Goal: Task Accomplishment & Management: Use online tool/utility

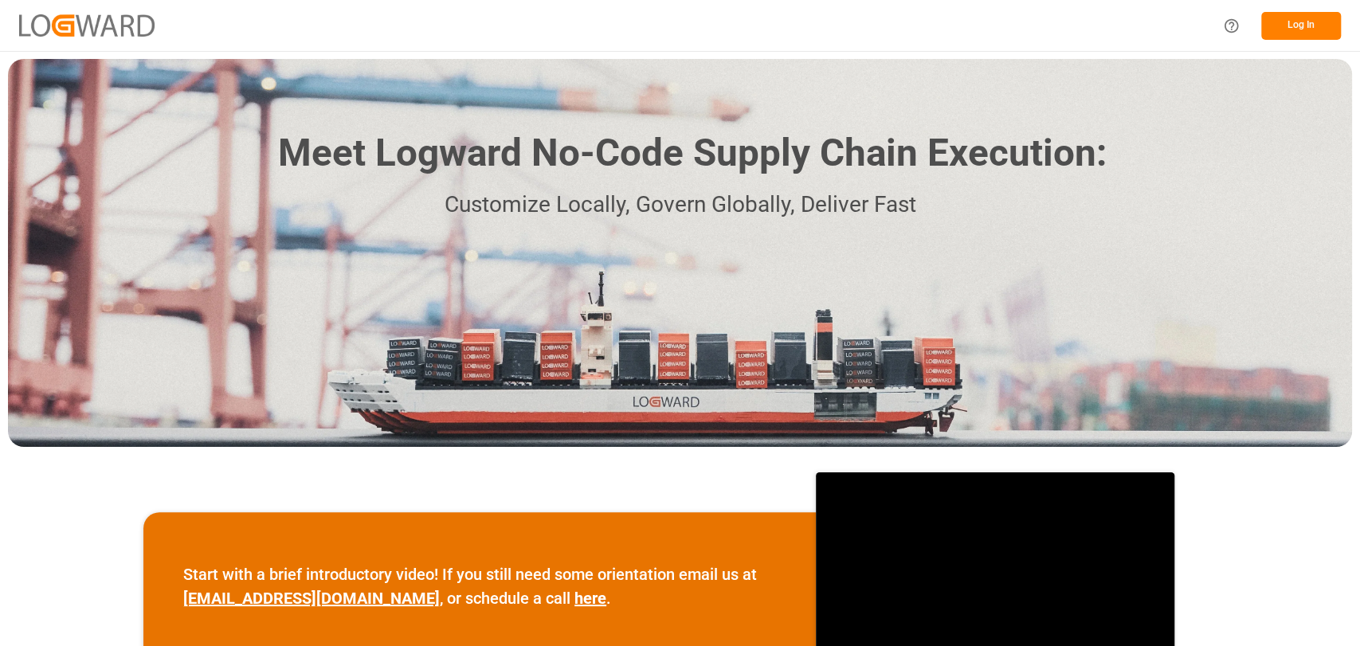
click at [1300, 26] on button "Log In" at bounding box center [1301, 26] width 80 height 28
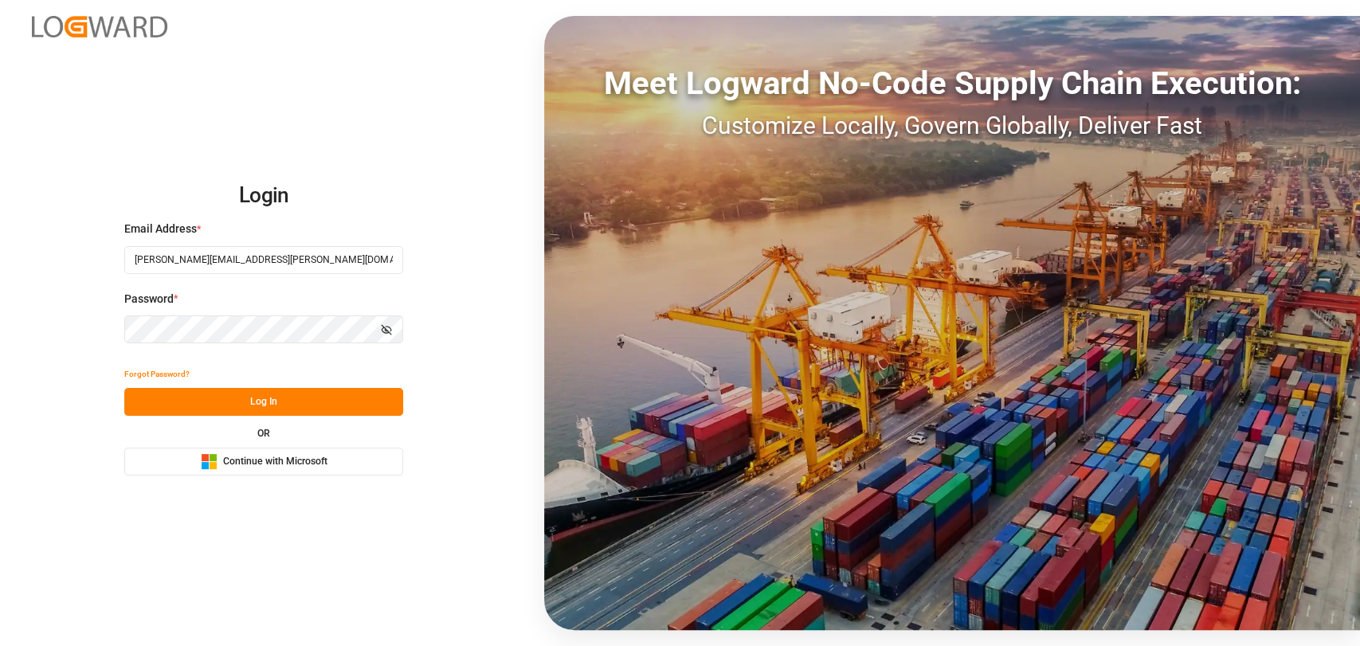
click at [253, 397] on button "Log In" at bounding box center [263, 402] width 279 height 28
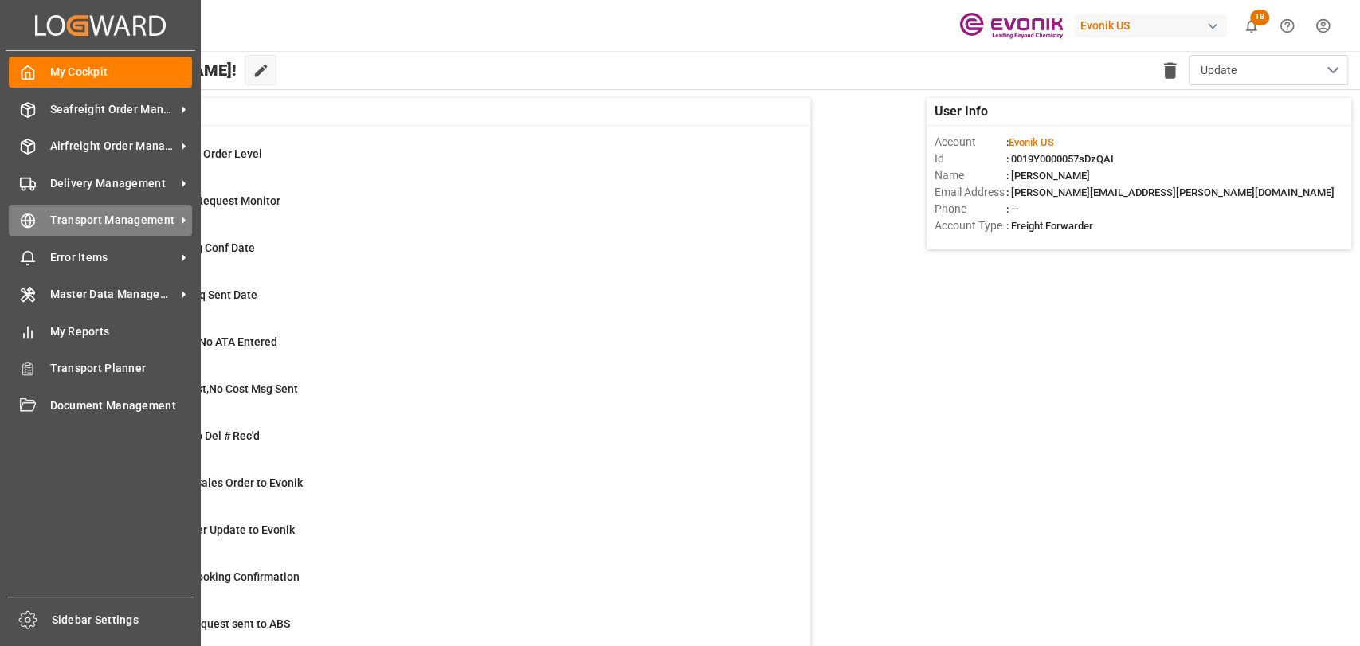
click at [32, 229] on icon at bounding box center [28, 221] width 16 height 16
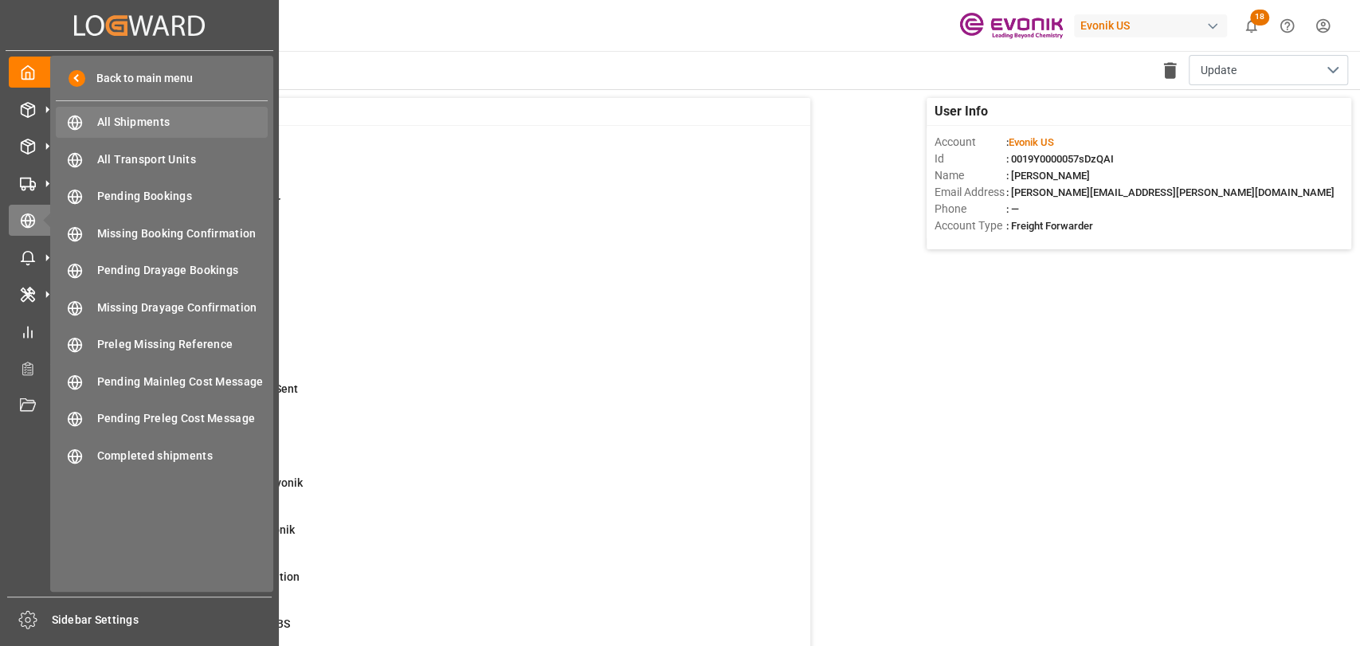
click at [116, 129] on span "All Shipments" at bounding box center [182, 122] width 171 height 17
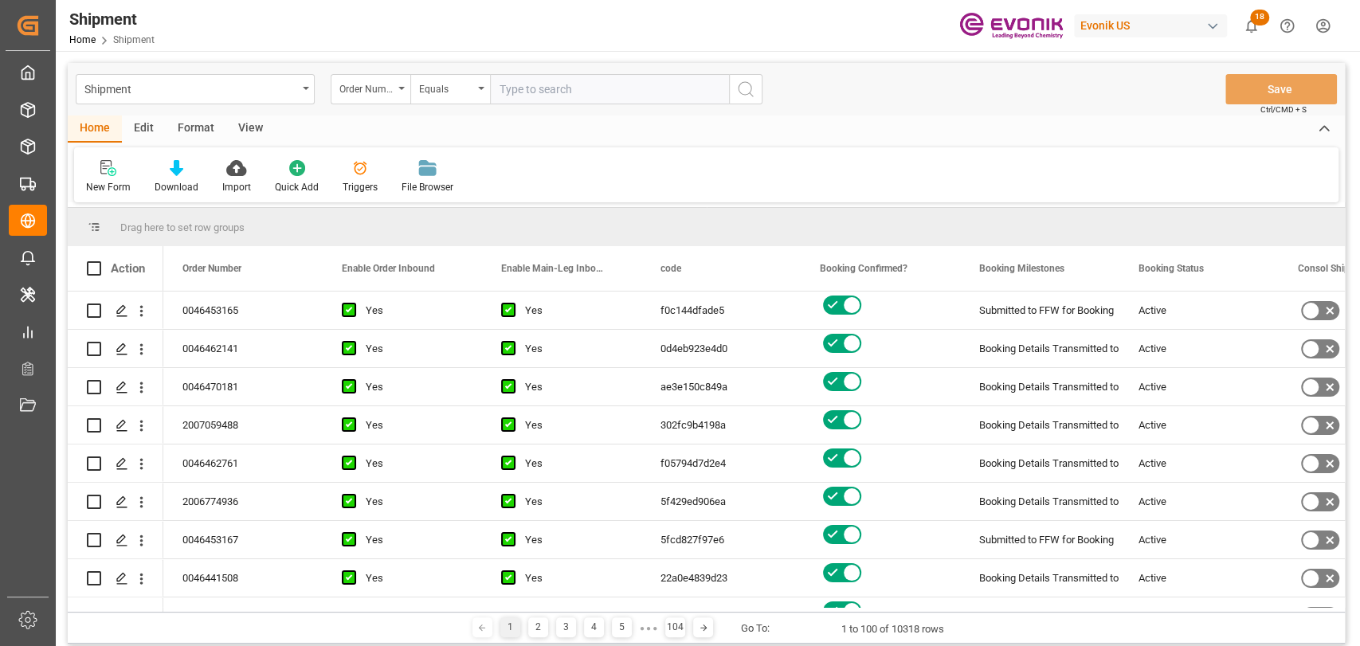
drag, startPoint x: 200, startPoint y: 116, endPoint x: 172, endPoint y: 148, distance: 43.0
click at [199, 123] on div "Format" at bounding box center [196, 129] width 61 height 27
click at [99, 183] on div "Filter Rows" at bounding box center [109, 187] width 47 height 14
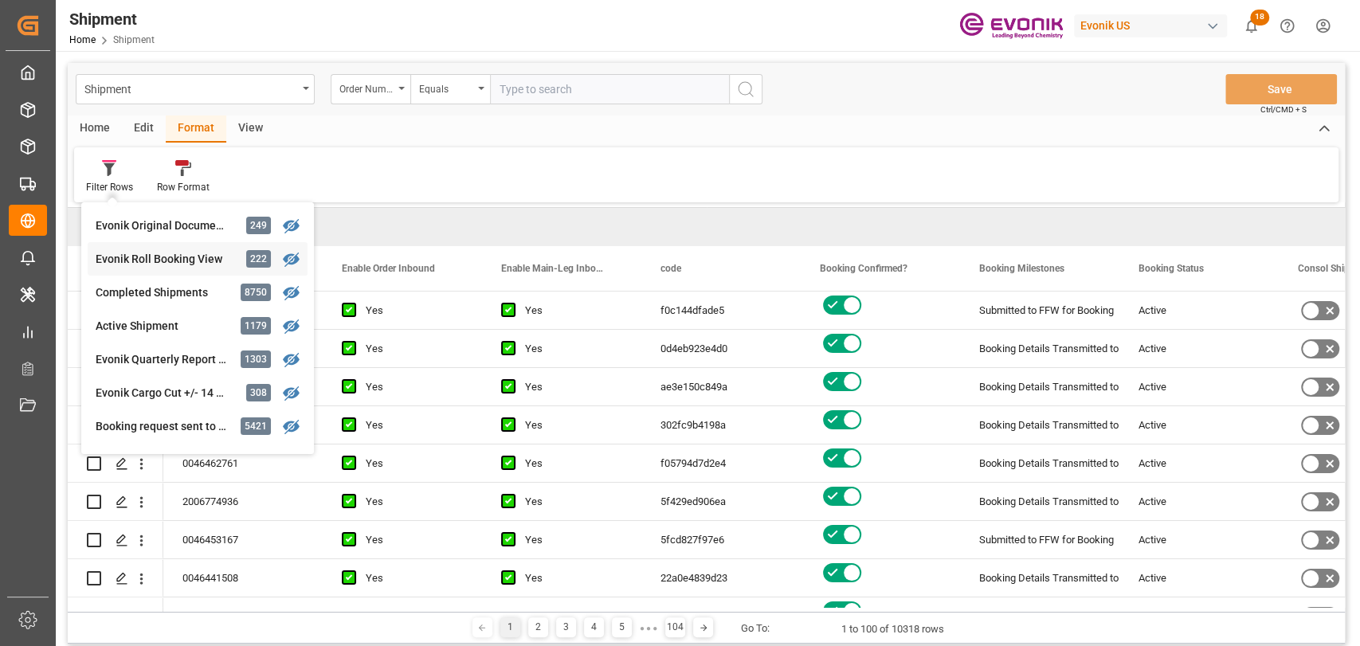
click at [147, 254] on div "Shipment Order Number Equals Save Ctrl/CMD + S Home Edit Format View Filter Row…" at bounding box center [706, 353] width 1277 height 581
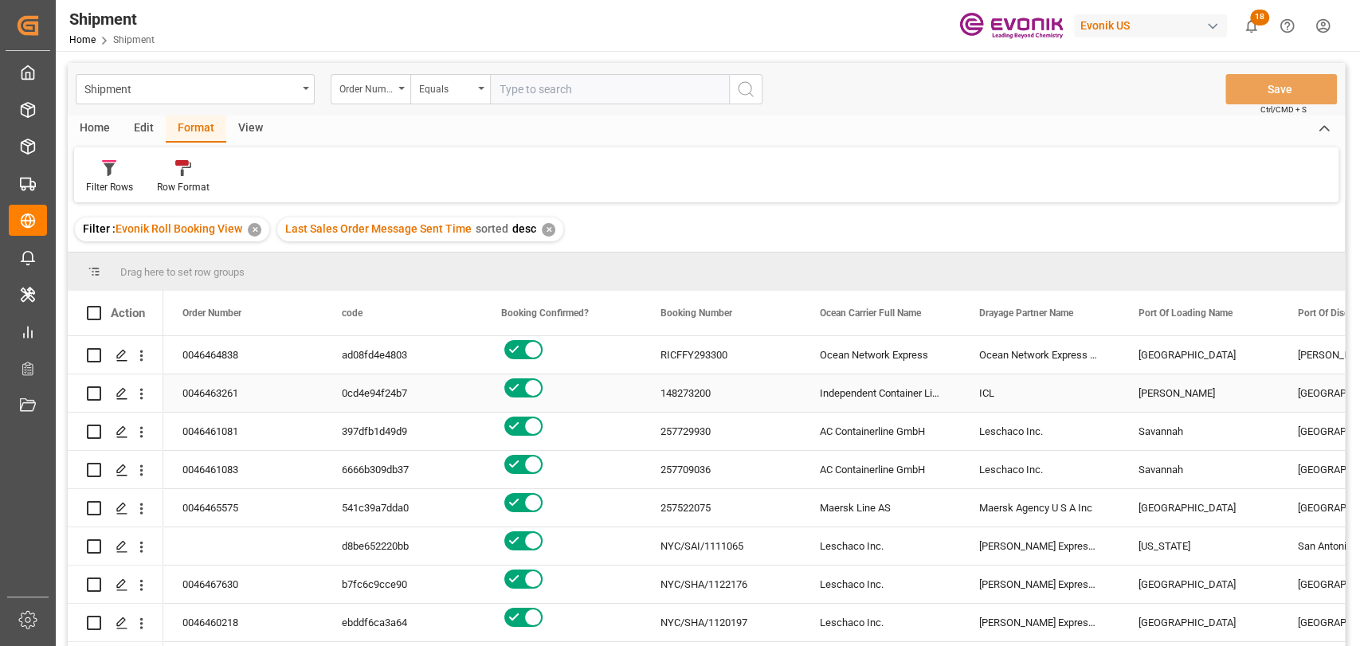
click at [694, 400] on div "148273200" at bounding box center [720, 392] width 159 height 37
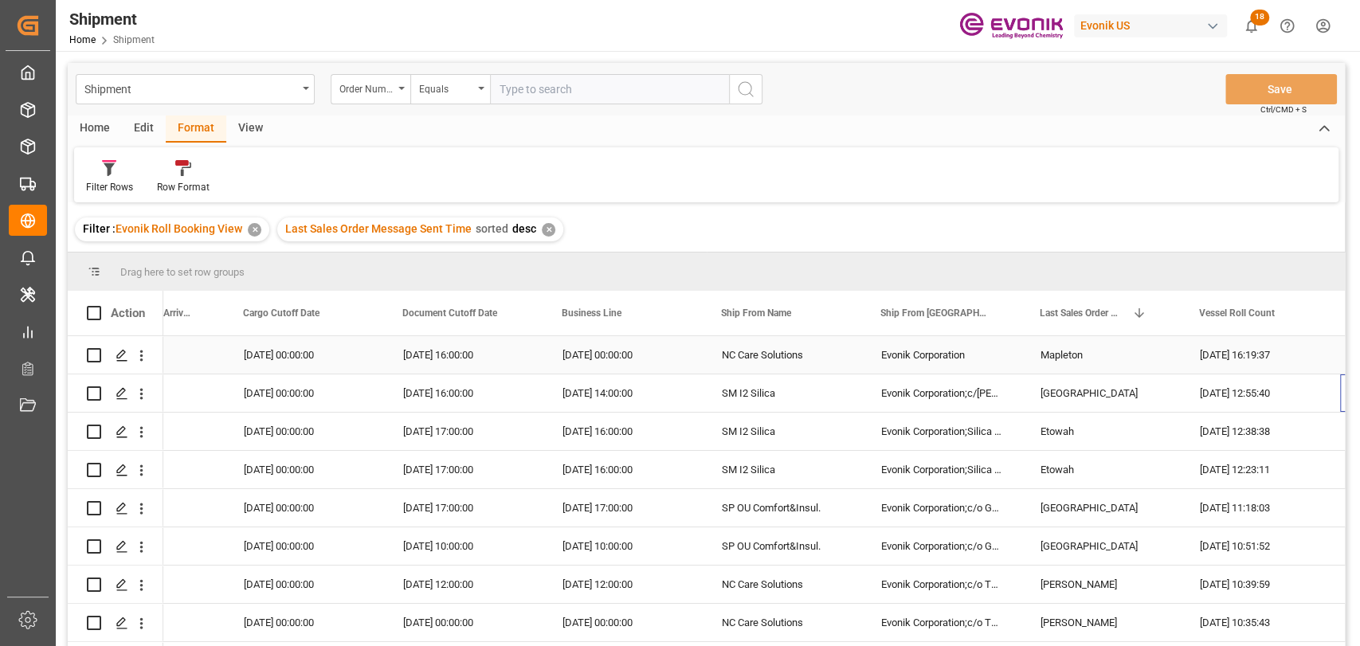
scroll to position [0, 1692]
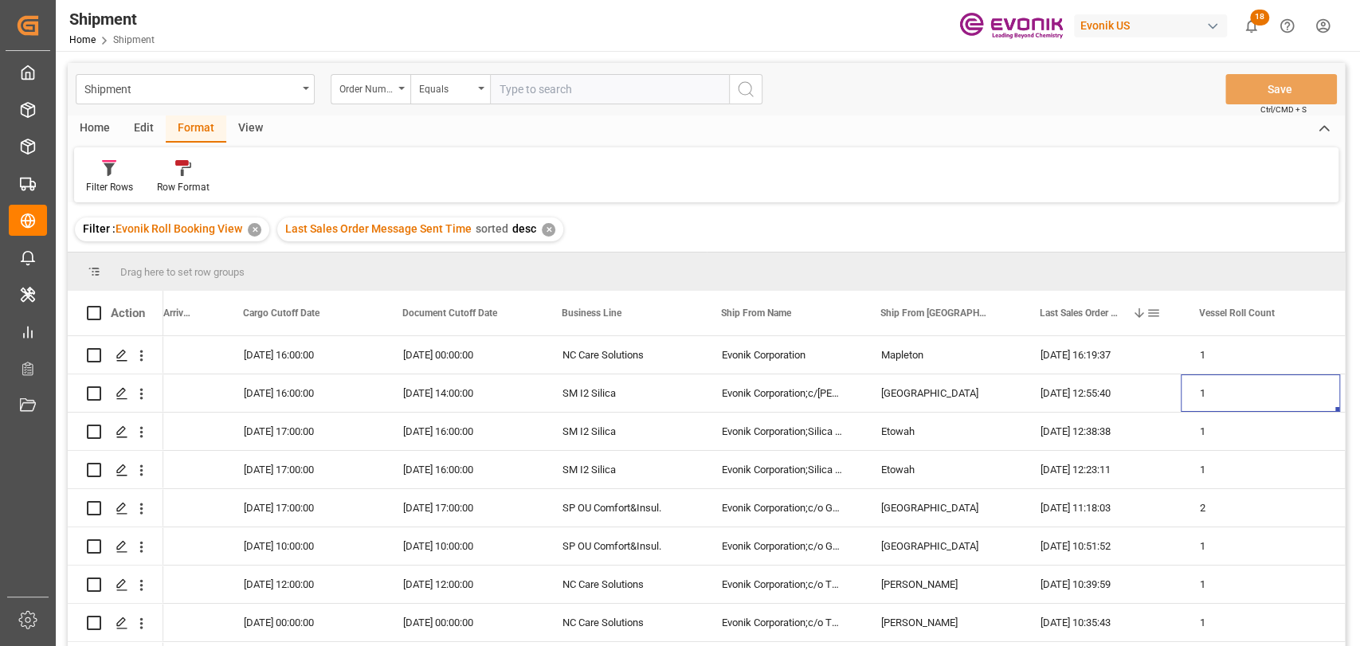
click at [1155, 314] on span at bounding box center [1154, 313] width 14 height 14
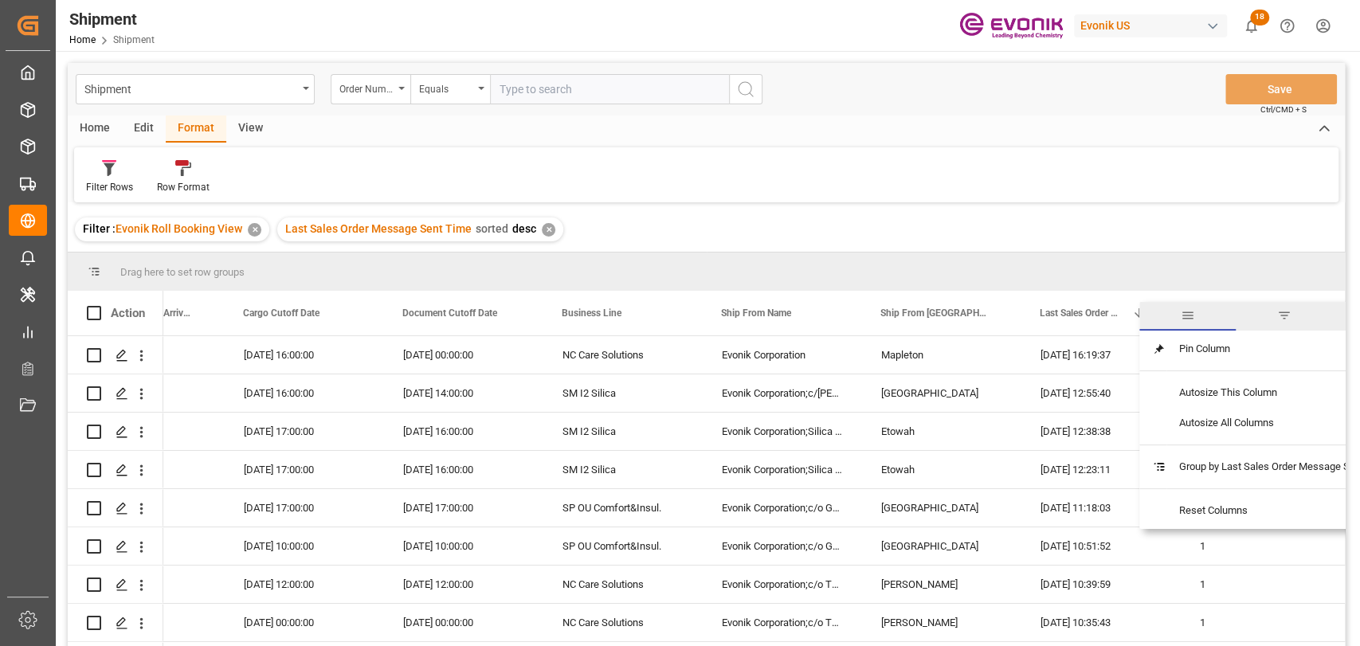
click at [1306, 310] on span "filter" at bounding box center [1284, 316] width 96 height 29
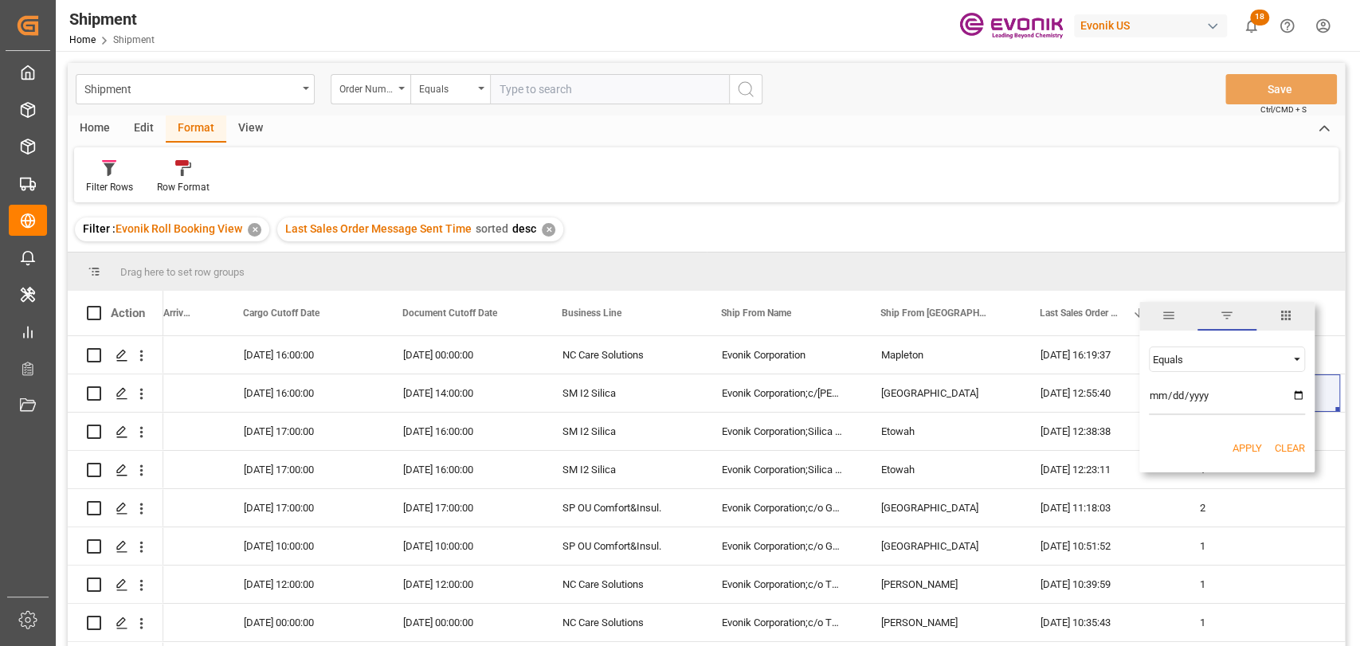
click at [1294, 391] on input "date" at bounding box center [1227, 399] width 156 height 32
type input "2025-09-02"
click at [1239, 440] on div "Apply Clear" at bounding box center [1226, 448] width 175 height 41
click at [1242, 445] on button "Apply" at bounding box center [1247, 449] width 29 height 16
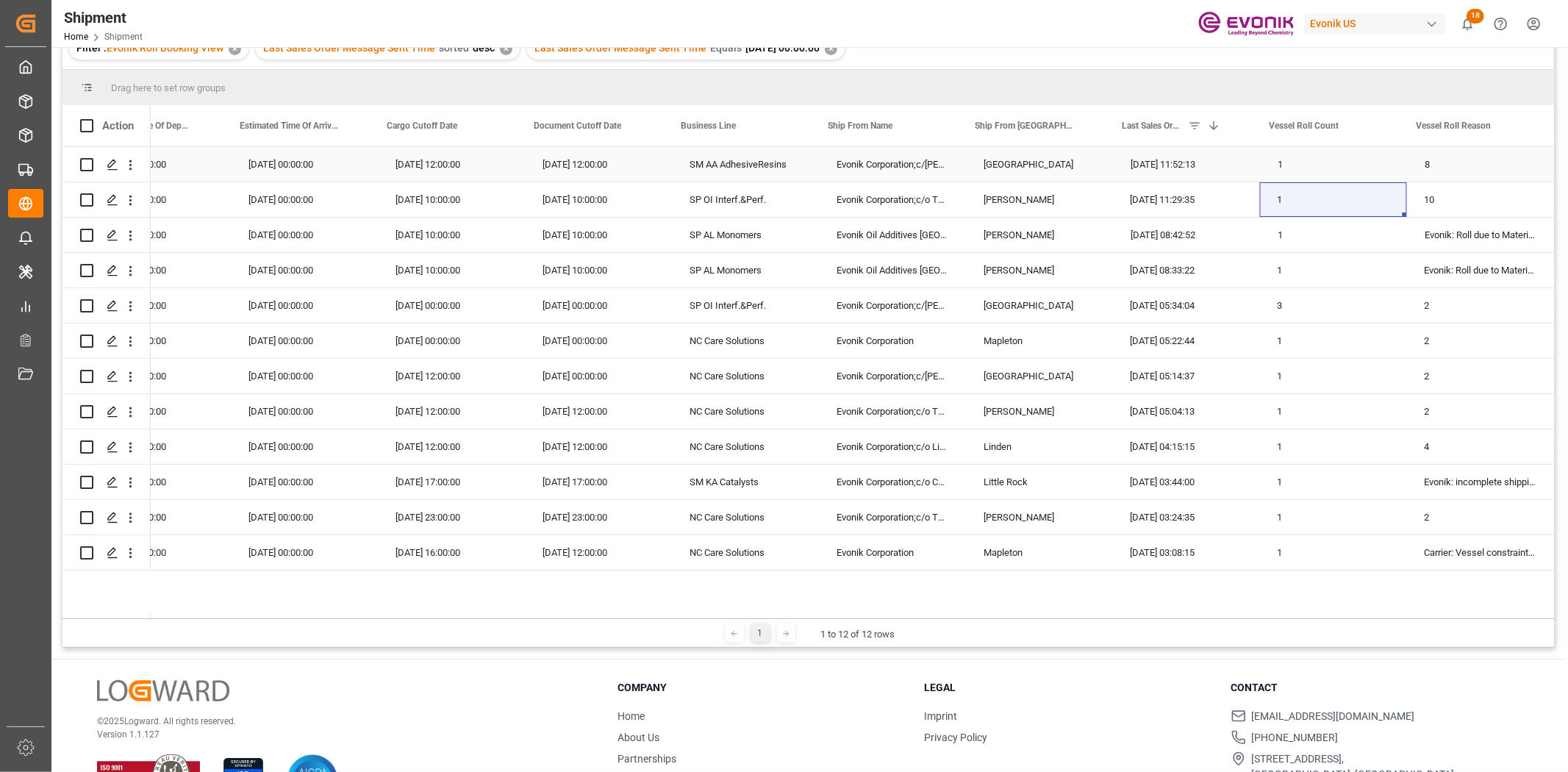
scroll to position [0, 1398]
click at [129, 165] on icon "open menu" at bounding box center [130, 165] width 3 height 10
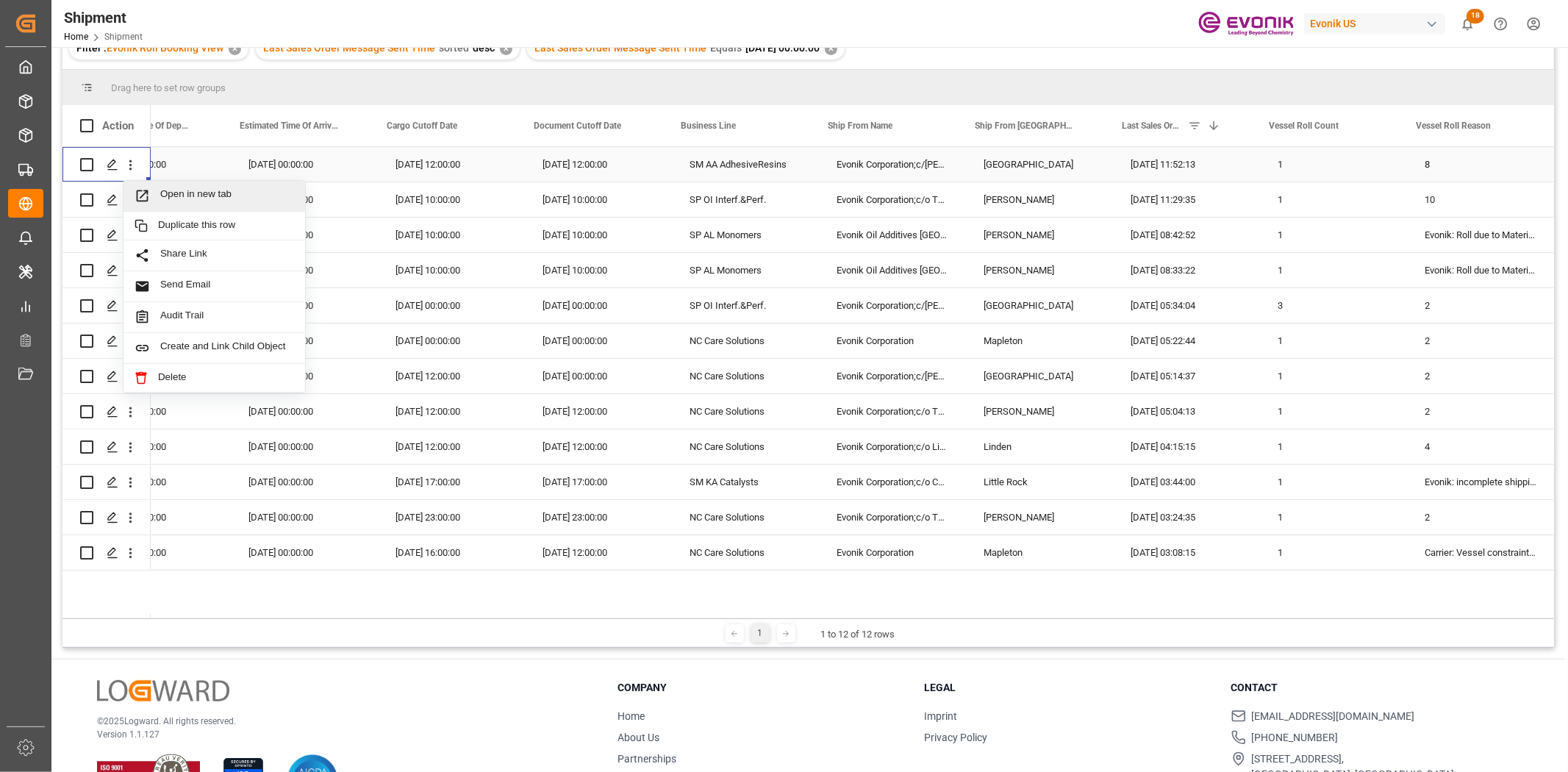
click at [155, 196] on span "Press SPACE to select this row." at bounding box center [148, 196] width 26 height 16
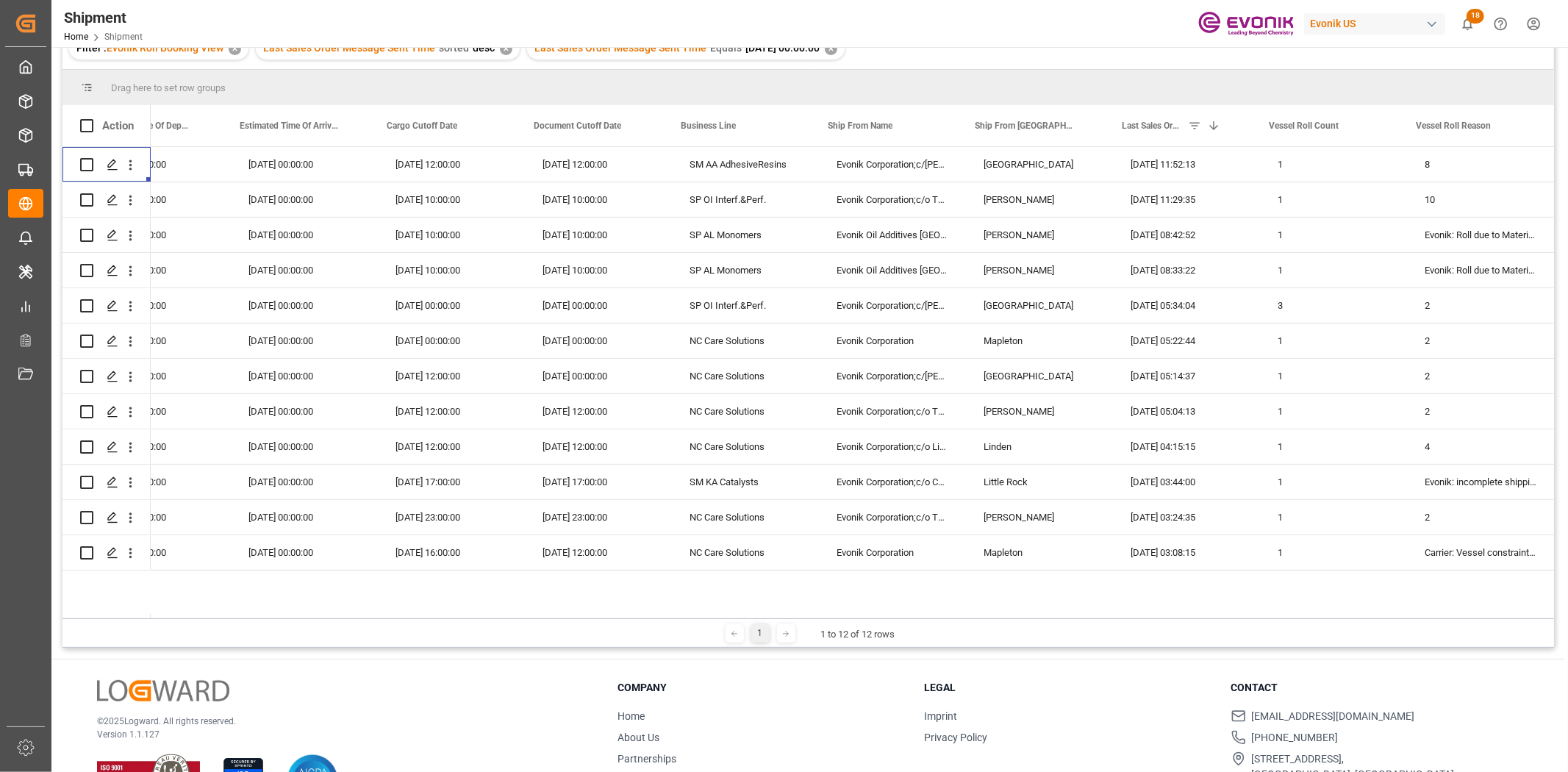
click at [265, 69] on div at bounding box center [808, 69] width 1491 height 1
click at [130, 187] on button "open menu" at bounding box center [130, 200] width 16 height 28
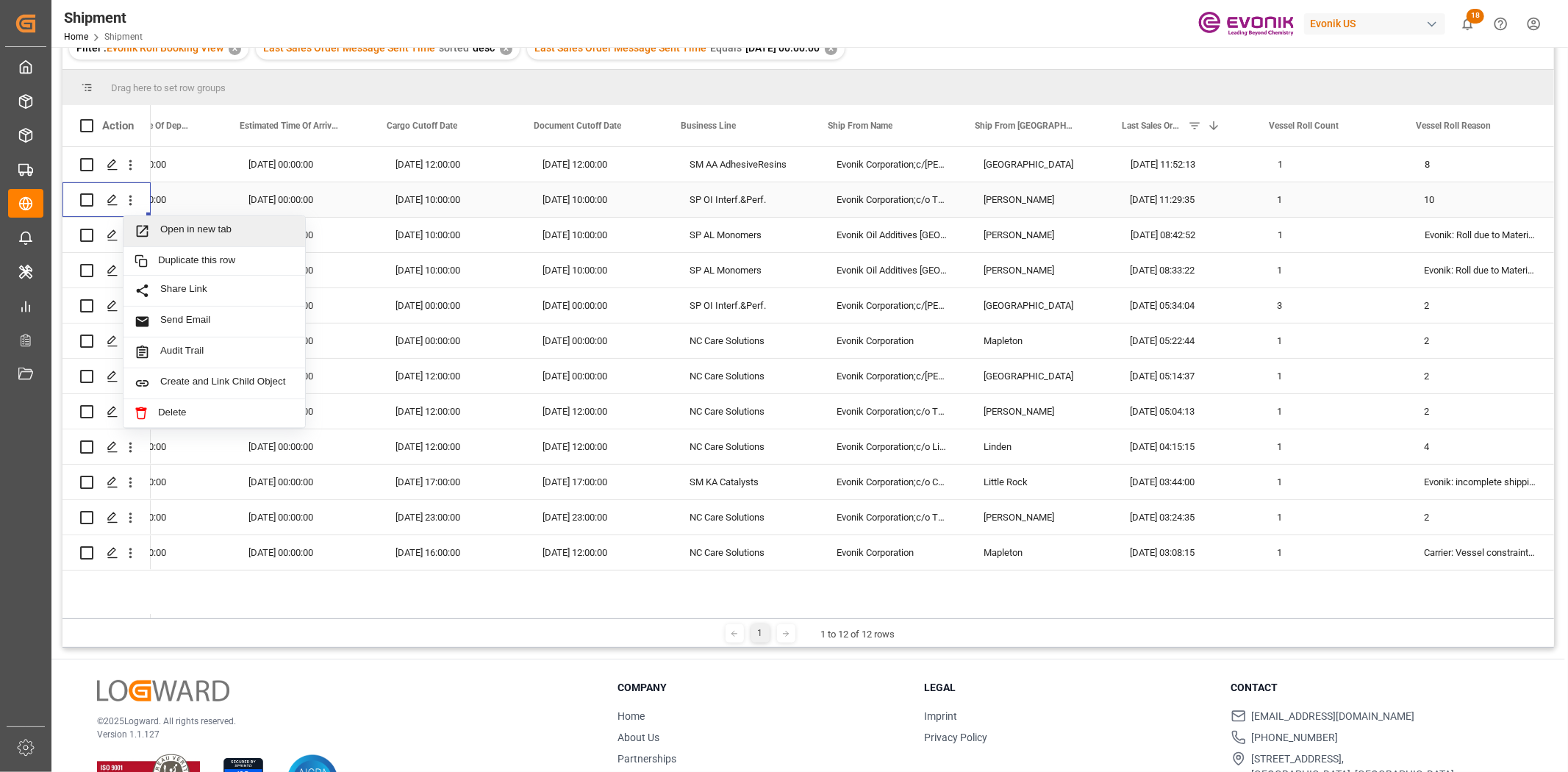
click at [164, 222] on div "Open in new tab" at bounding box center [214, 231] width 182 height 30
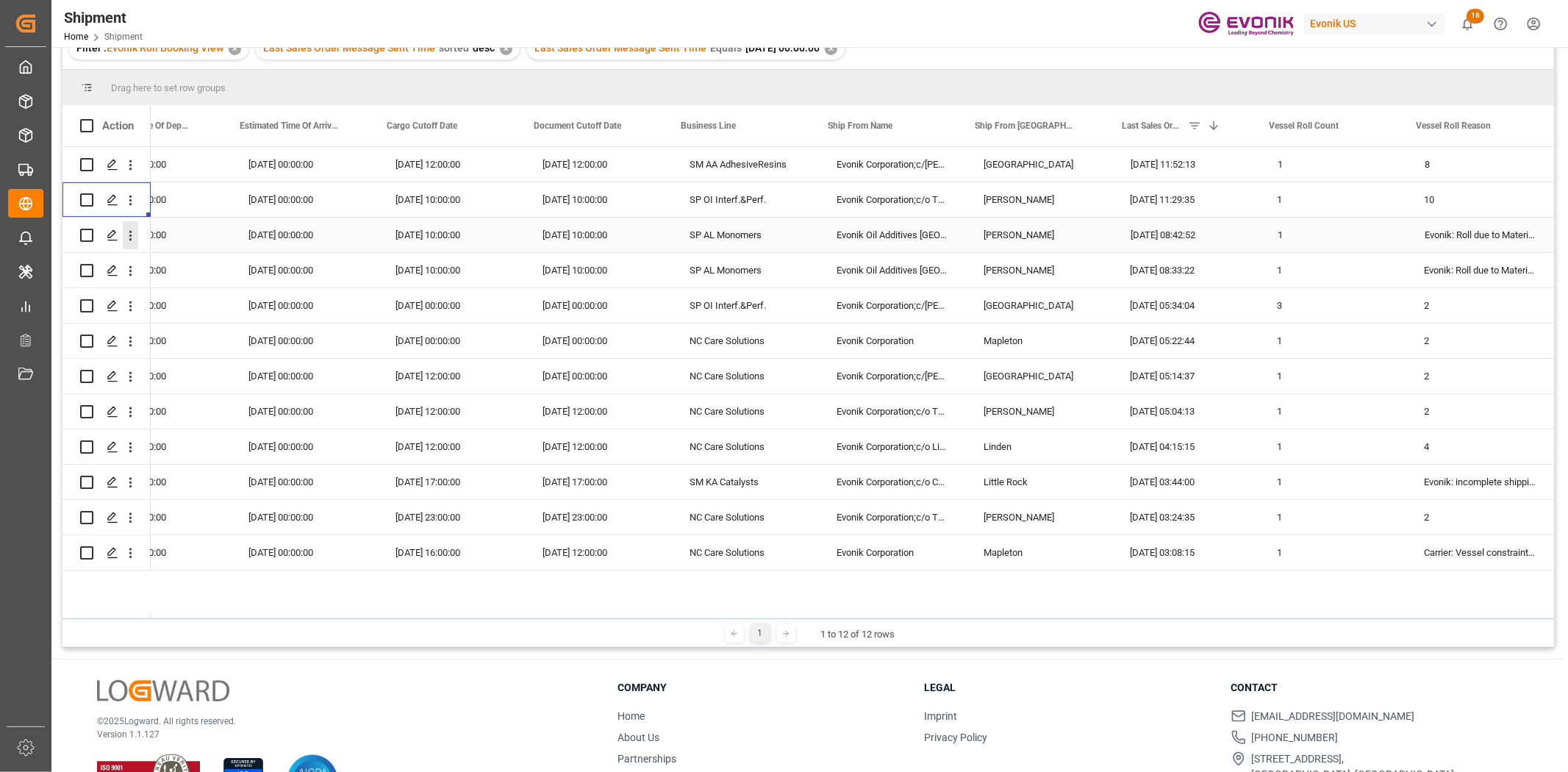
click at [131, 235] on icon "open menu" at bounding box center [130, 235] width 3 height 10
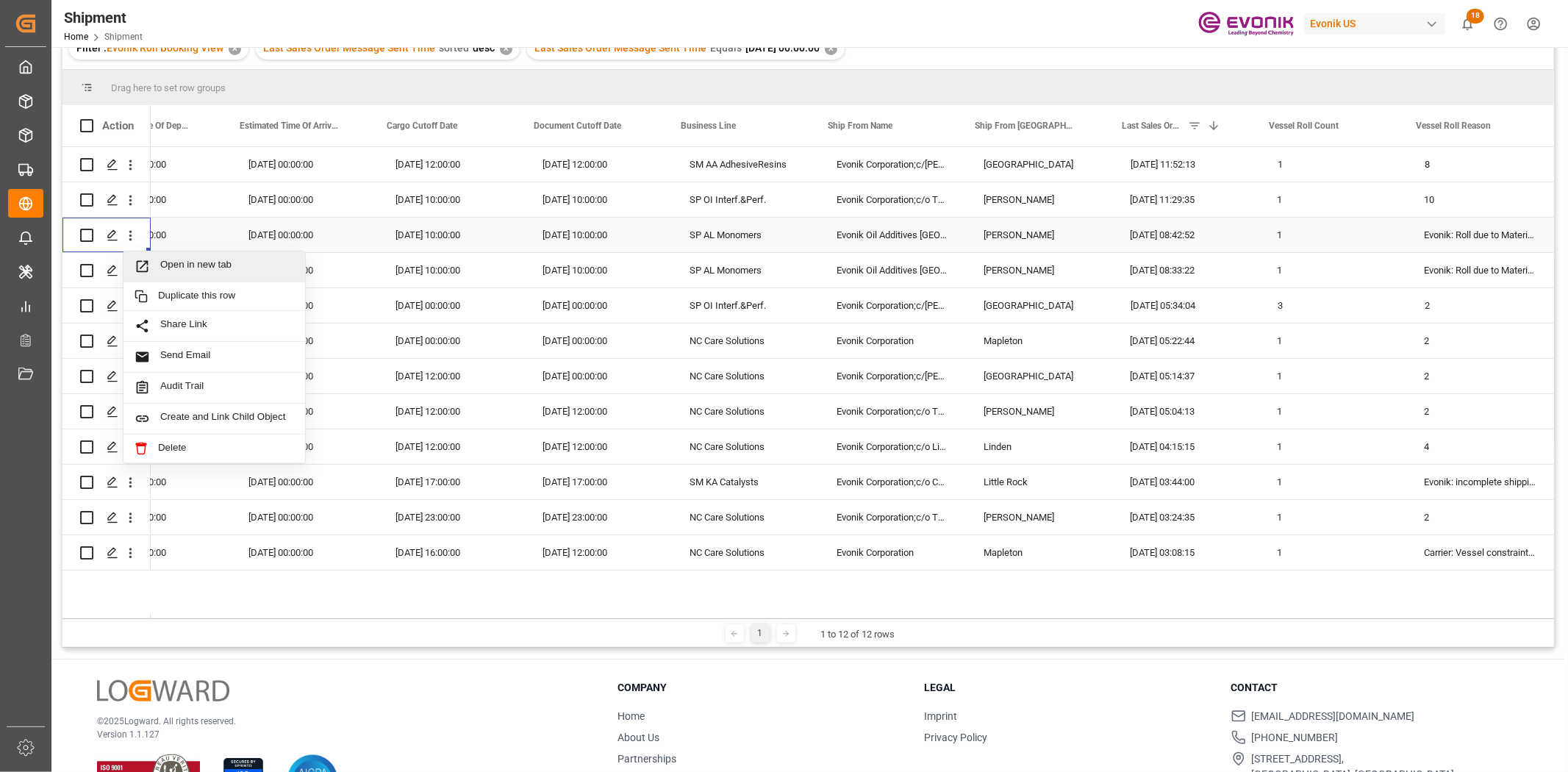
click at [159, 267] on span "Press SPACE to select this row." at bounding box center [148, 266] width 26 height 16
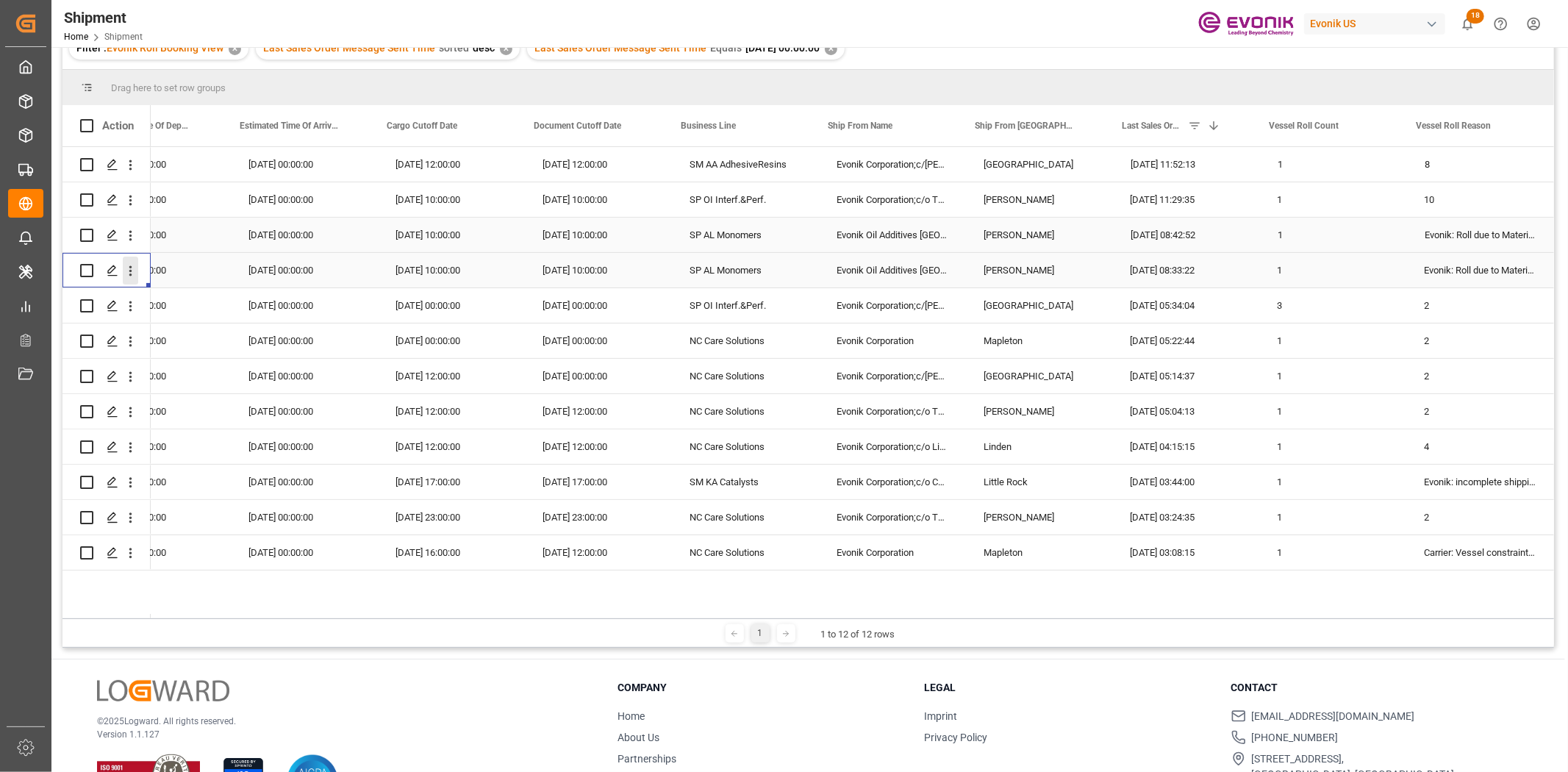
click at [124, 275] on icon "open menu" at bounding box center [130, 270] width 16 height 16
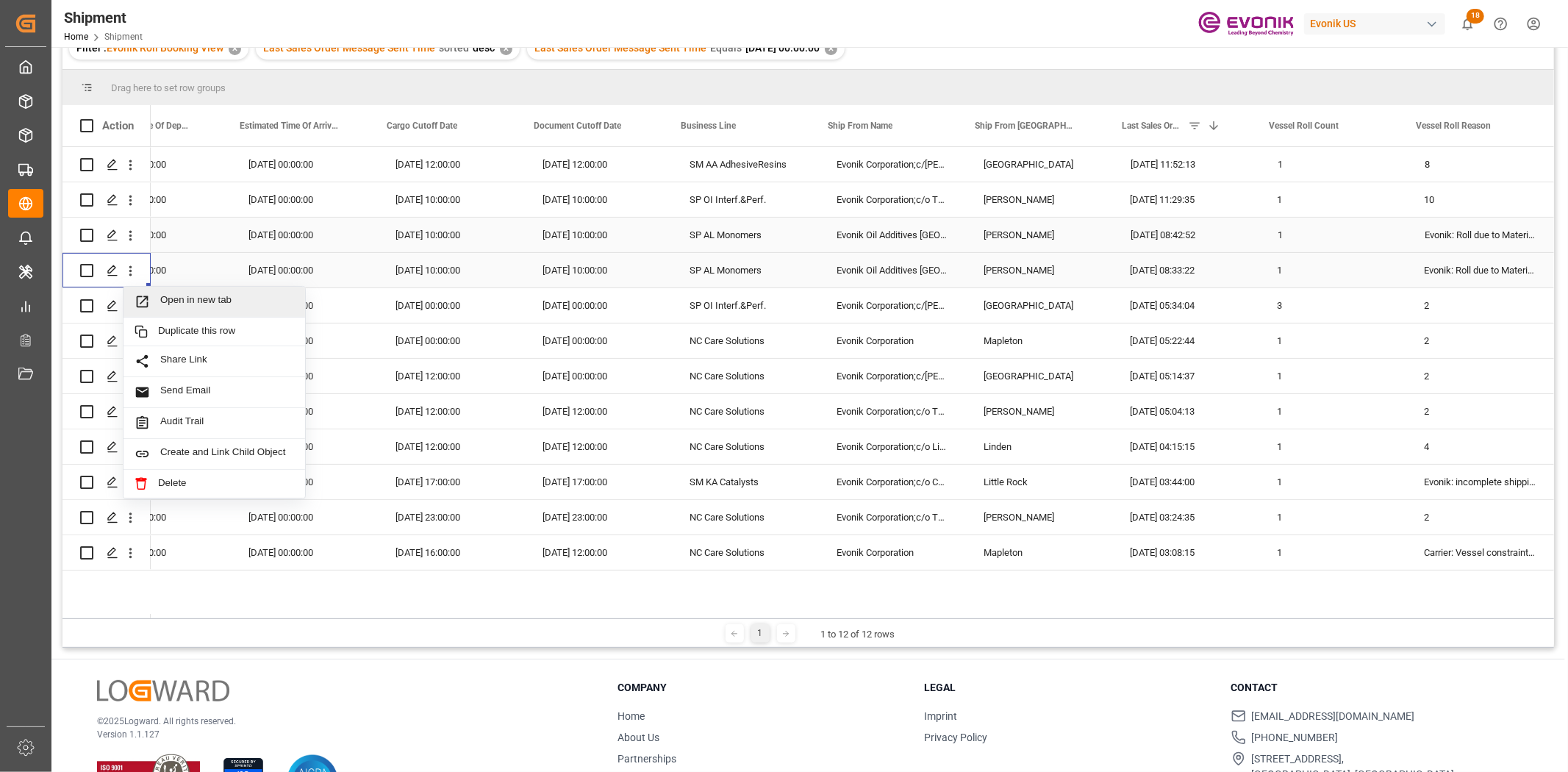
click at [184, 306] on span "Open in new tab" at bounding box center [227, 302] width 134 height 16
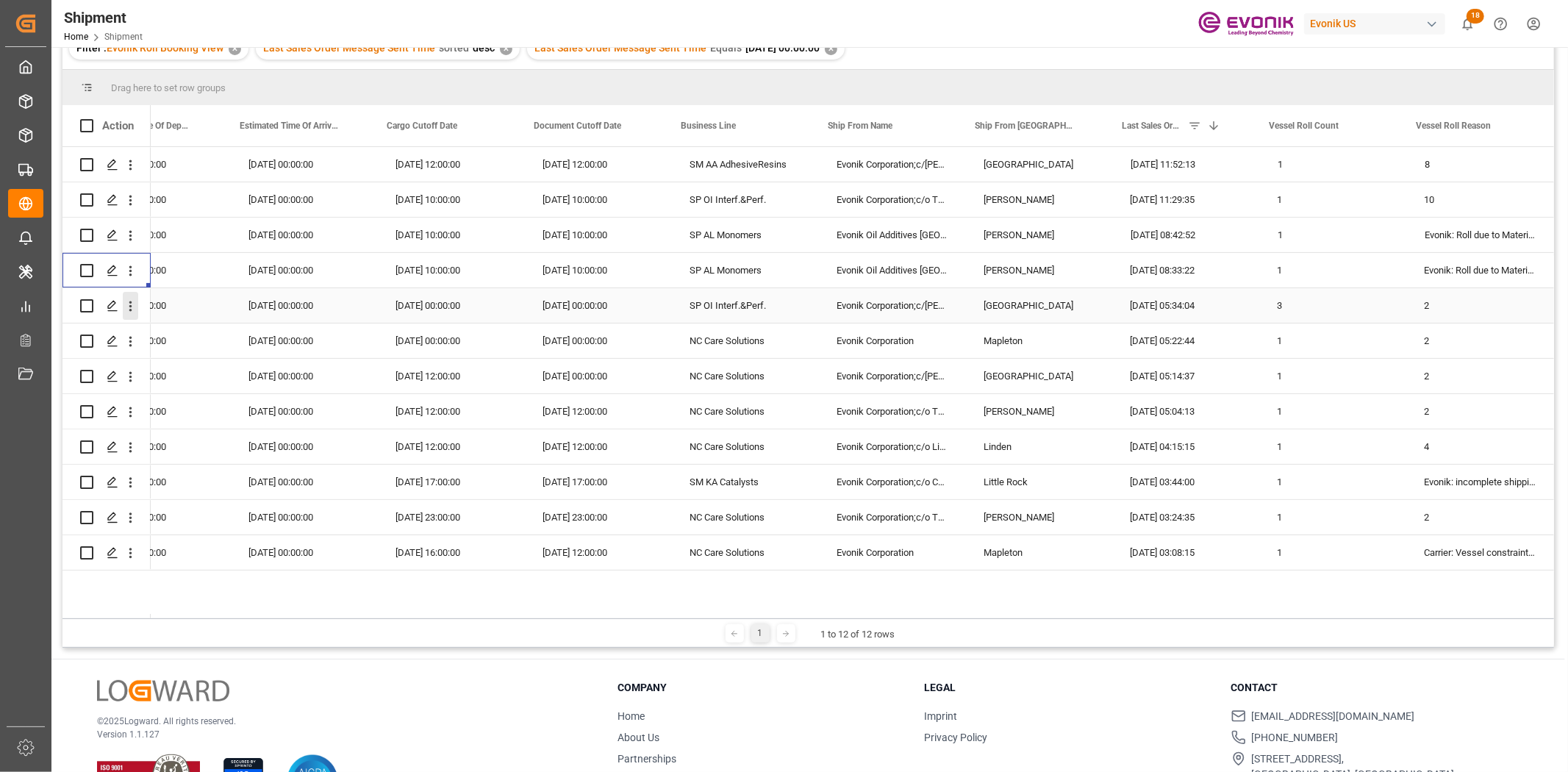
click at [134, 306] on icon "open menu" at bounding box center [130, 305] width 16 height 16
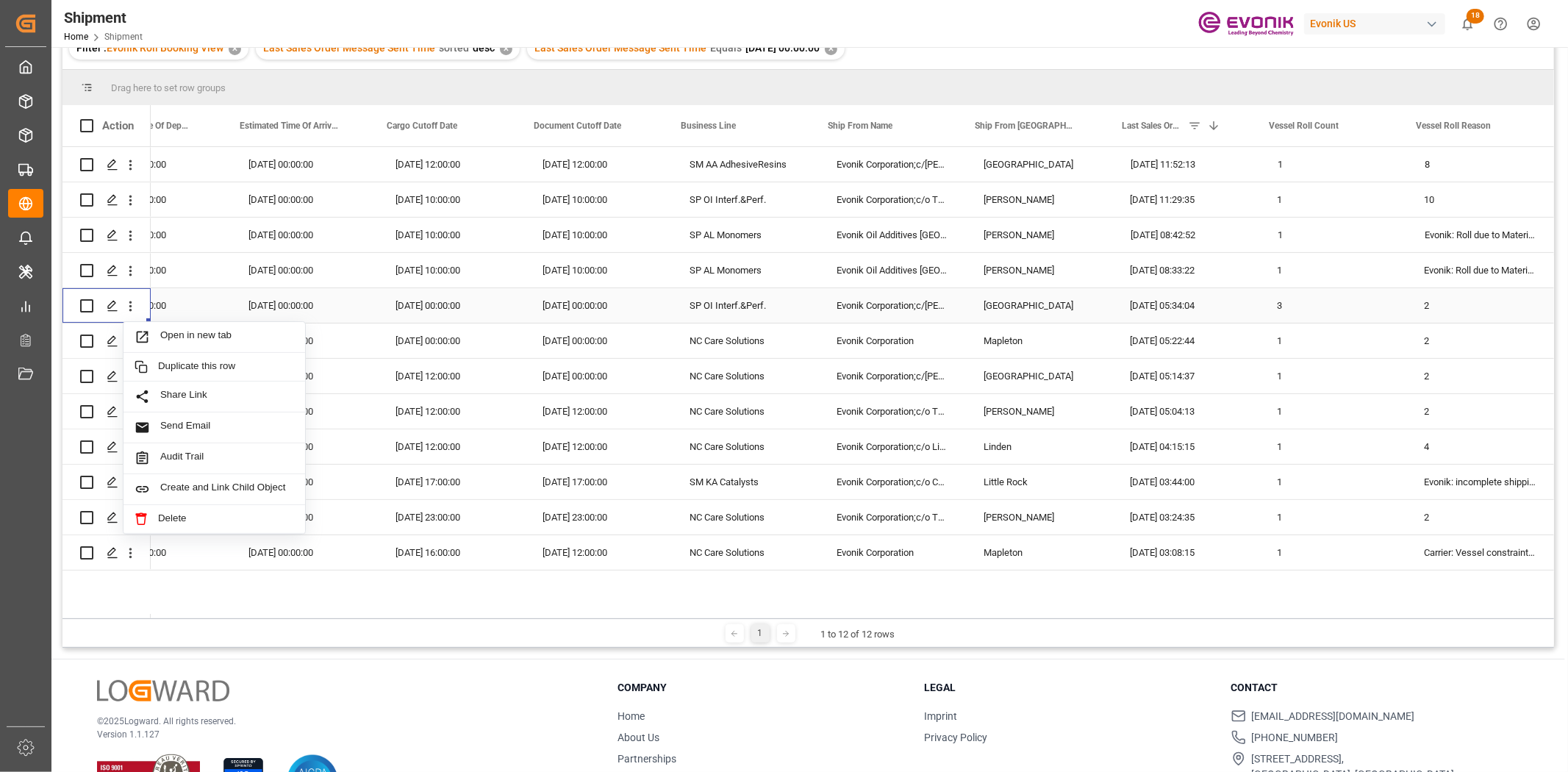
click at [166, 336] on span "Open in new tab" at bounding box center [227, 337] width 134 height 16
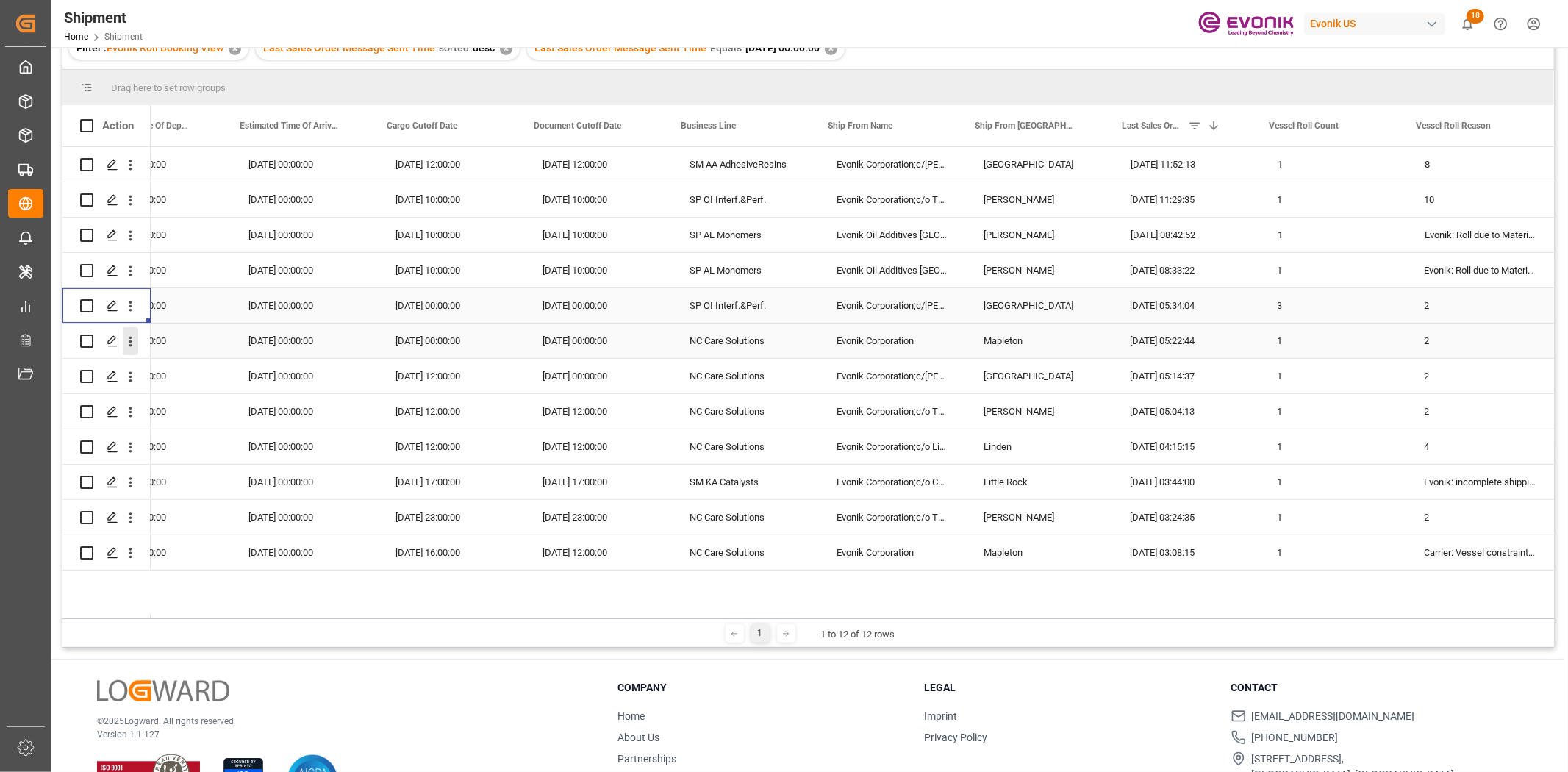
click at [126, 336] on icon "open menu" at bounding box center [130, 341] width 16 height 16
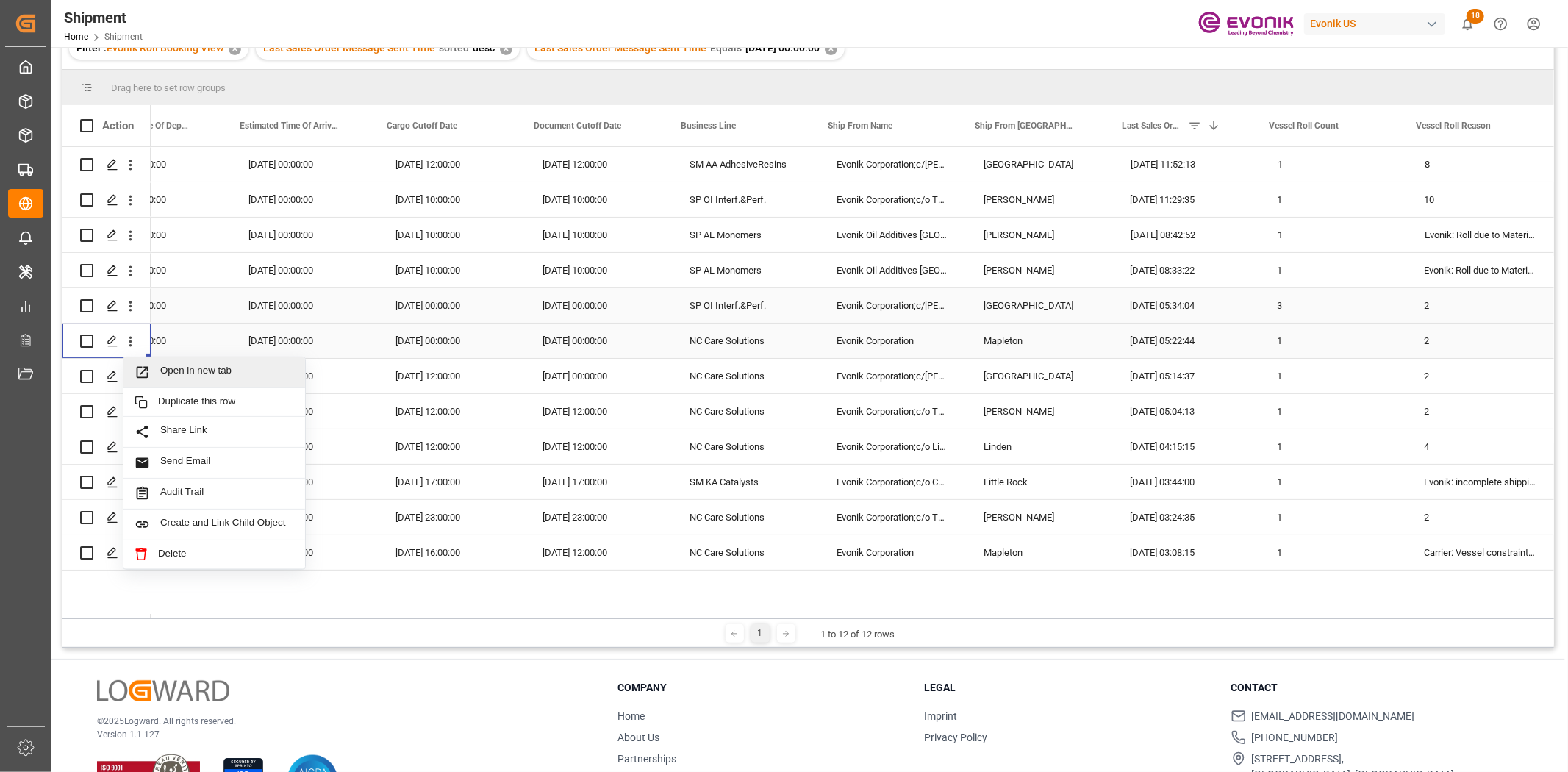
click at [186, 371] on span "Open in new tab" at bounding box center [227, 372] width 134 height 16
click at [130, 384] on icon "open menu" at bounding box center [130, 376] width 16 height 16
click at [214, 421] on div "Open in new tab" at bounding box center [214, 407] width 182 height 30
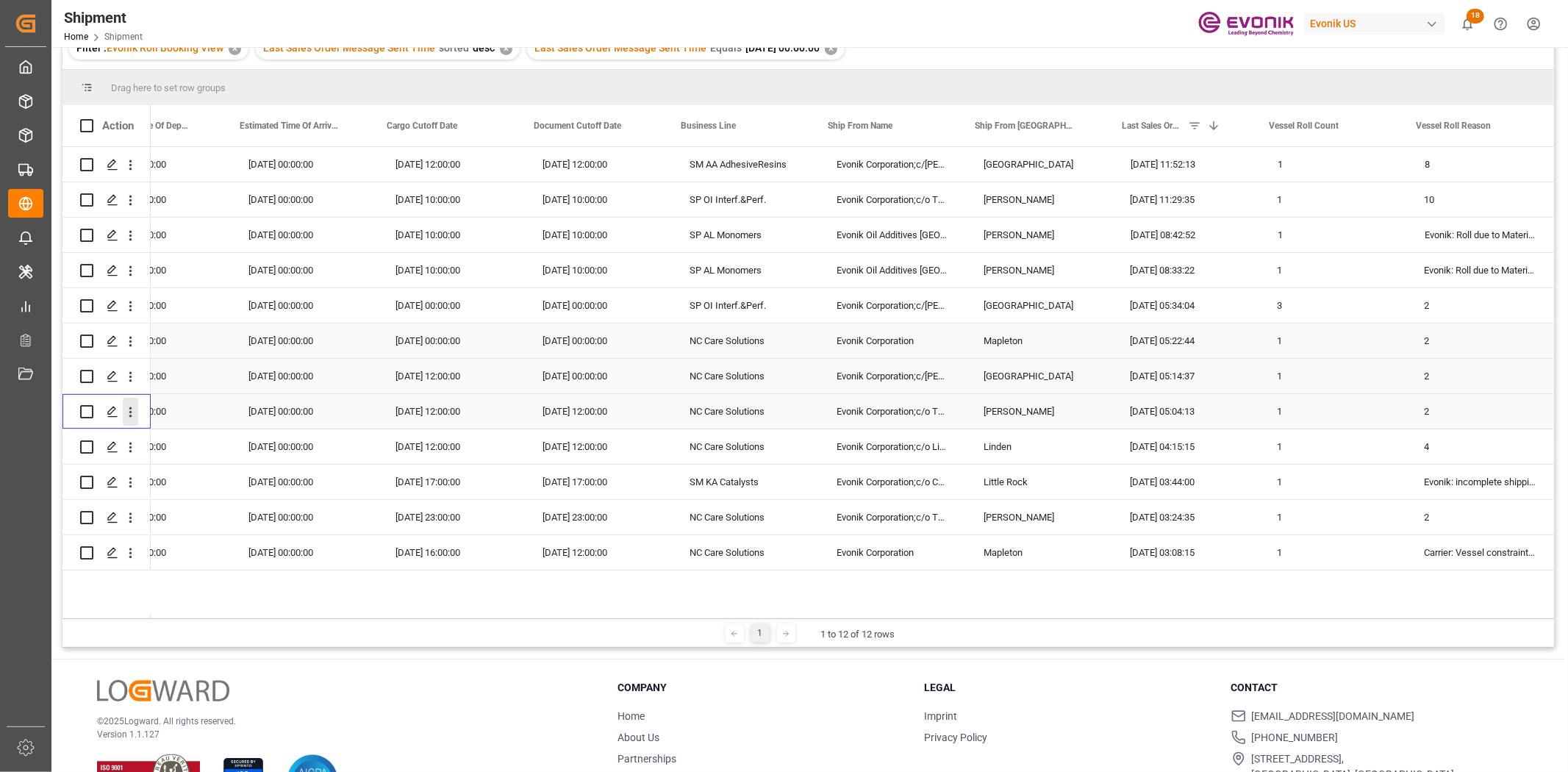
click at [126, 414] on icon "open menu" at bounding box center [130, 411] width 16 height 16
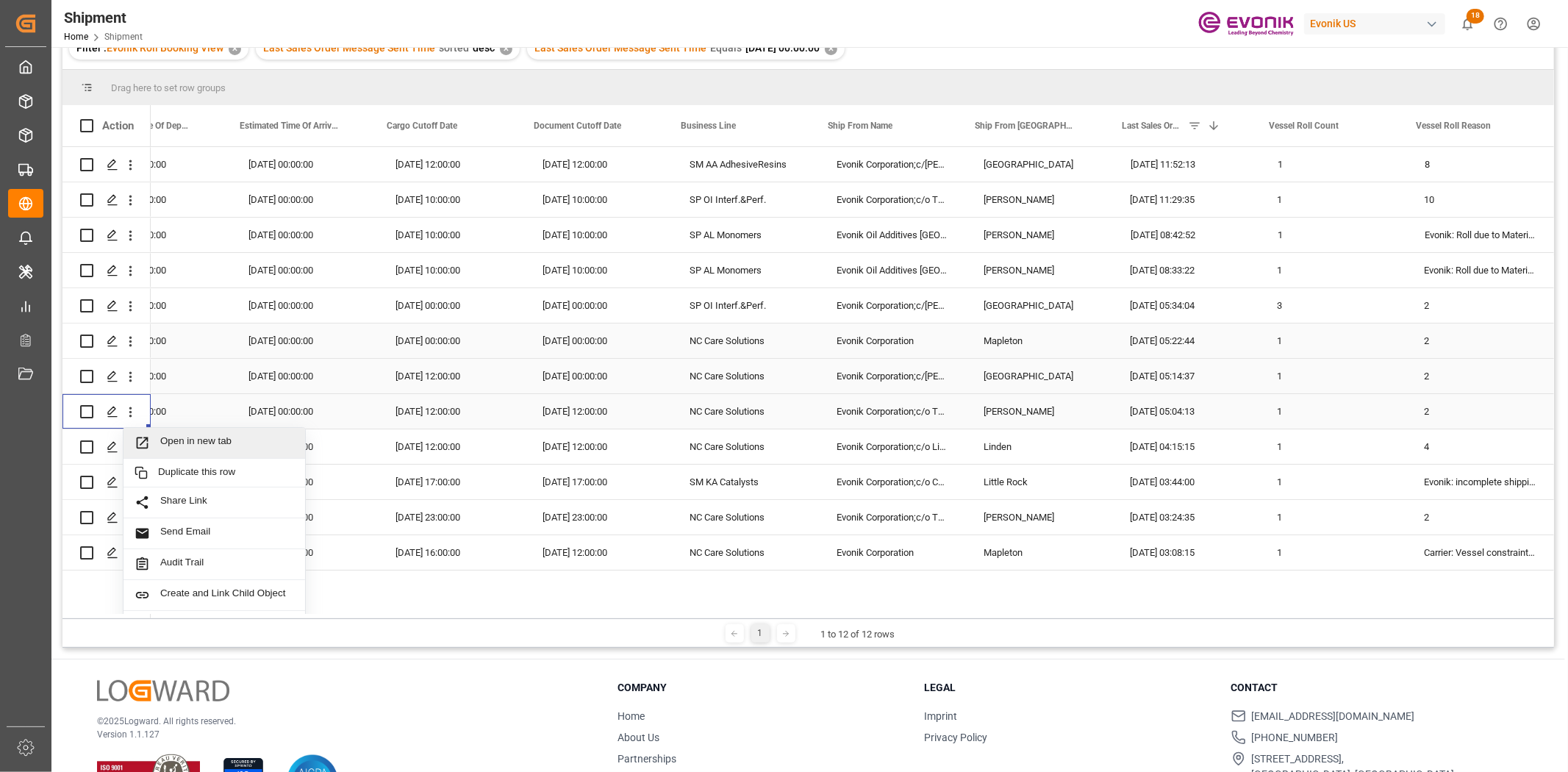
click at [171, 443] on span "Open in new tab" at bounding box center [227, 443] width 134 height 16
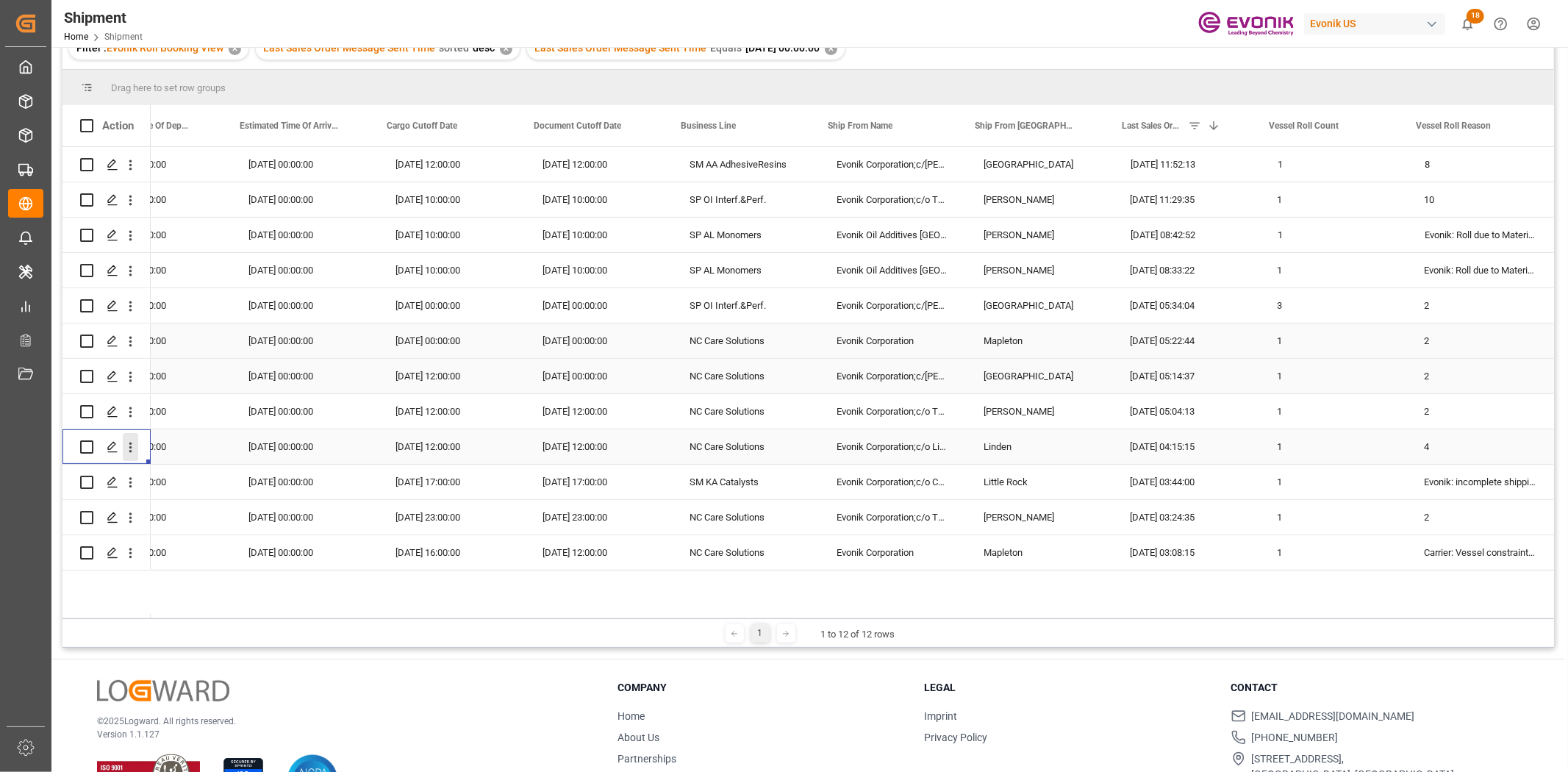
click at [130, 444] on icon "open menu" at bounding box center [130, 447] width 3 height 10
click at [181, 481] on span "Open in new tab" at bounding box center [227, 478] width 134 height 16
click at [126, 472] on button "open menu" at bounding box center [130, 482] width 16 height 28
click at [179, 508] on span "Open in new tab" at bounding box center [227, 513] width 134 height 16
click at [134, 518] on icon "open menu" at bounding box center [130, 517] width 16 height 16
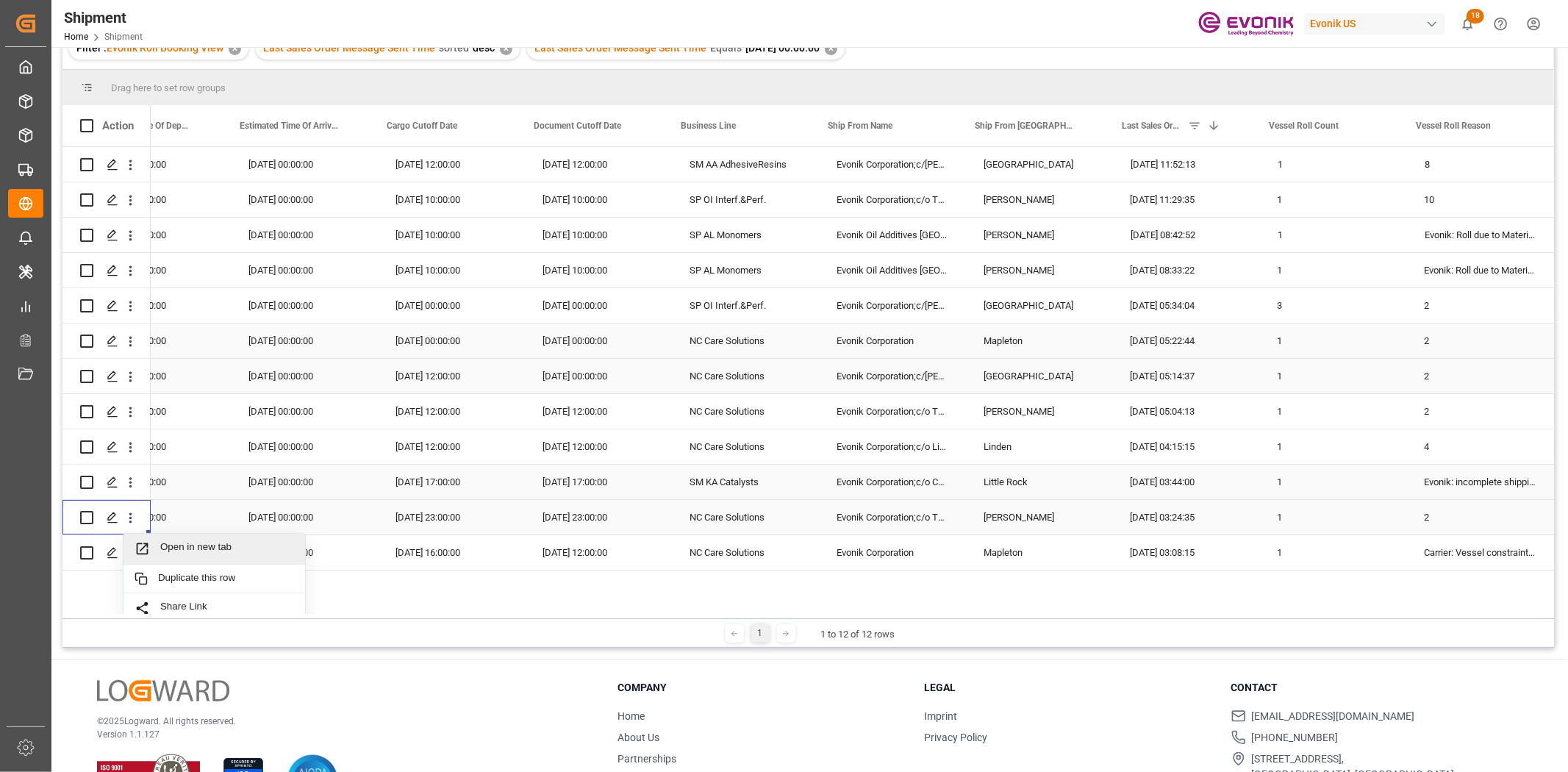
click at [153, 537] on div "Open in new tab" at bounding box center [214, 548] width 182 height 30
click at [131, 544] on button "open menu" at bounding box center [130, 552] width 16 height 28
click at [149, 575] on div "Open in new tab" at bounding box center [214, 584] width 182 height 30
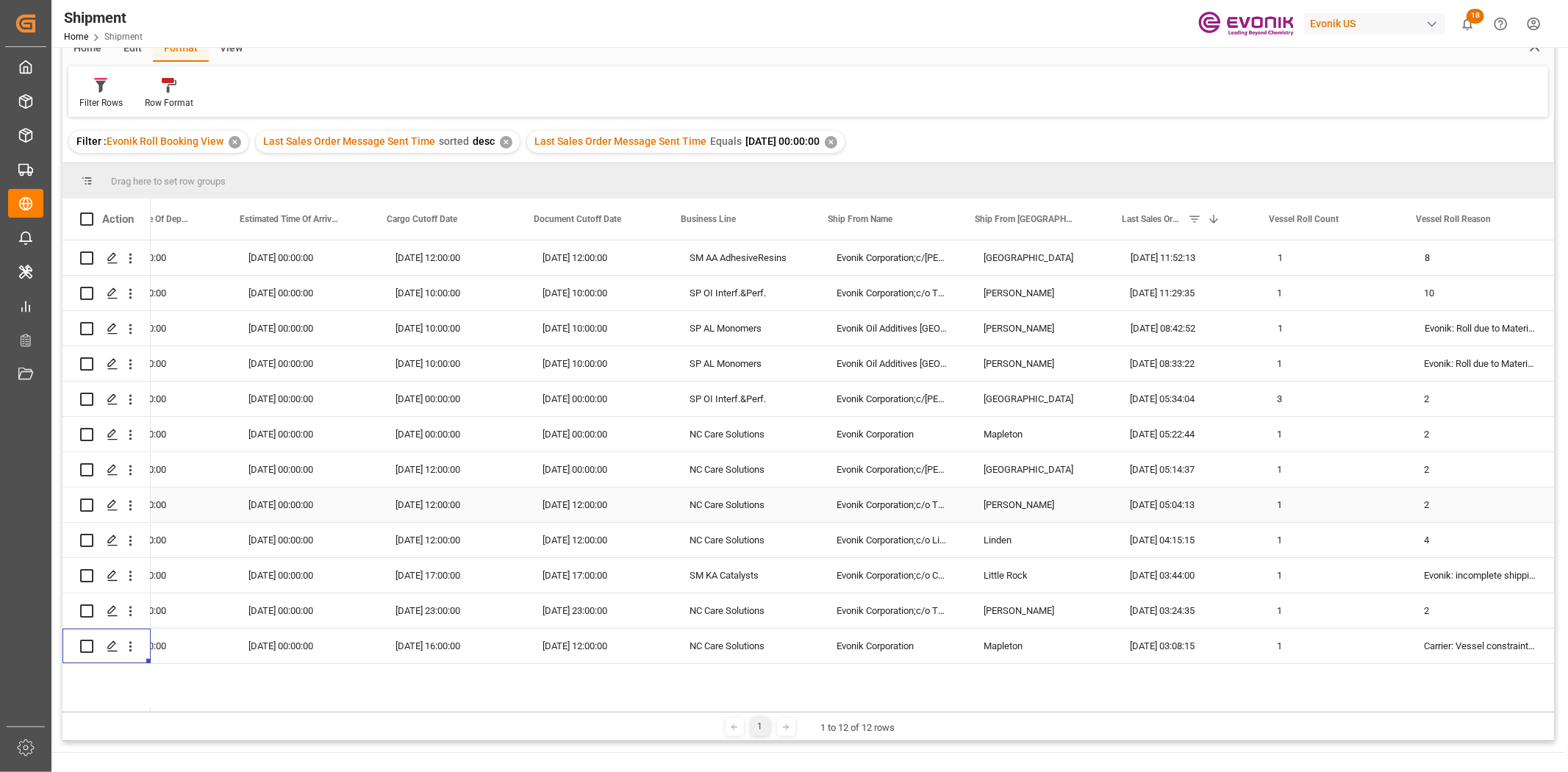
scroll to position [0, 0]
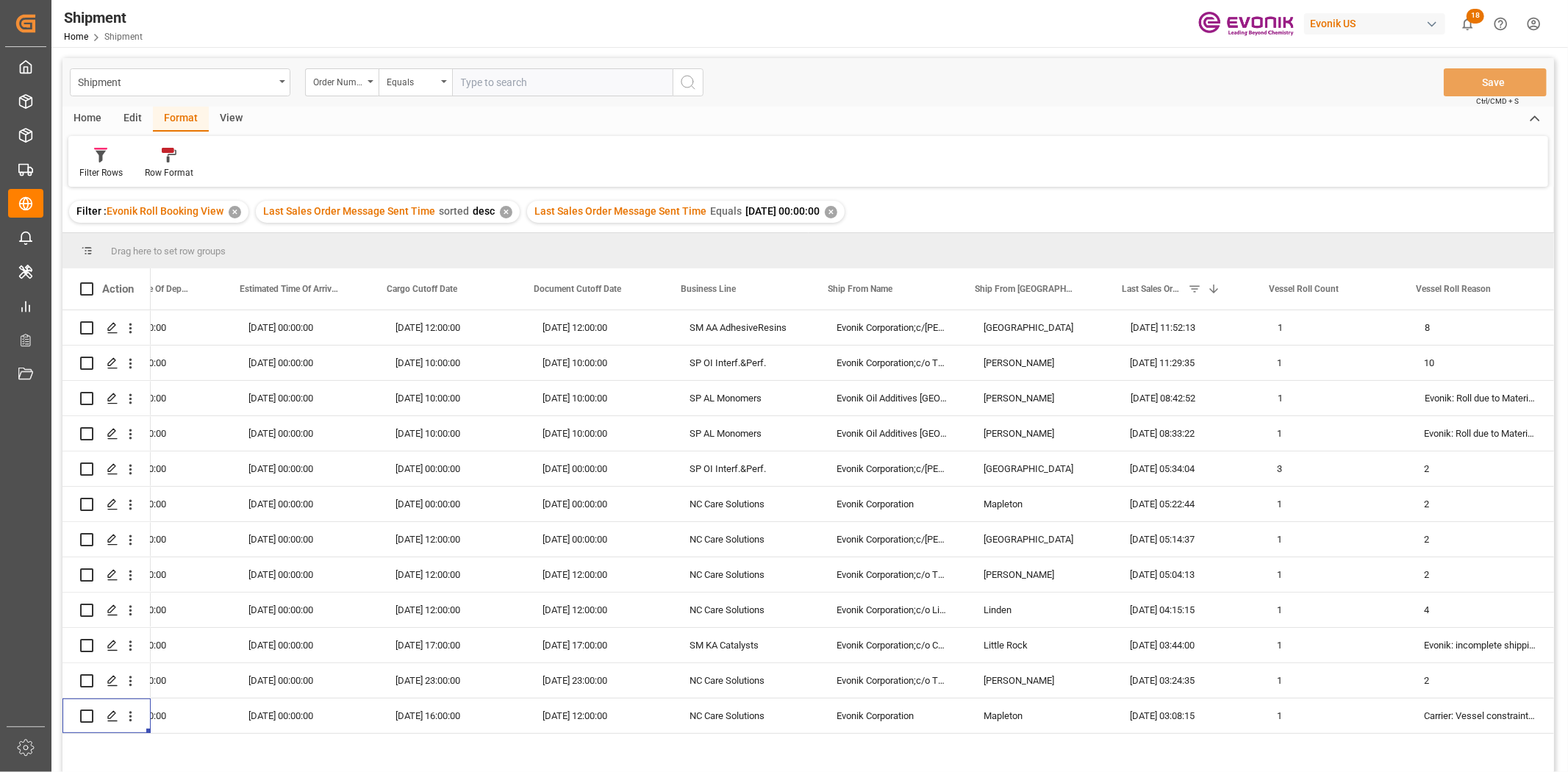
click at [85, 103] on div "Shipment Order Number Equals Save Ctrl/CMD + S" at bounding box center [808, 82] width 1491 height 49
click at [86, 115] on div "Home" at bounding box center [88, 119] width 50 height 25
click at [162, 166] on div "Download" at bounding box center [163, 172] width 41 height 13
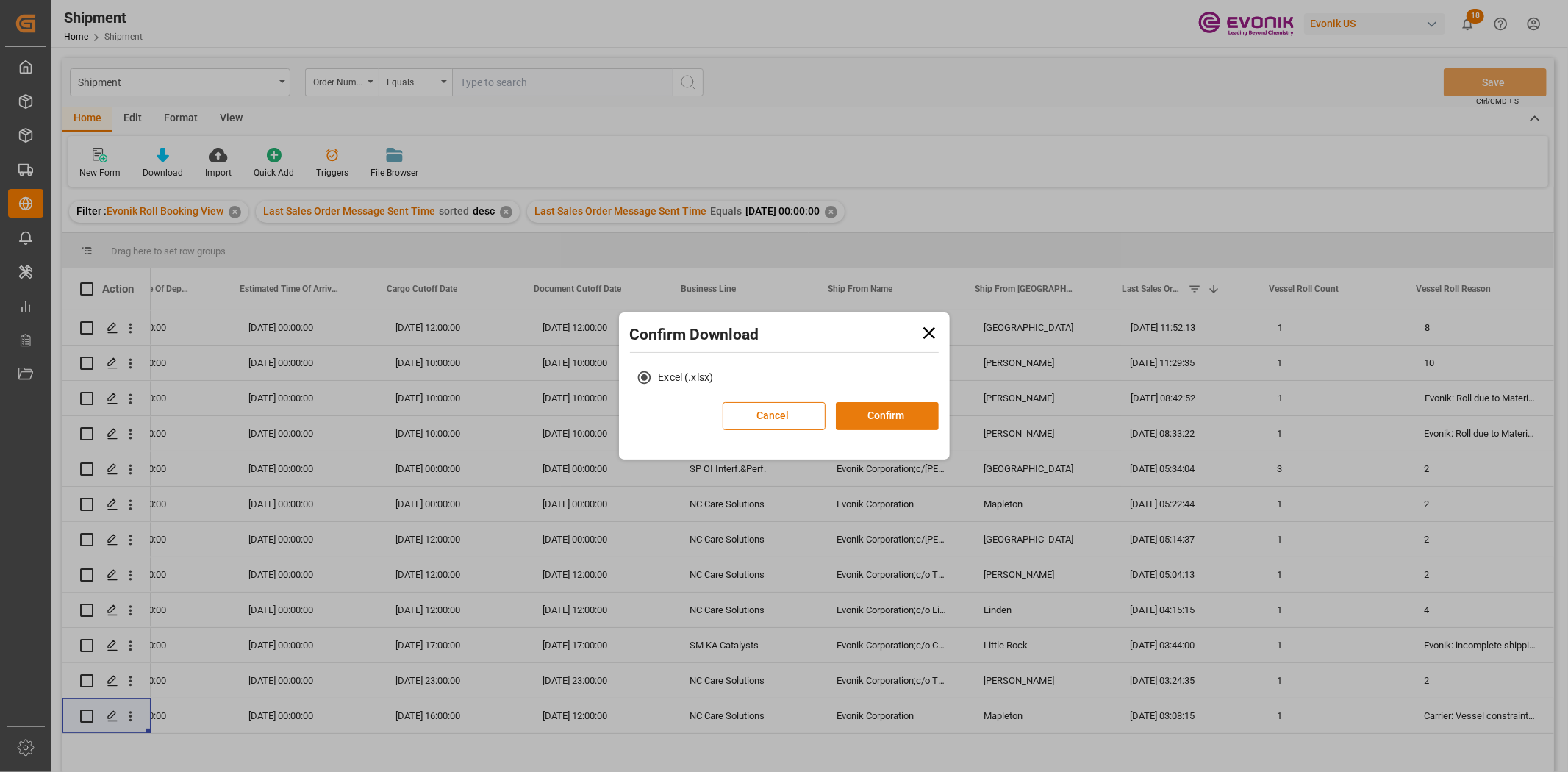
click at [898, 418] on button "Confirm" at bounding box center [887, 416] width 103 height 28
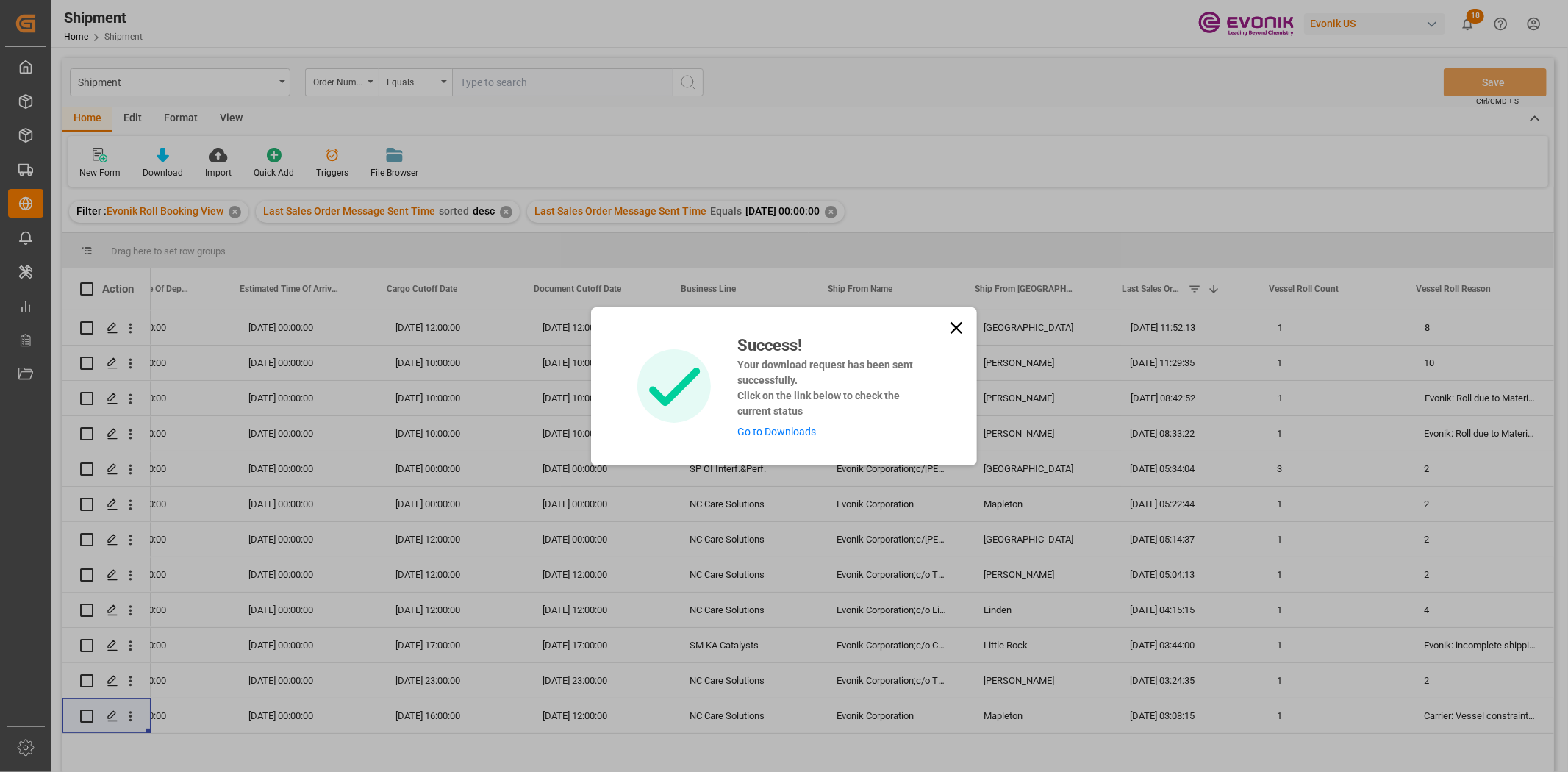
drag, startPoint x: 782, startPoint y: 437, endPoint x: 796, endPoint y: 429, distance: 16.1
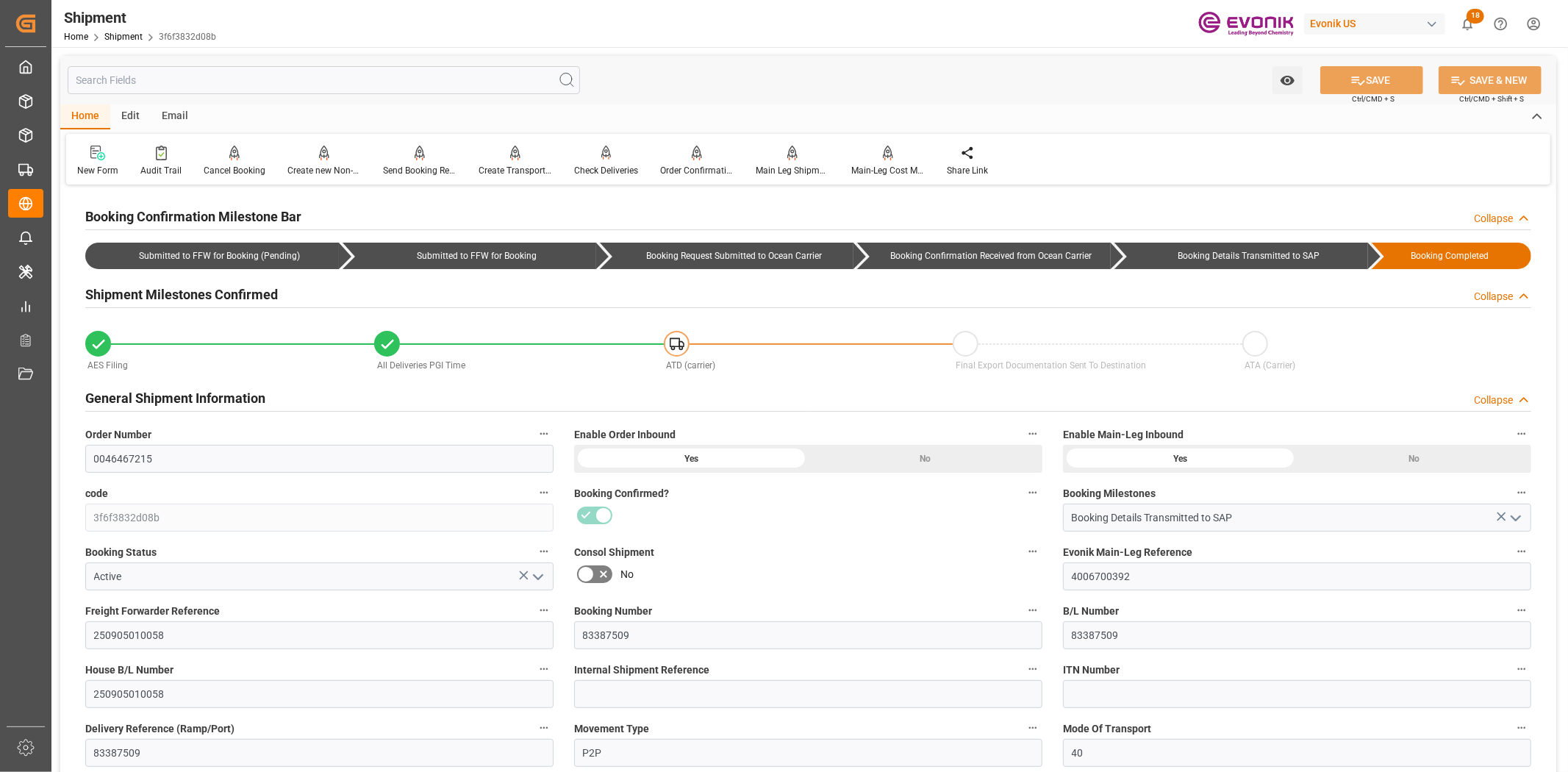
click at [381, 89] on input "text" at bounding box center [323, 80] width 512 height 28
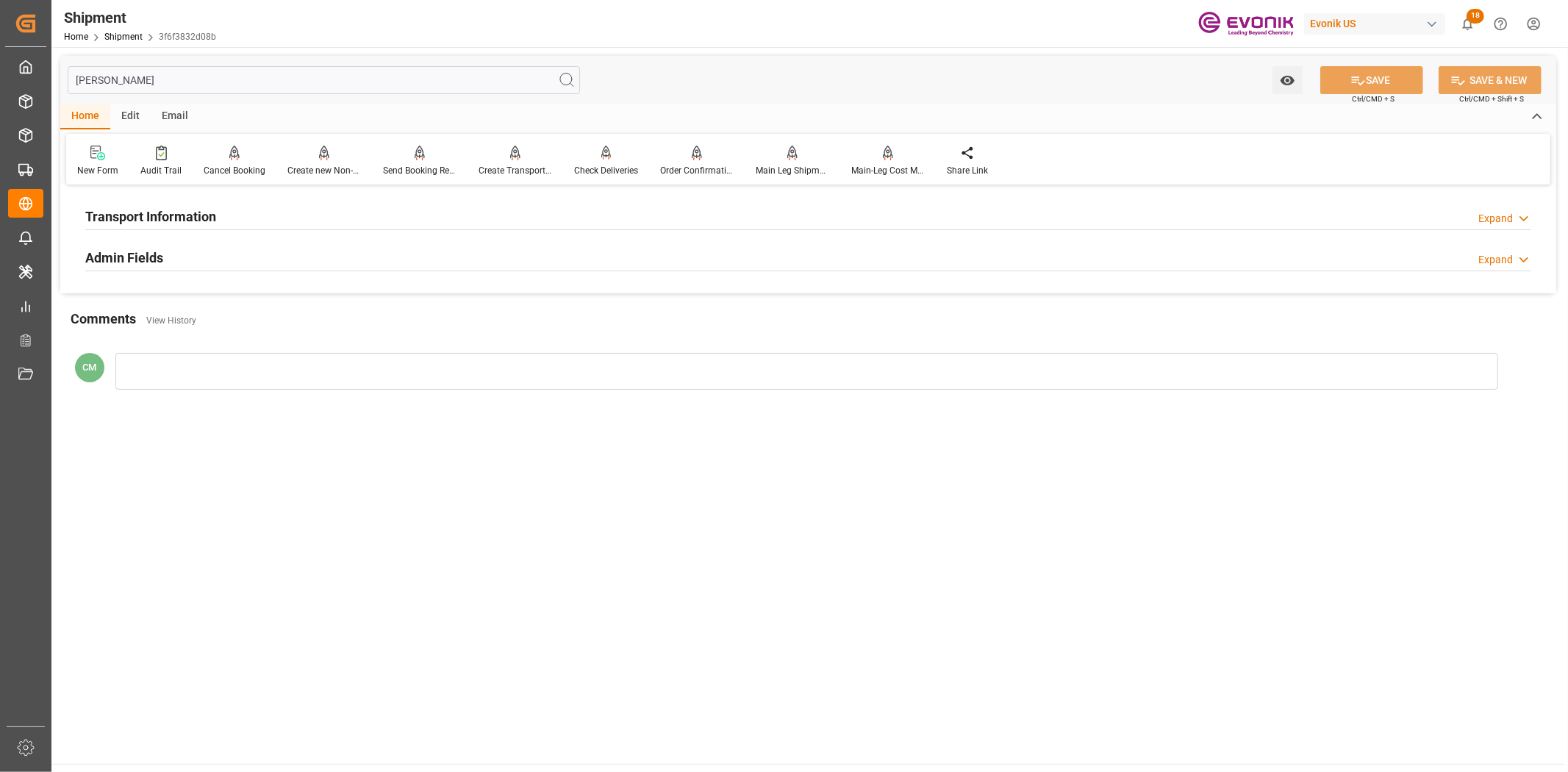
type input "[PERSON_NAME]"
click at [491, 211] on div "Transport Information Expand" at bounding box center [807, 215] width 1445 height 28
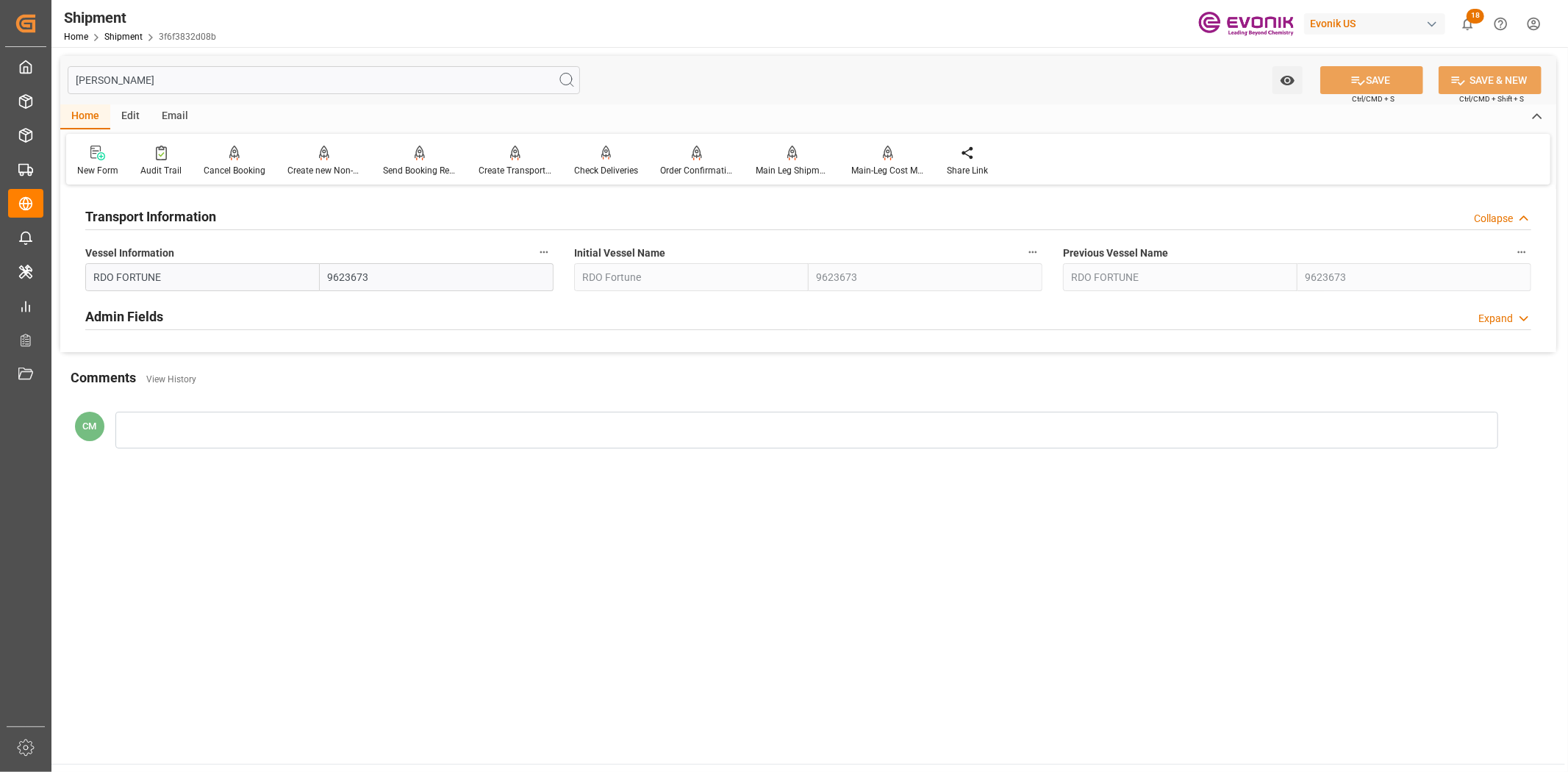
click at [540, 255] on icon "button" at bounding box center [543, 252] width 12 height 12
click at [559, 262] on li "Audits" at bounding box center [571, 252] width 75 height 24
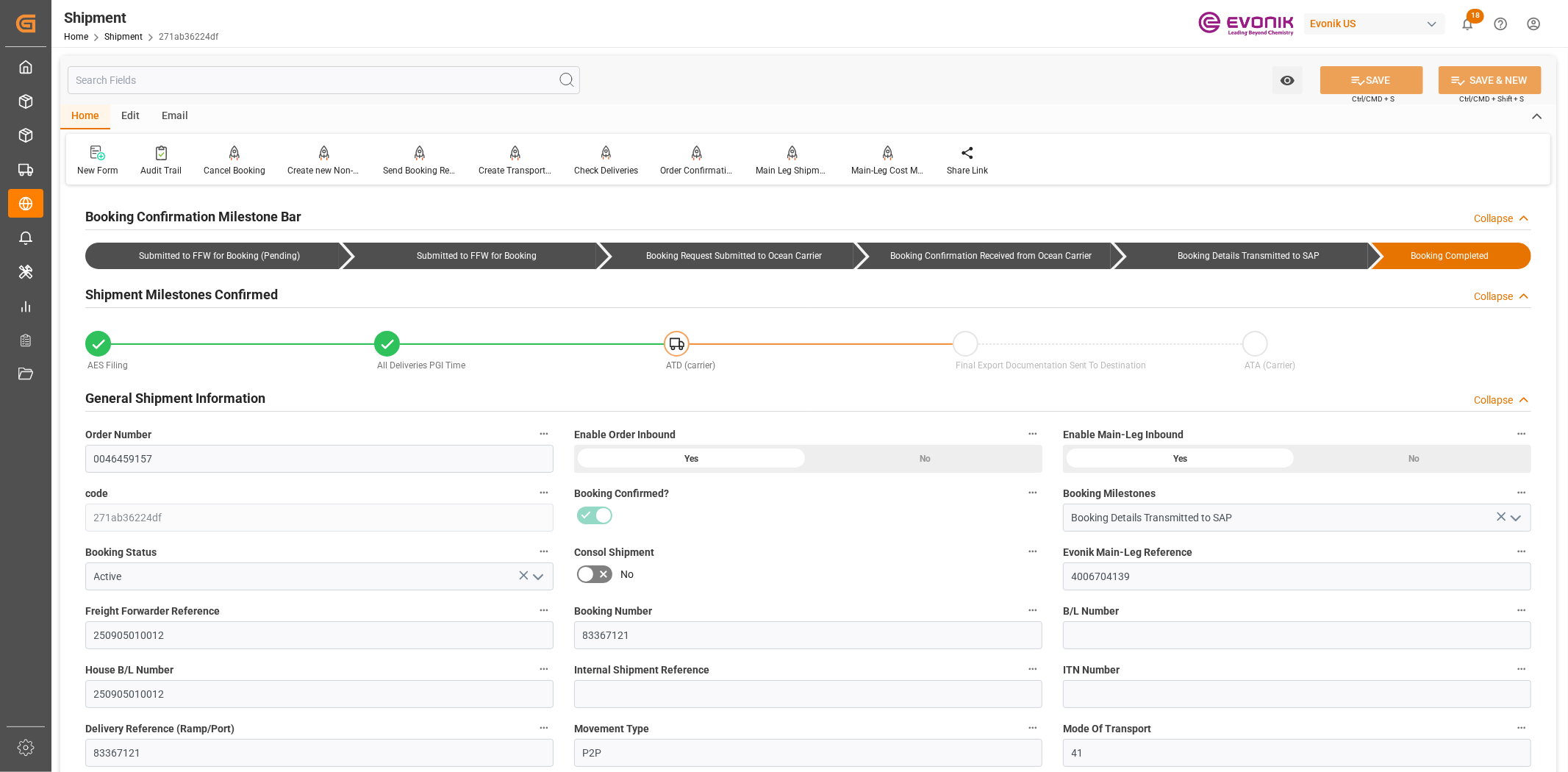
click at [288, 89] on input "text" at bounding box center [323, 80] width 512 height 28
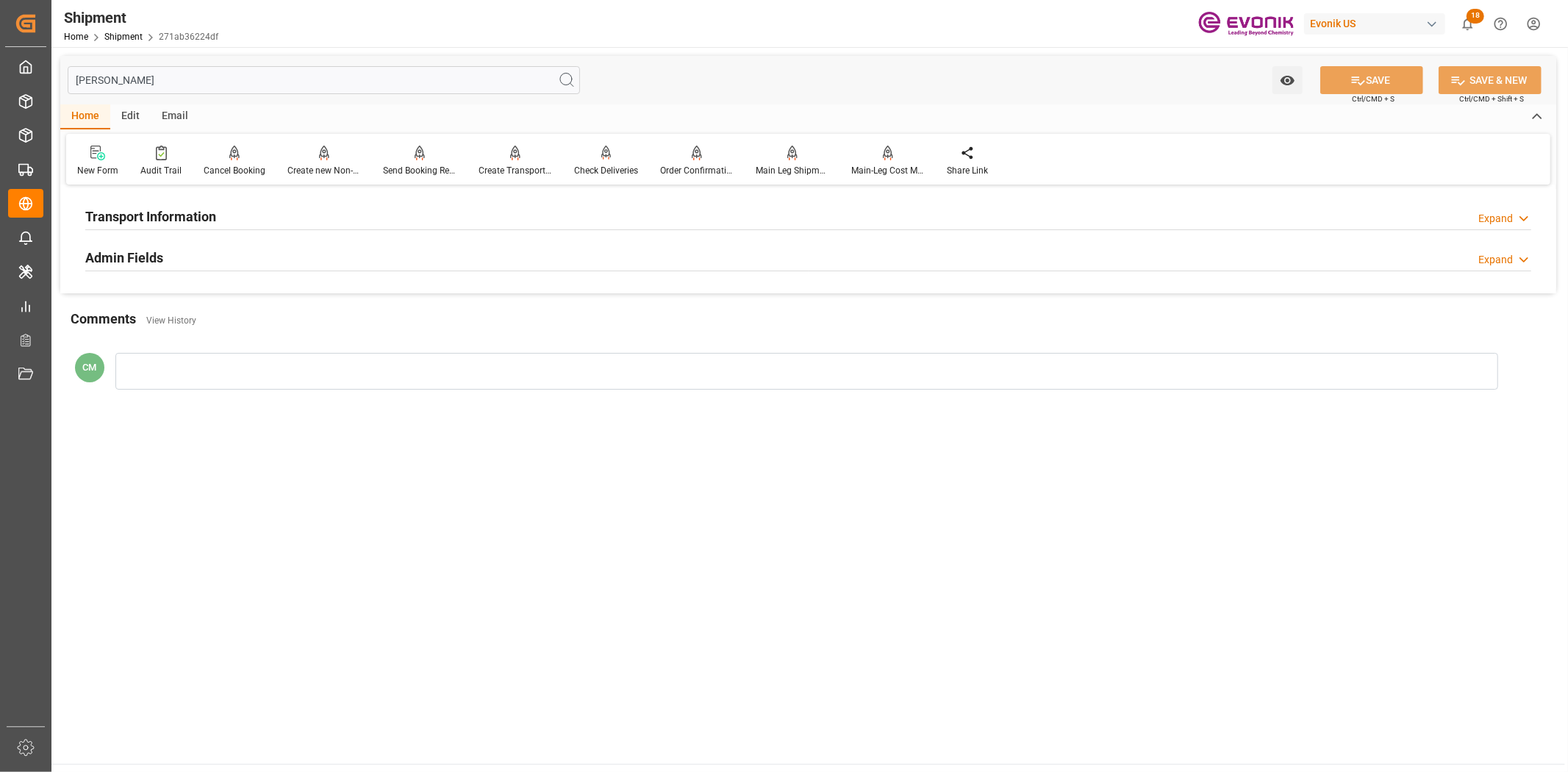
type input "[PERSON_NAME]"
click at [229, 203] on div "Transport Information Expand" at bounding box center [807, 215] width 1445 height 28
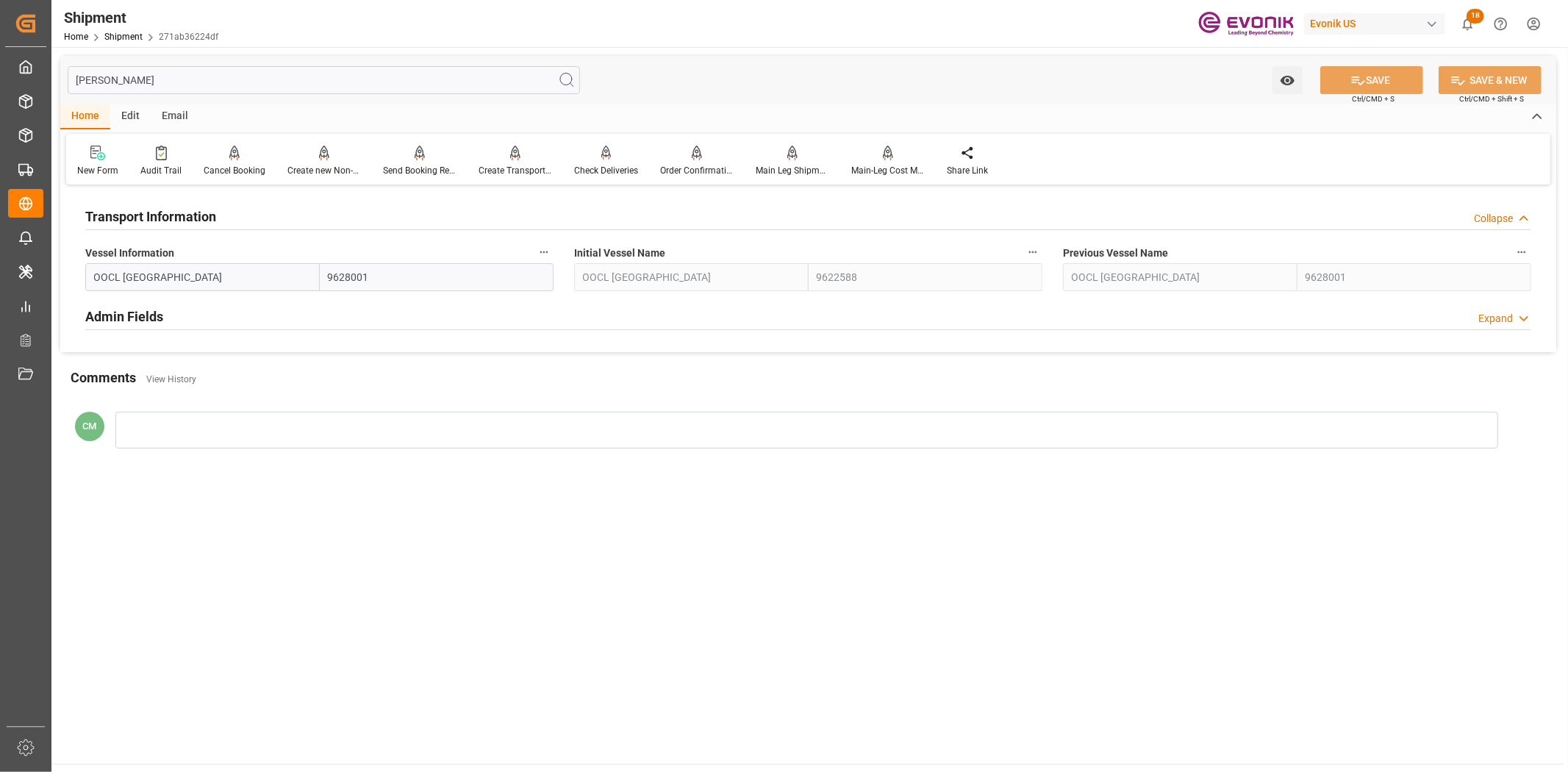
click at [548, 247] on icon "button" at bounding box center [543, 252] width 12 height 12
click at [548, 248] on icon at bounding box center [554, 252] width 13 height 13
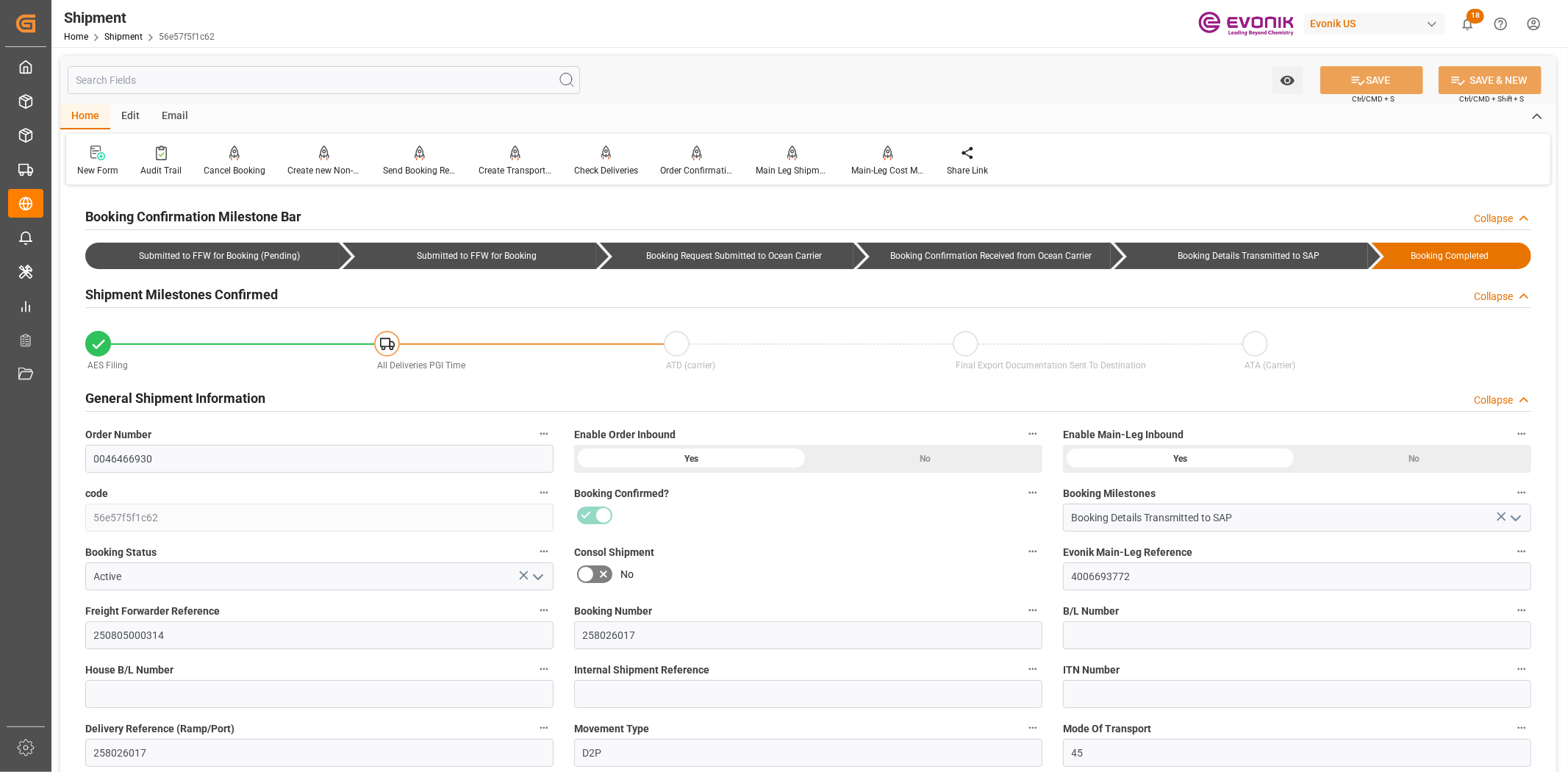
click at [362, 84] on input "text" at bounding box center [323, 80] width 512 height 28
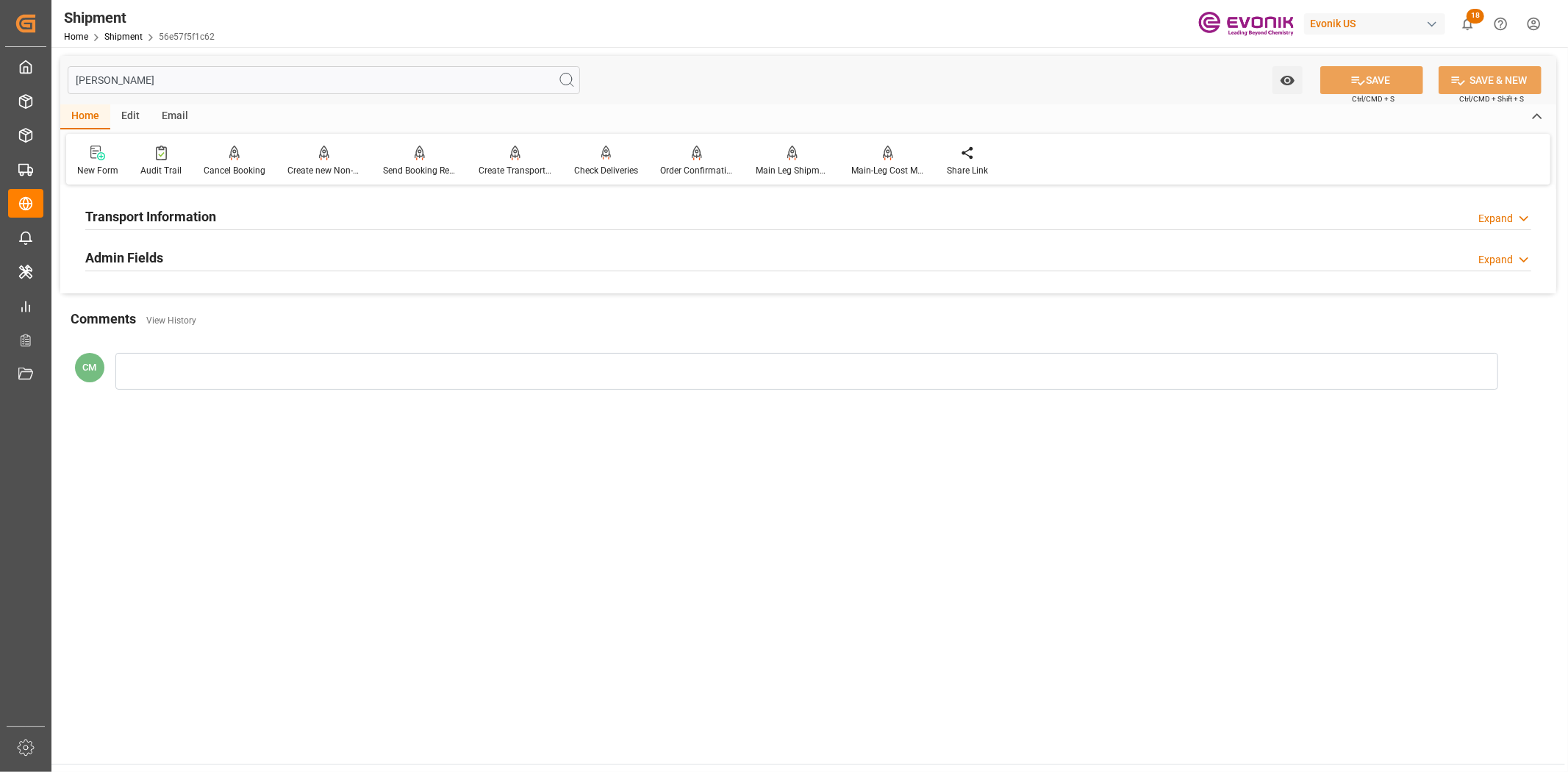
type input "[PERSON_NAME]"
click at [226, 204] on div "Transport Information Expand" at bounding box center [807, 215] width 1445 height 28
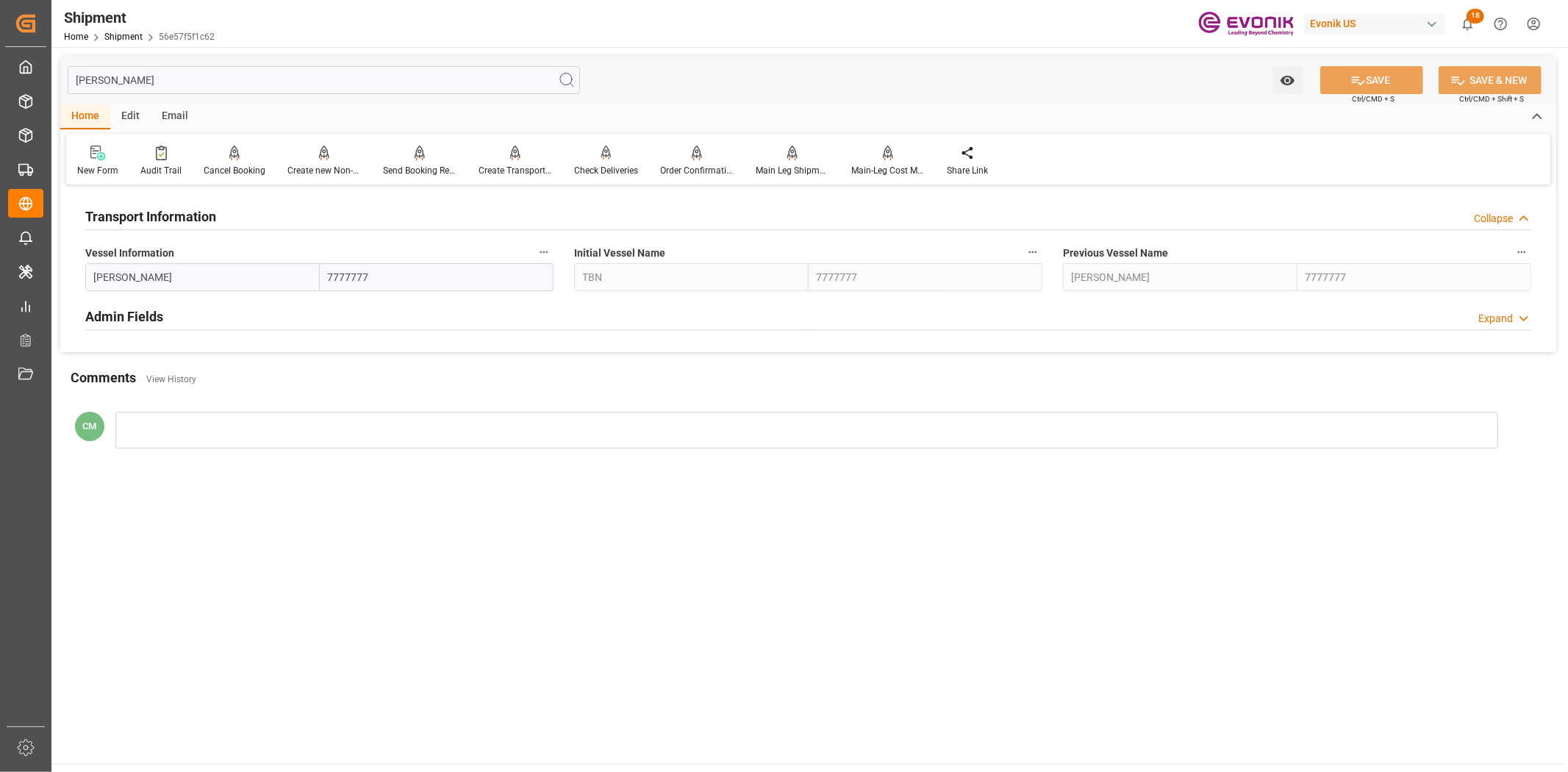
click at [550, 251] on button "Vessel Information" at bounding box center [543, 252] width 19 height 19
click at [555, 255] on icon at bounding box center [553, 252] width 16 height 16
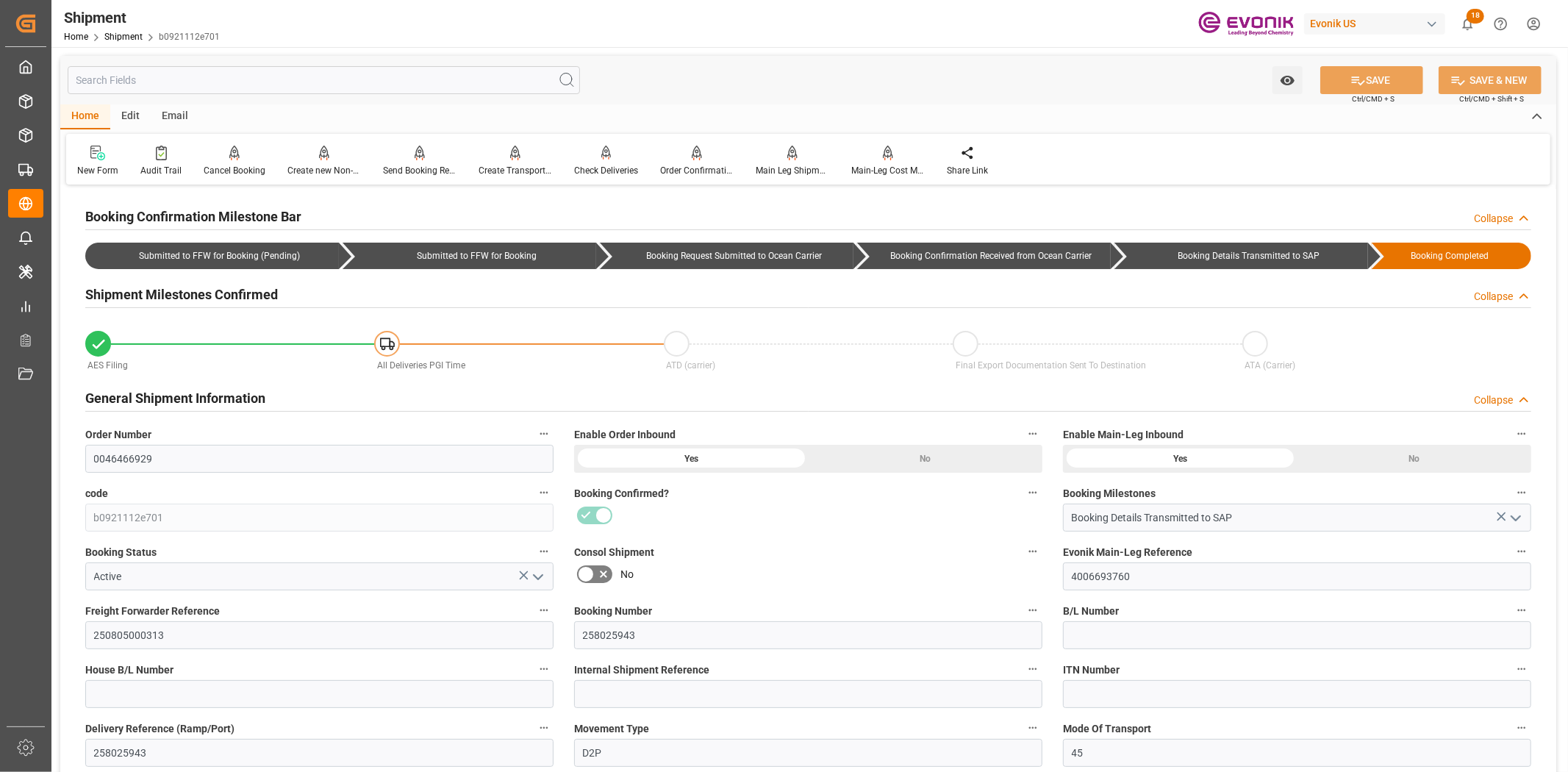
click at [365, 70] on input "text" at bounding box center [323, 80] width 512 height 28
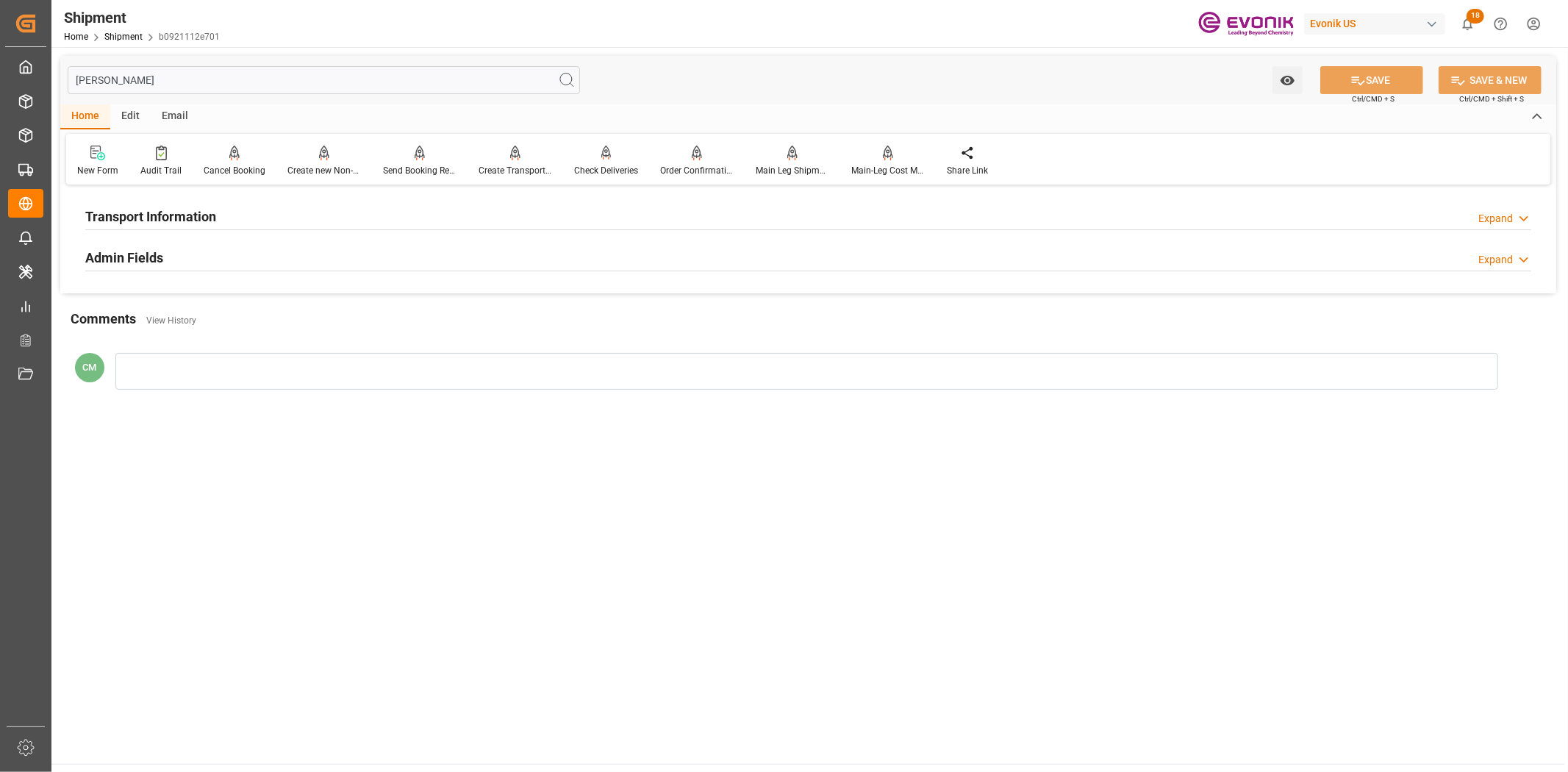
type input "[PERSON_NAME]"
drag, startPoint x: 166, startPoint y: 203, endPoint x: 316, endPoint y: 261, distance: 160.8
click at [167, 203] on div "Transport Information" at bounding box center [150, 215] width 131 height 28
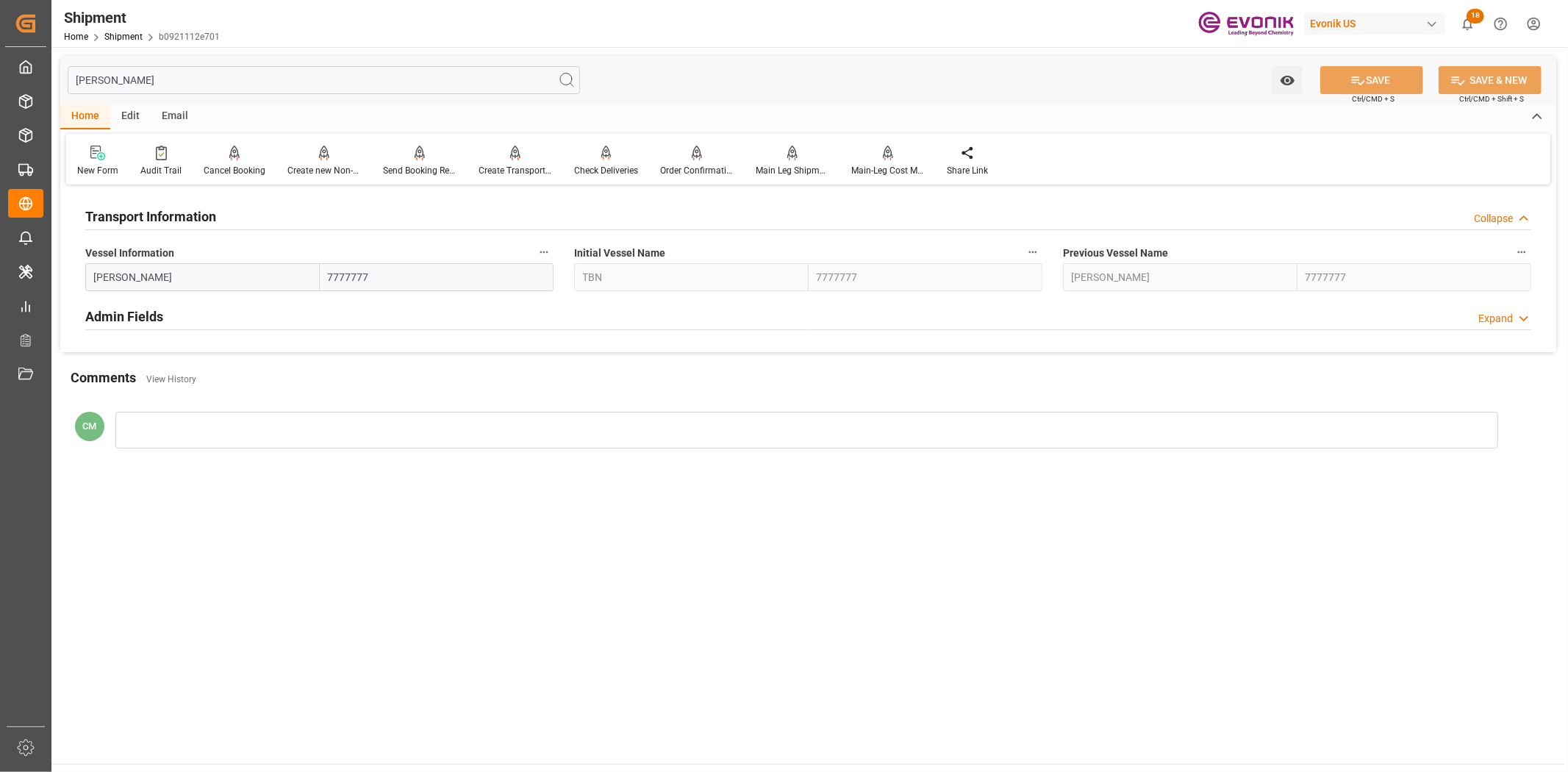
click at [539, 253] on icon "button" at bounding box center [543, 252] width 12 height 12
click at [552, 253] on icon at bounding box center [553, 252] width 16 height 16
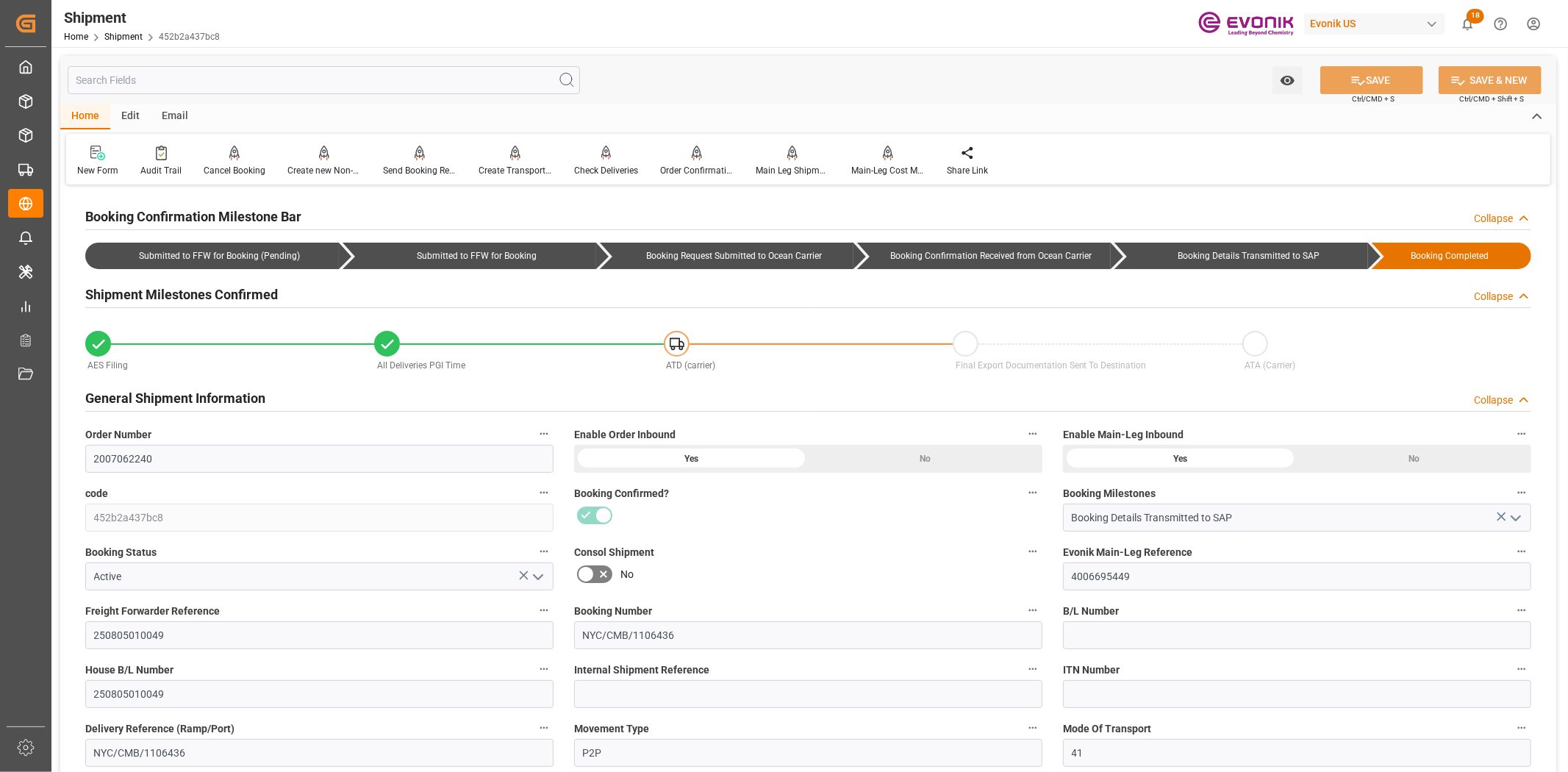
click at [272, 89] on input "text" at bounding box center [323, 80] width 512 height 28
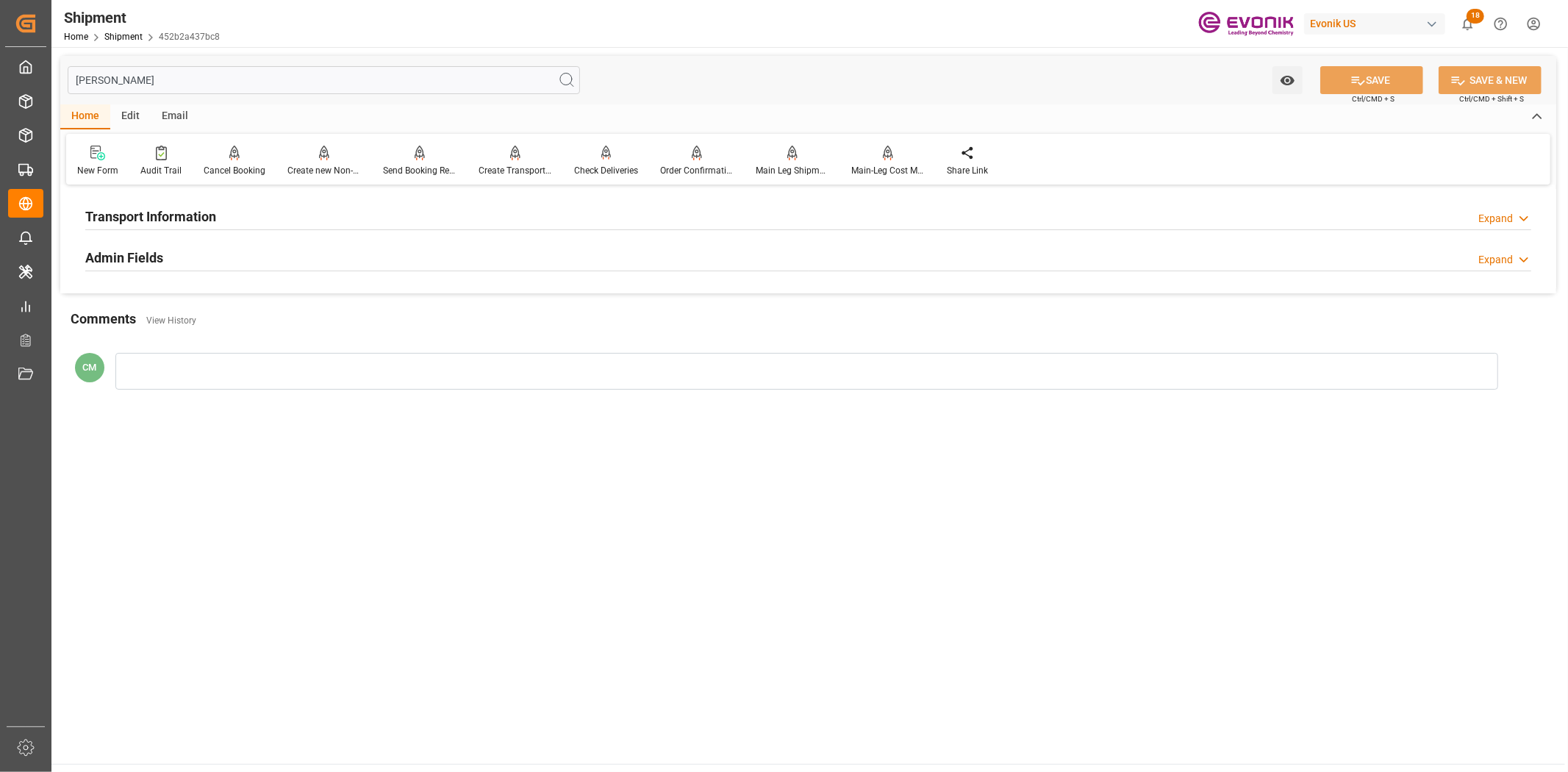
type input "[PERSON_NAME]"
click at [191, 218] on h2 "Transport Information" at bounding box center [150, 217] width 131 height 20
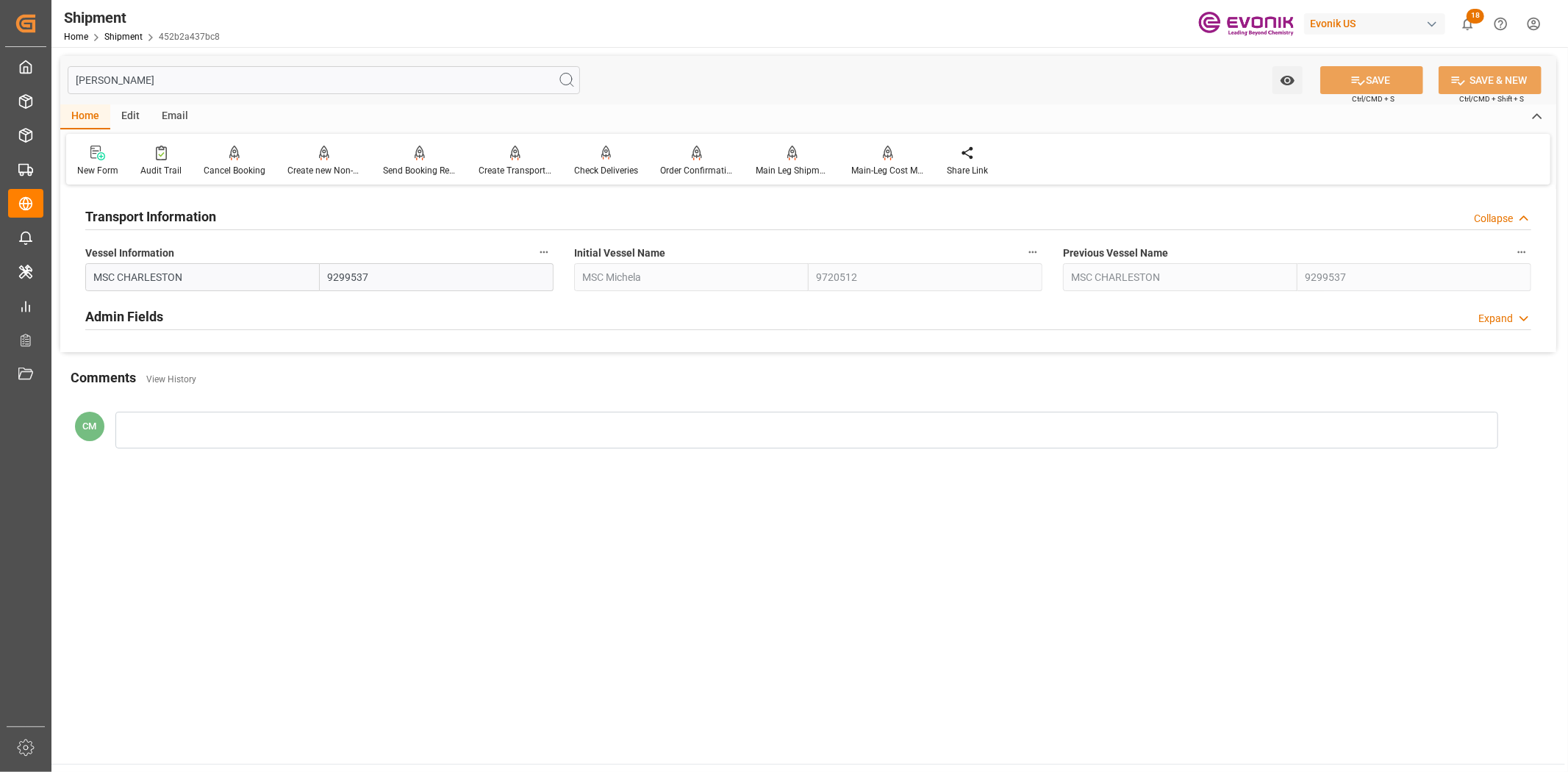
click at [540, 258] on button "Vessel Information" at bounding box center [543, 252] width 19 height 19
click at [556, 257] on icon at bounding box center [554, 252] width 13 height 13
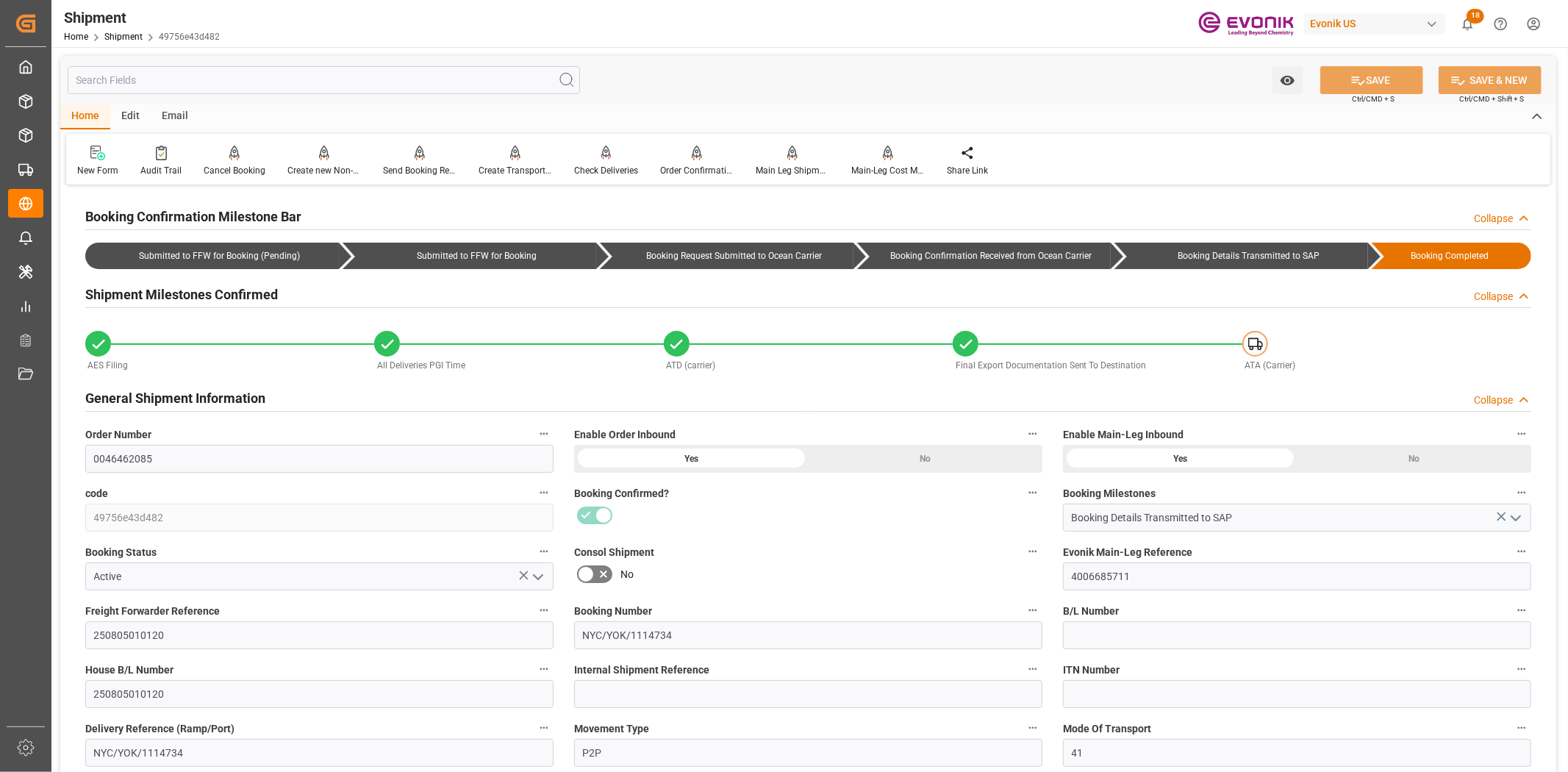
click at [320, 77] on input "text" at bounding box center [323, 80] width 512 height 28
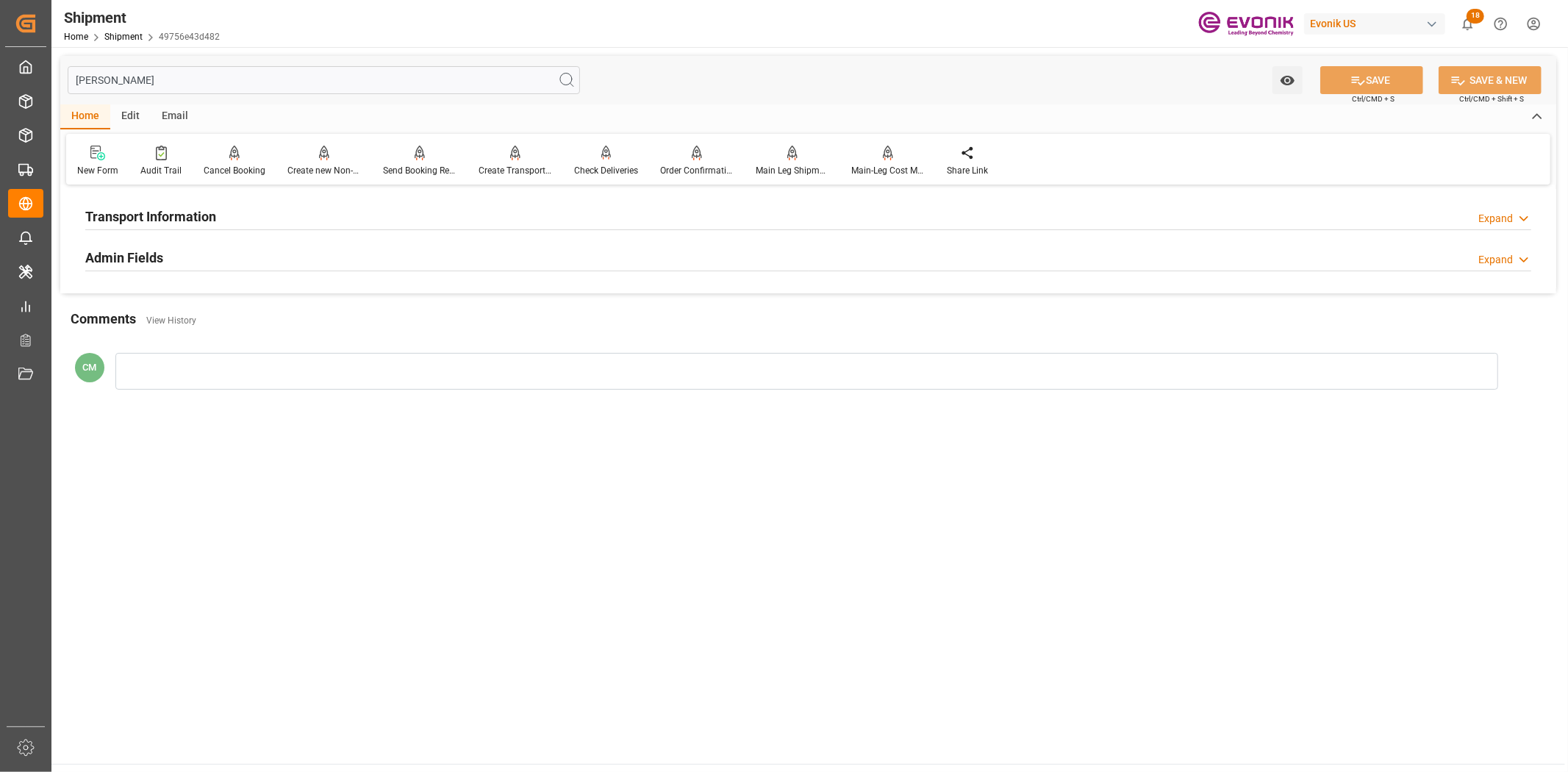
type input "[PERSON_NAME]"
click at [258, 209] on div "Transport Information Expand" at bounding box center [807, 215] width 1445 height 28
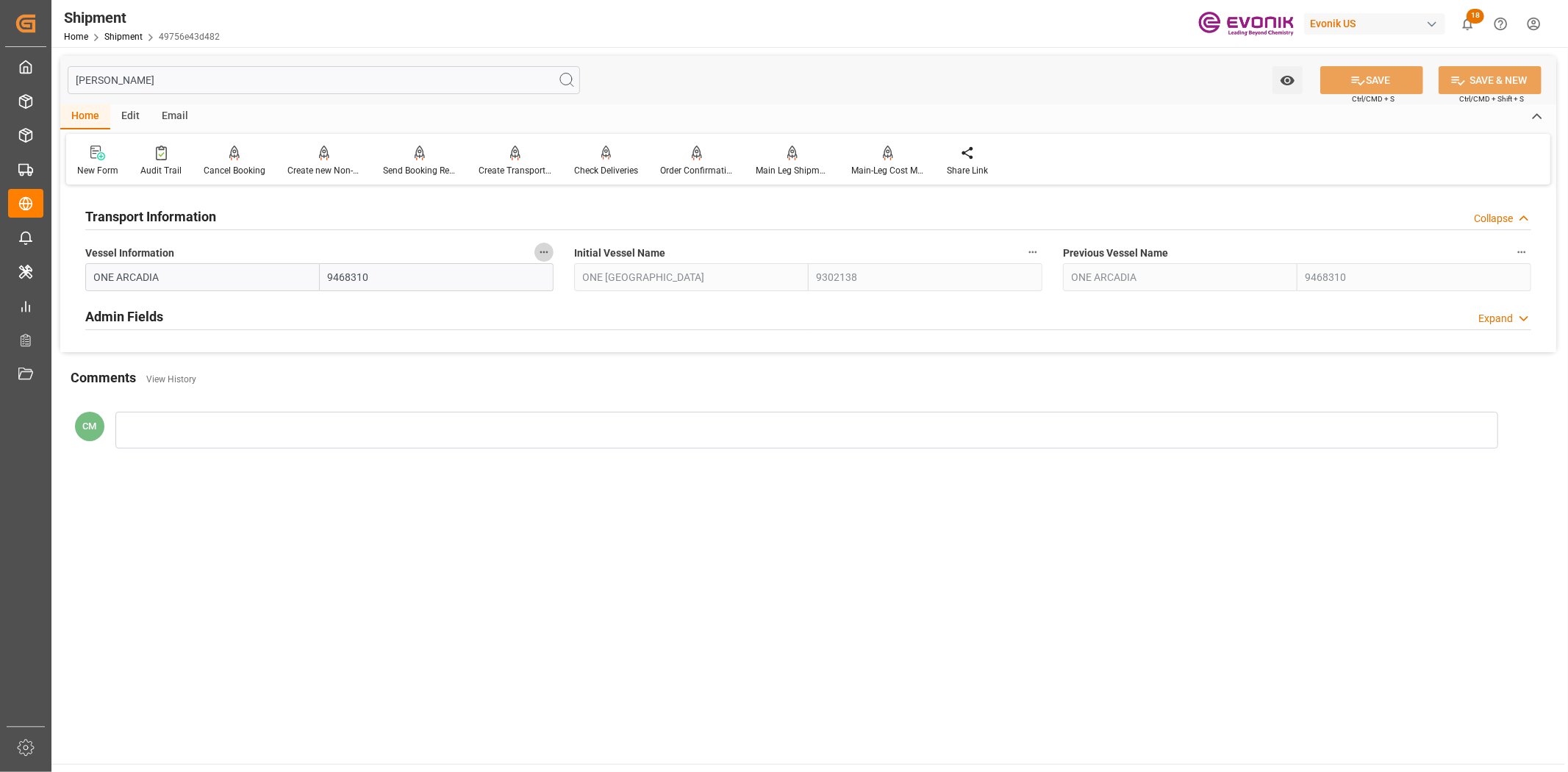
click at [552, 254] on button "Vessel Information" at bounding box center [543, 252] width 19 height 19
click at [552, 254] on icon at bounding box center [553, 252] width 16 height 16
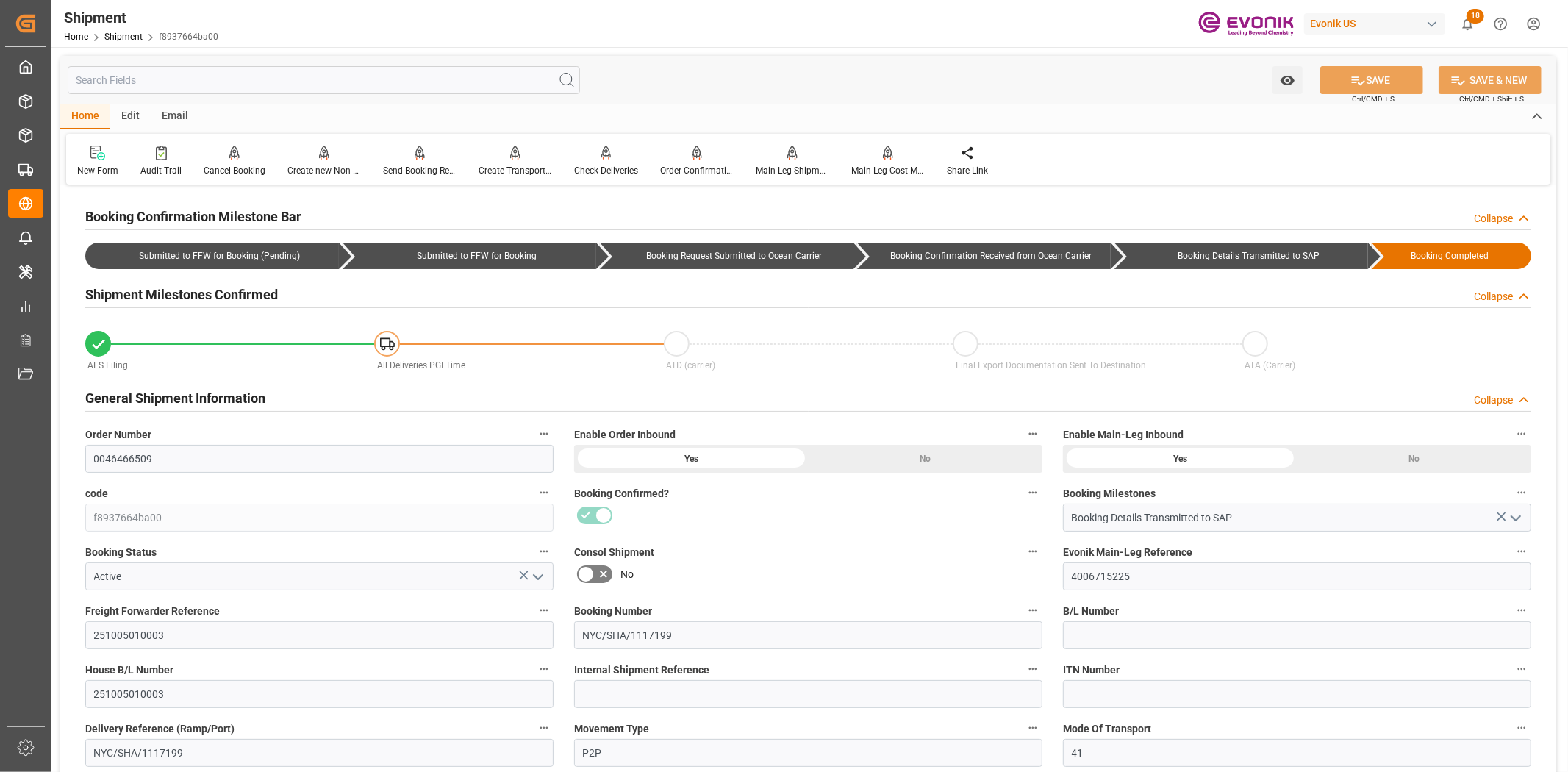
click at [223, 76] on input "text" at bounding box center [323, 80] width 512 height 28
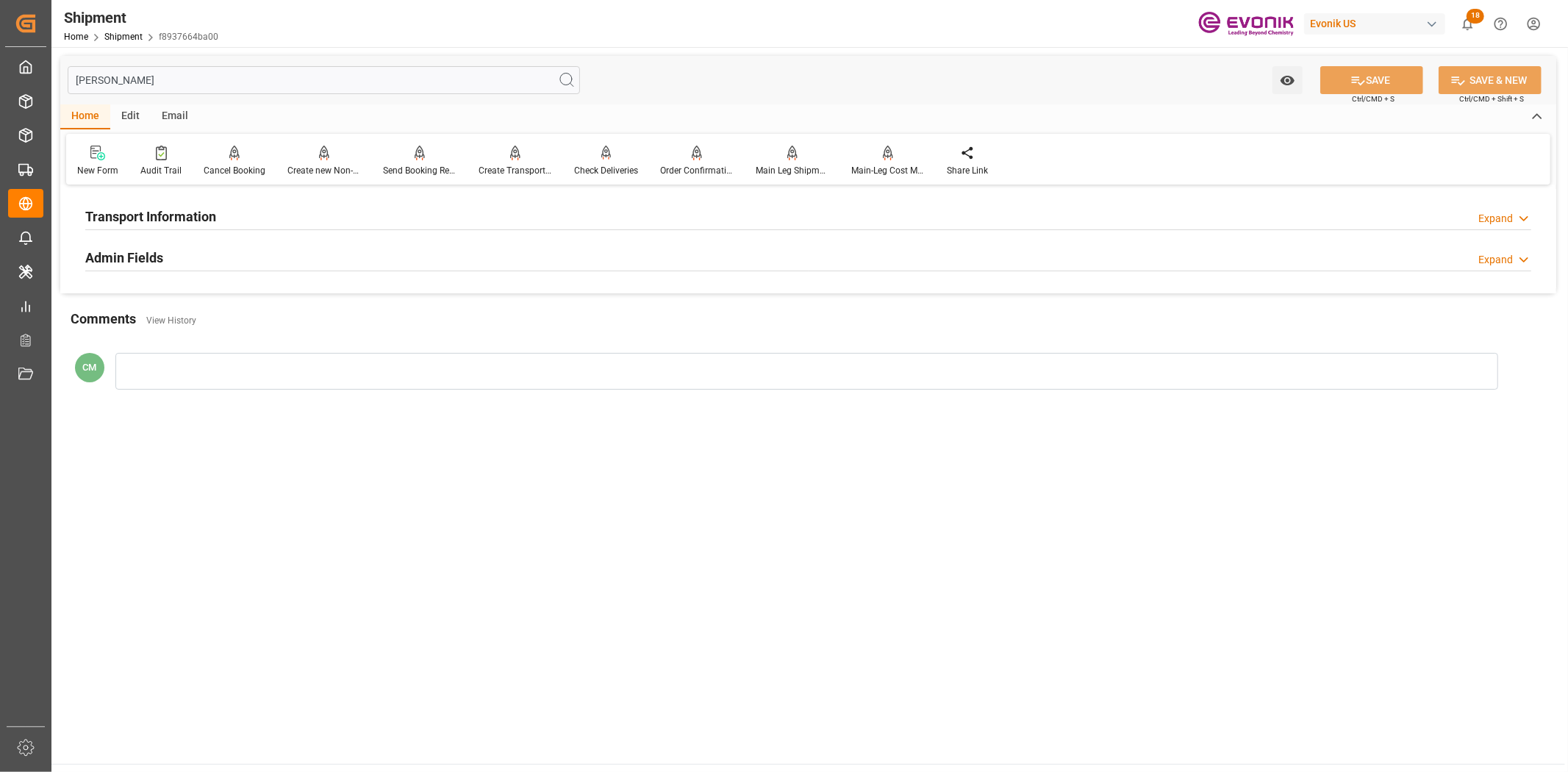
type input "[PERSON_NAME]"
drag, startPoint x: 142, startPoint y: 195, endPoint x: 143, endPoint y: 206, distance: 11.0
click at [142, 198] on div "Transport Information Expand Vessel Information YM WELLHEAD 9684665 Initial Ves…" at bounding box center [807, 241] width 1495 height 104
click at [143, 208] on h2 "Transport Information" at bounding box center [150, 217] width 131 height 20
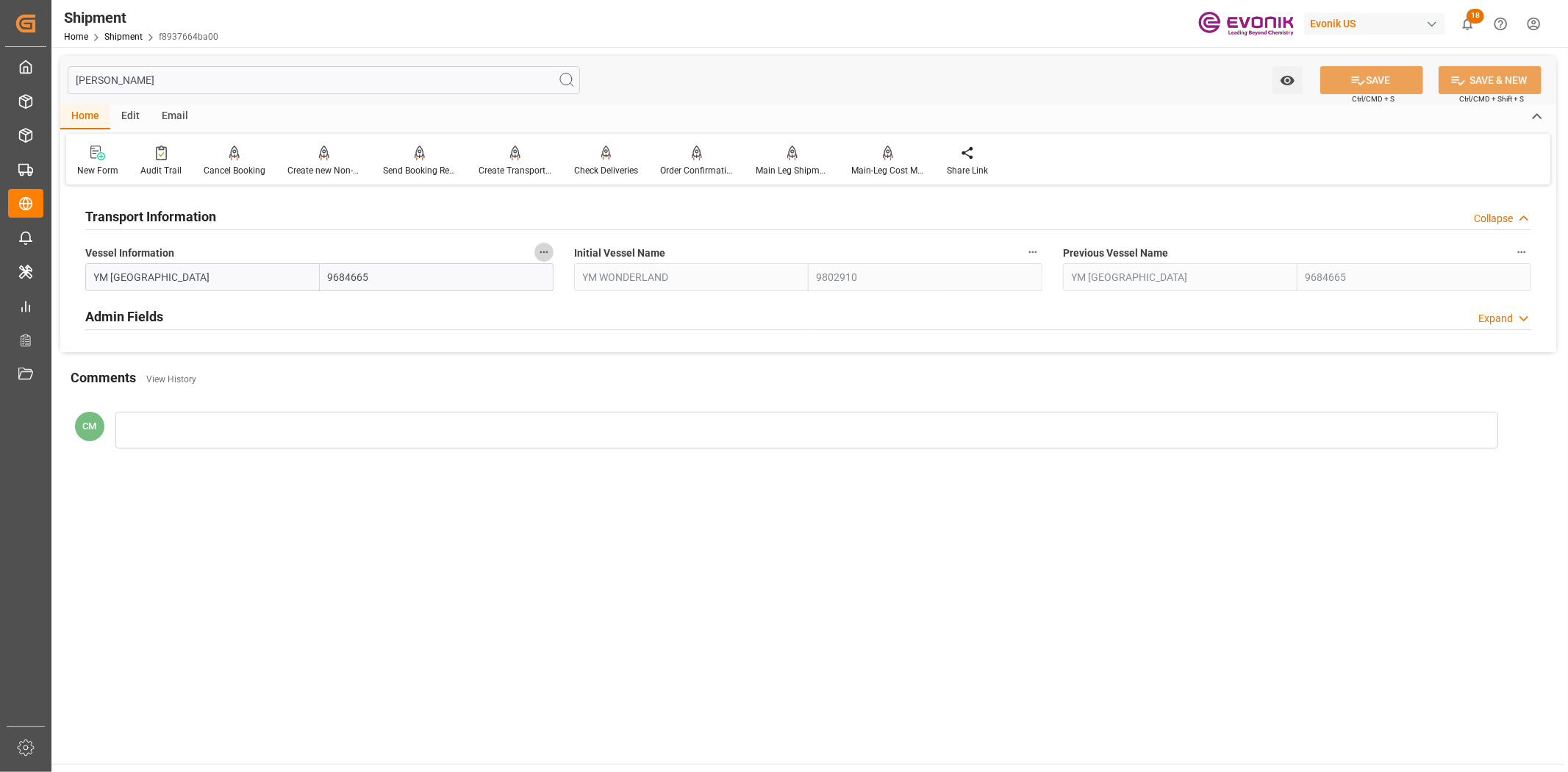
click at [552, 248] on button "Vessel Information" at bounding box center [543, 252] width 19 height 19
click at [559, 255] on icon at bounding box center [553, 252] width 16 height 16
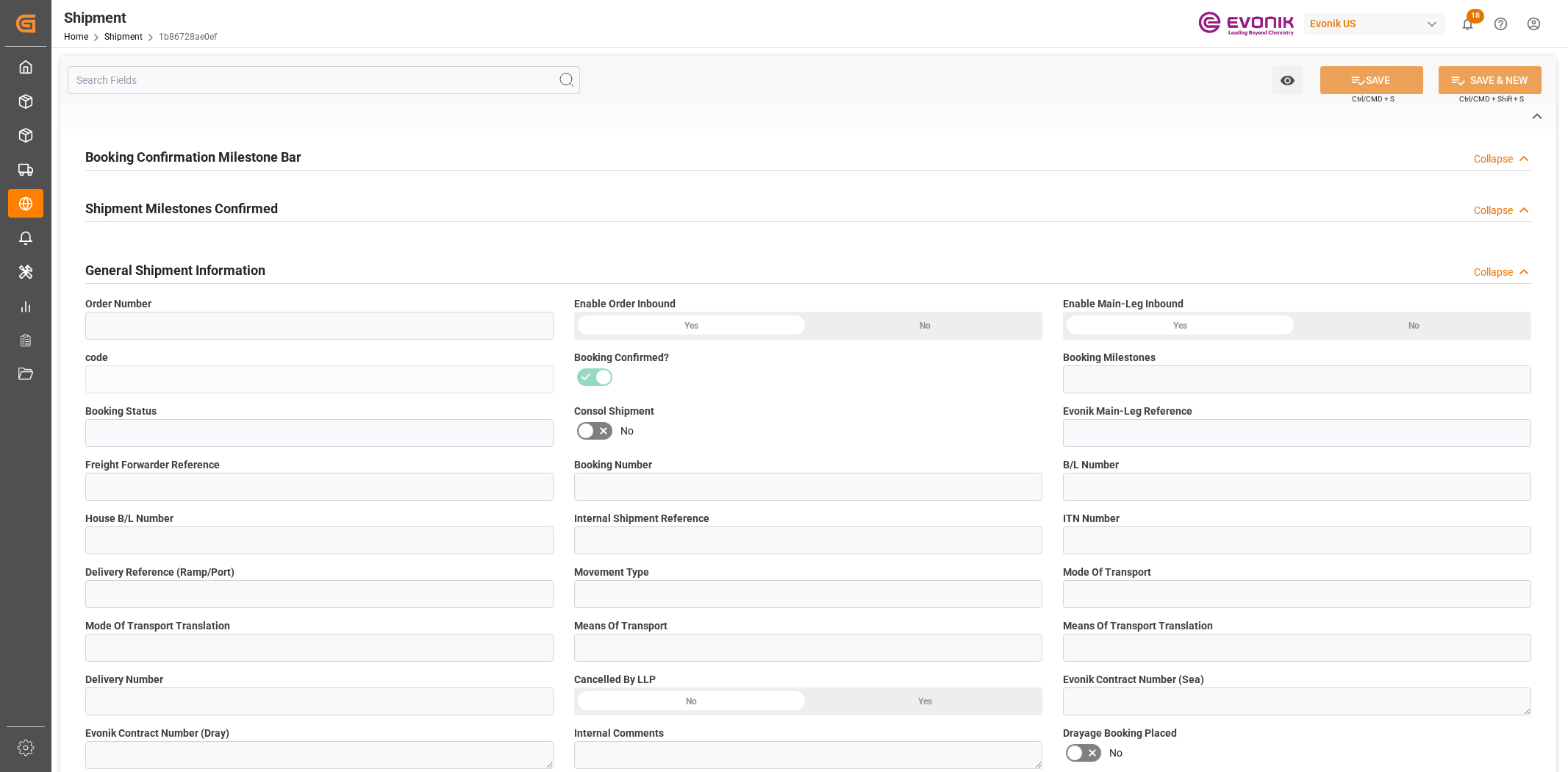
type input "0046468698"
type input "1b86728ae0ef"
type input "Booking Details Transmitted to SAP"
type input "Active"
type input "4006714465"
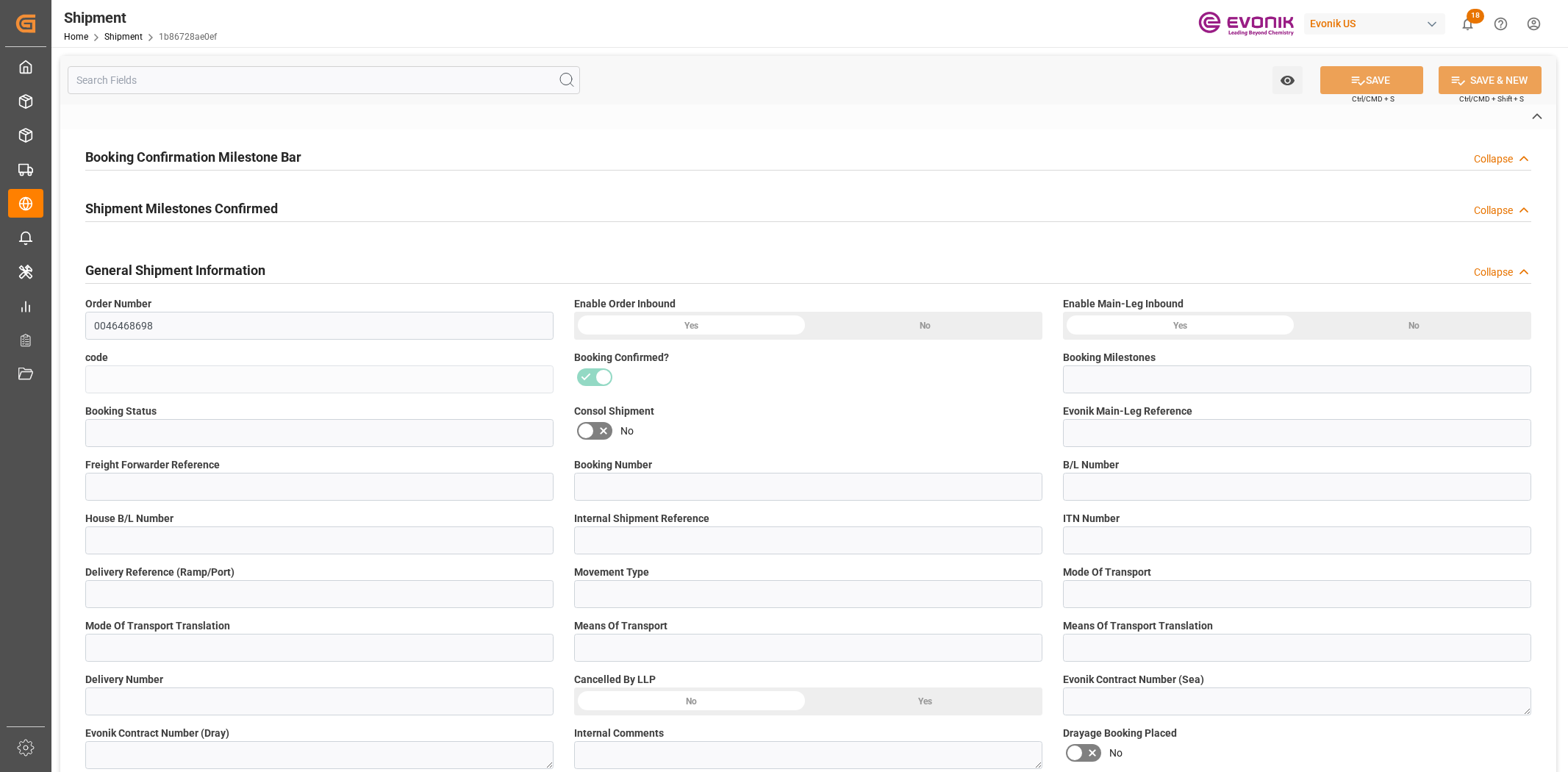
type input "251005010018"
type input "NYC/SHA/1123510"
type input "251005010018"
type input "NYC/SHA/1123510"
type input "P2P"
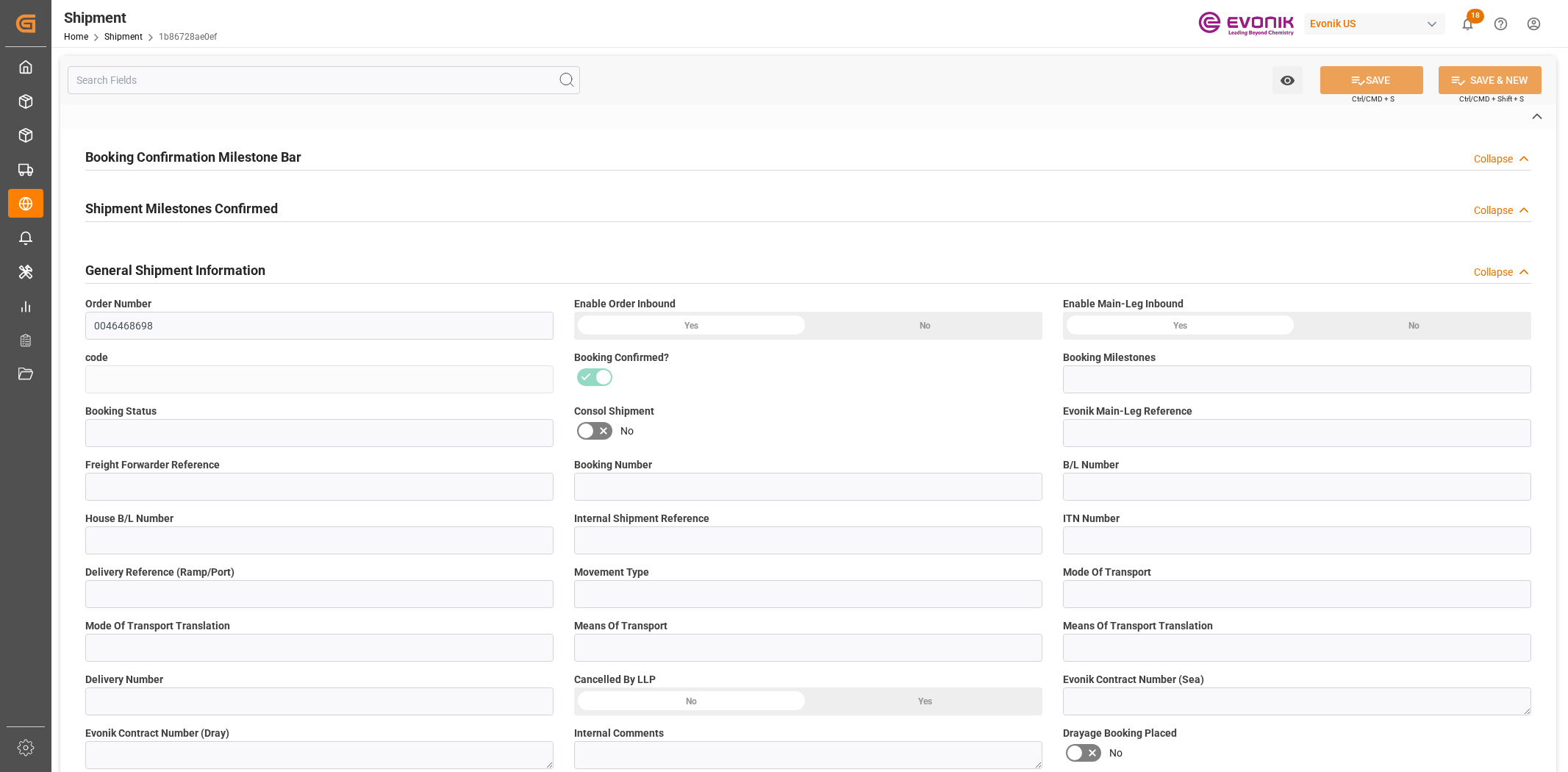
type input "41"
type input "LCL"
type input "0008"
type input "LCL"
type input "3011792081"
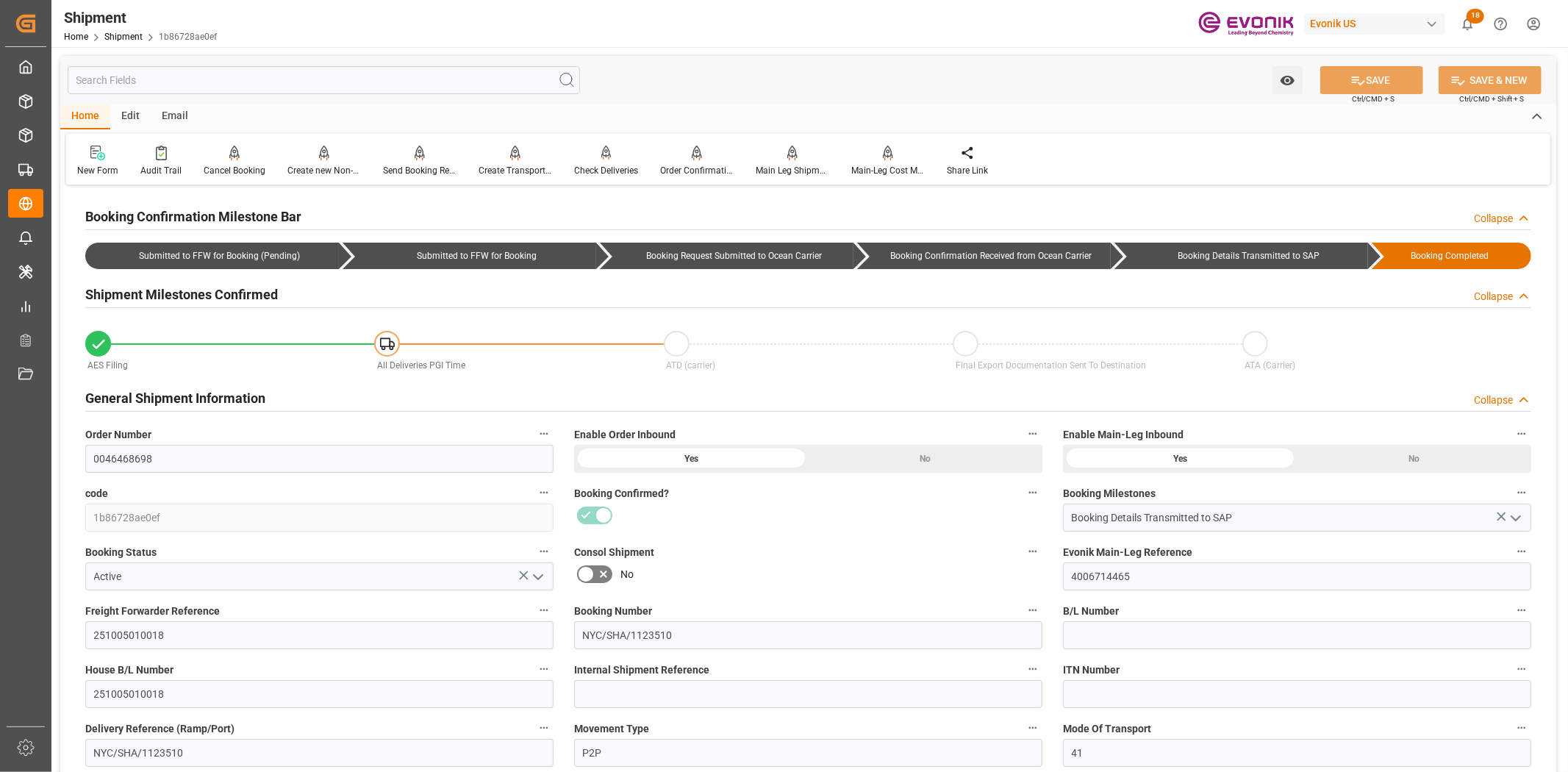
click at [244, 77] on input "text" at bounding box center [323, 80] width 512 height 28
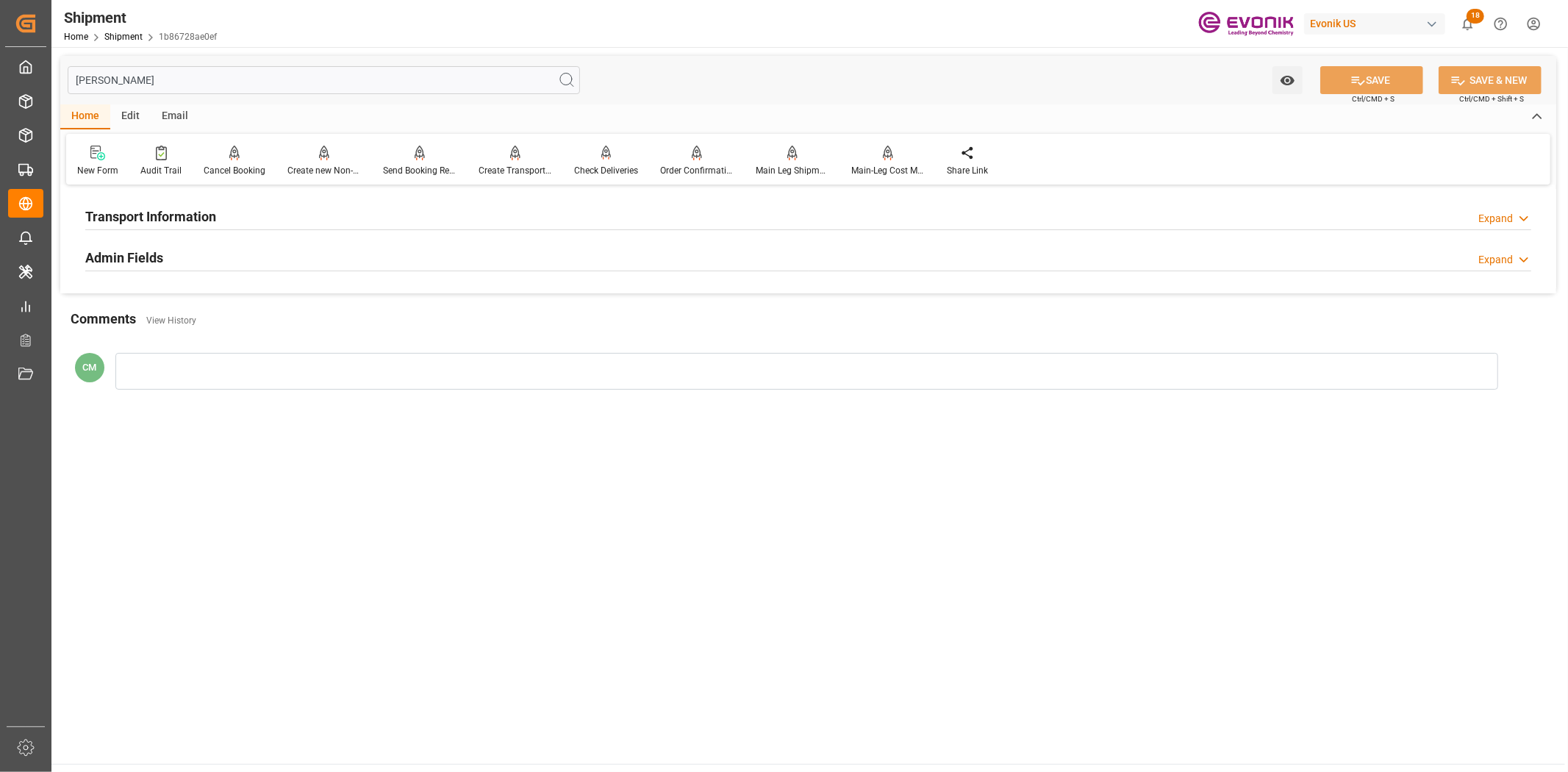
type input "[PERSON_NAME]"
drag, startPoint x: 255, startPoint y: 209, endPoint x: 466, endPoint y: 255, distance: 216.0
click at [266, 213] on div "Transport Information Expand" at bounding box center [807, 215] width 1445 height 28
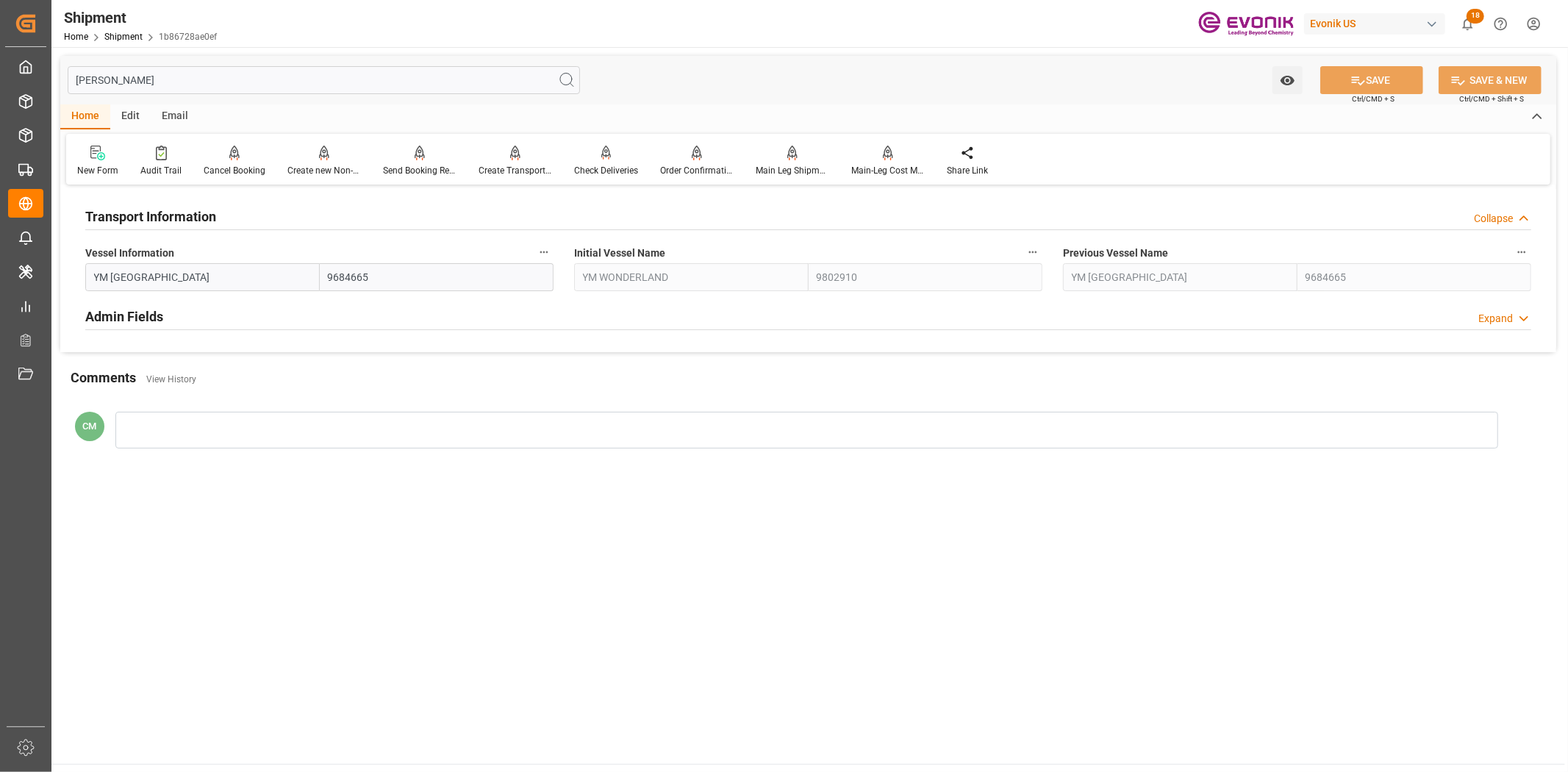
click at [544, 244] on button "Vessel Information" at bounding box center [543, 252] width 19 height 19
click at [546, 246] on icon at bounding box center [553, 252] width 16 height 16
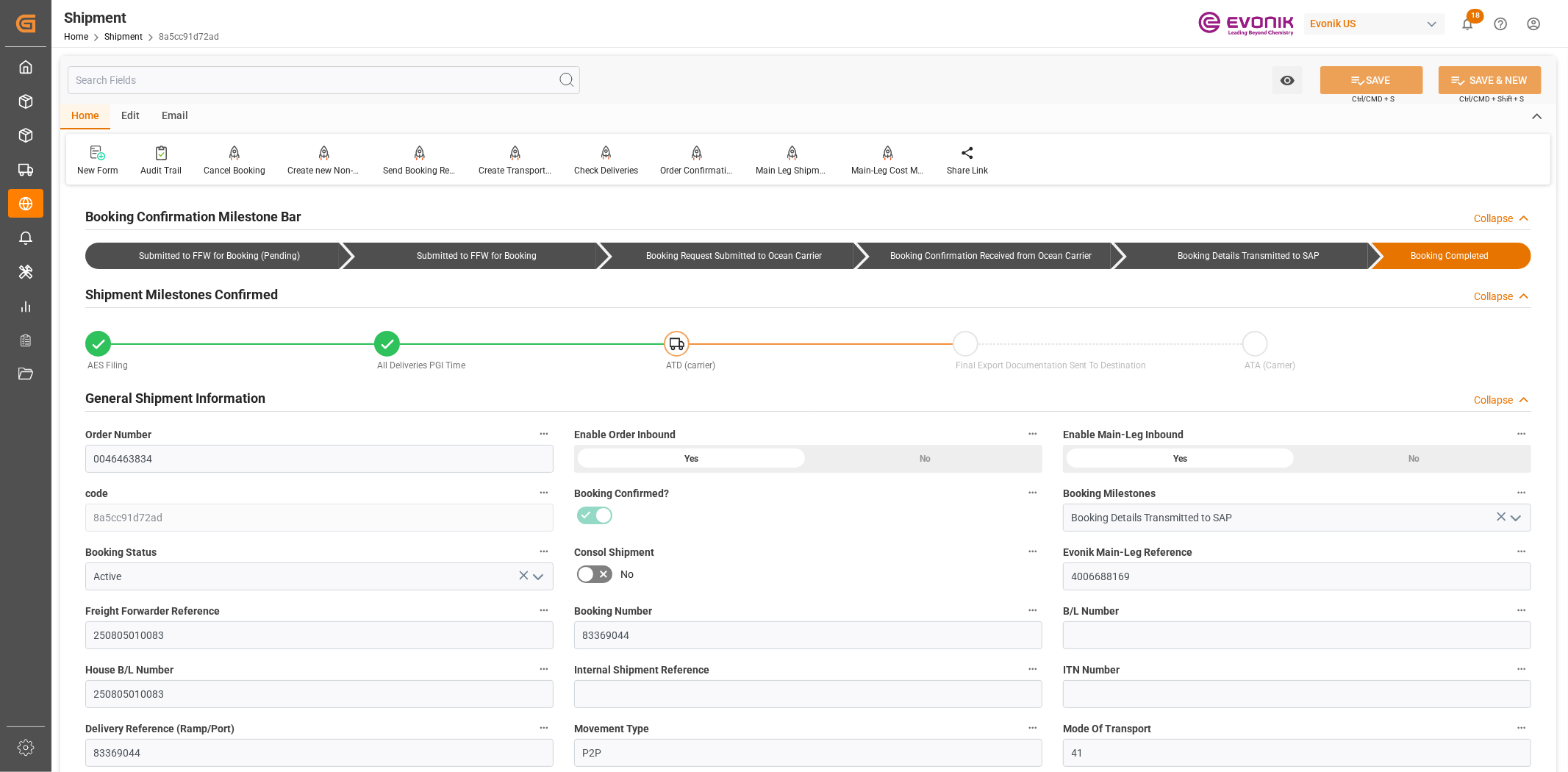
click at [306, 74] on input "text" at bounding box center [323, 80] width 512 height 28
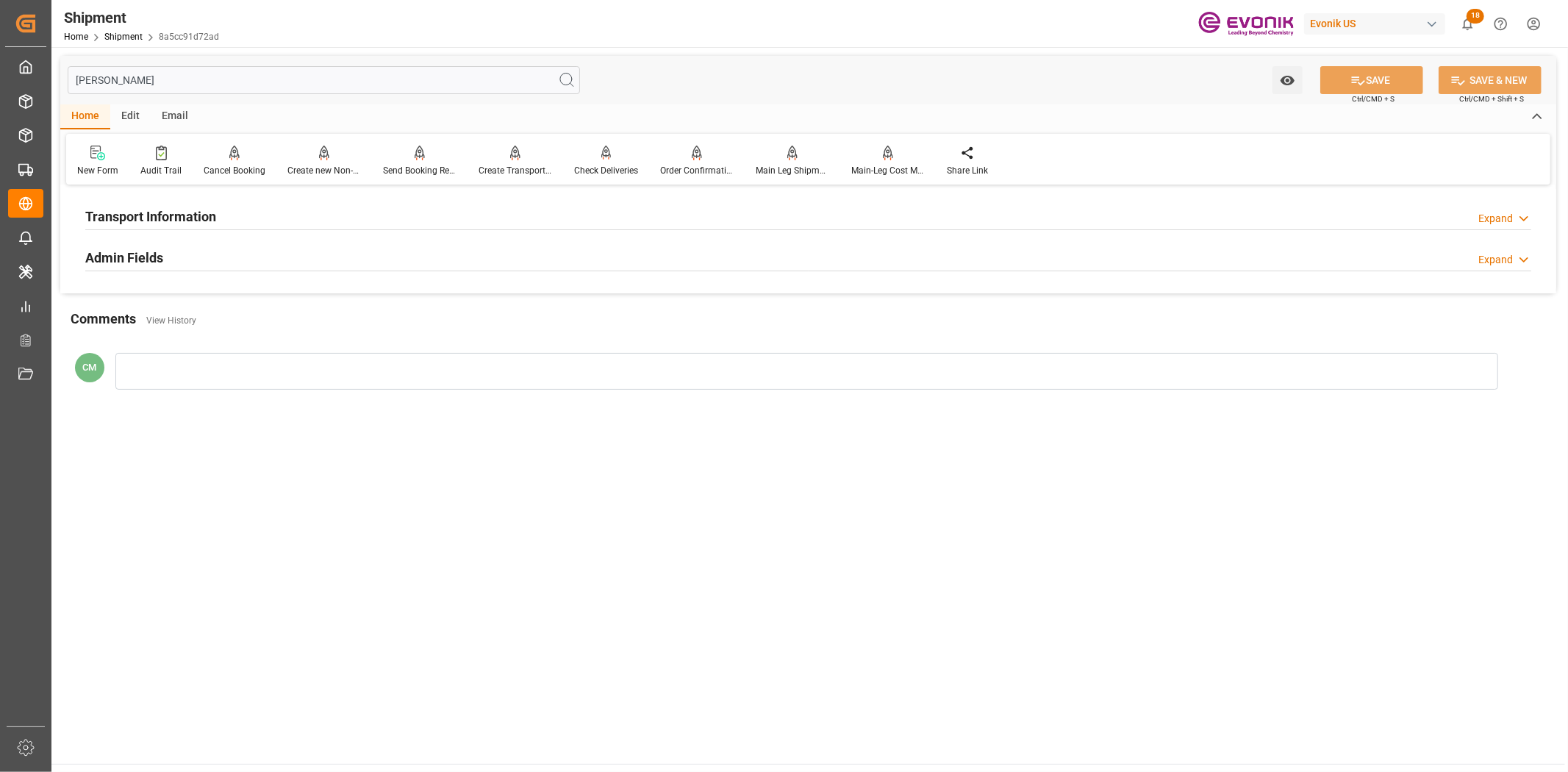
type input "[PERSON_NAME]"
click at [232, 197] on div "Transport Information Expand" at bounding box center [808, 217] width 1467 height 42
click at [229, 204] on div "Transport Information Expand" at bounding box center [807, 215] width 1445 height 28
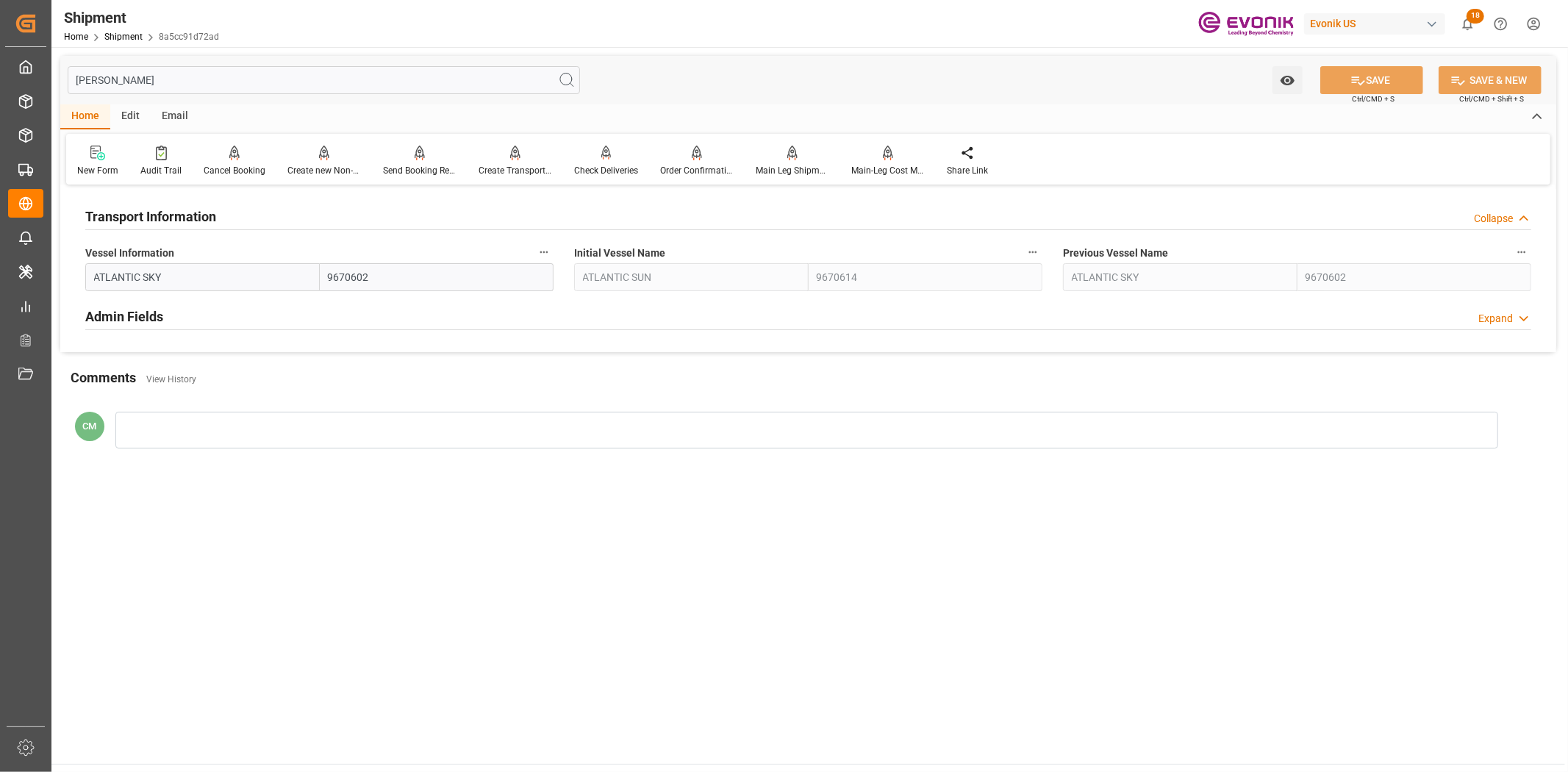
click at [544, 253] on icon "button" at bounding box center [543, 252] width 12 height 12
click at [560, 261] on li "Audits" at bounding box center [571, 252] width 75 height 24
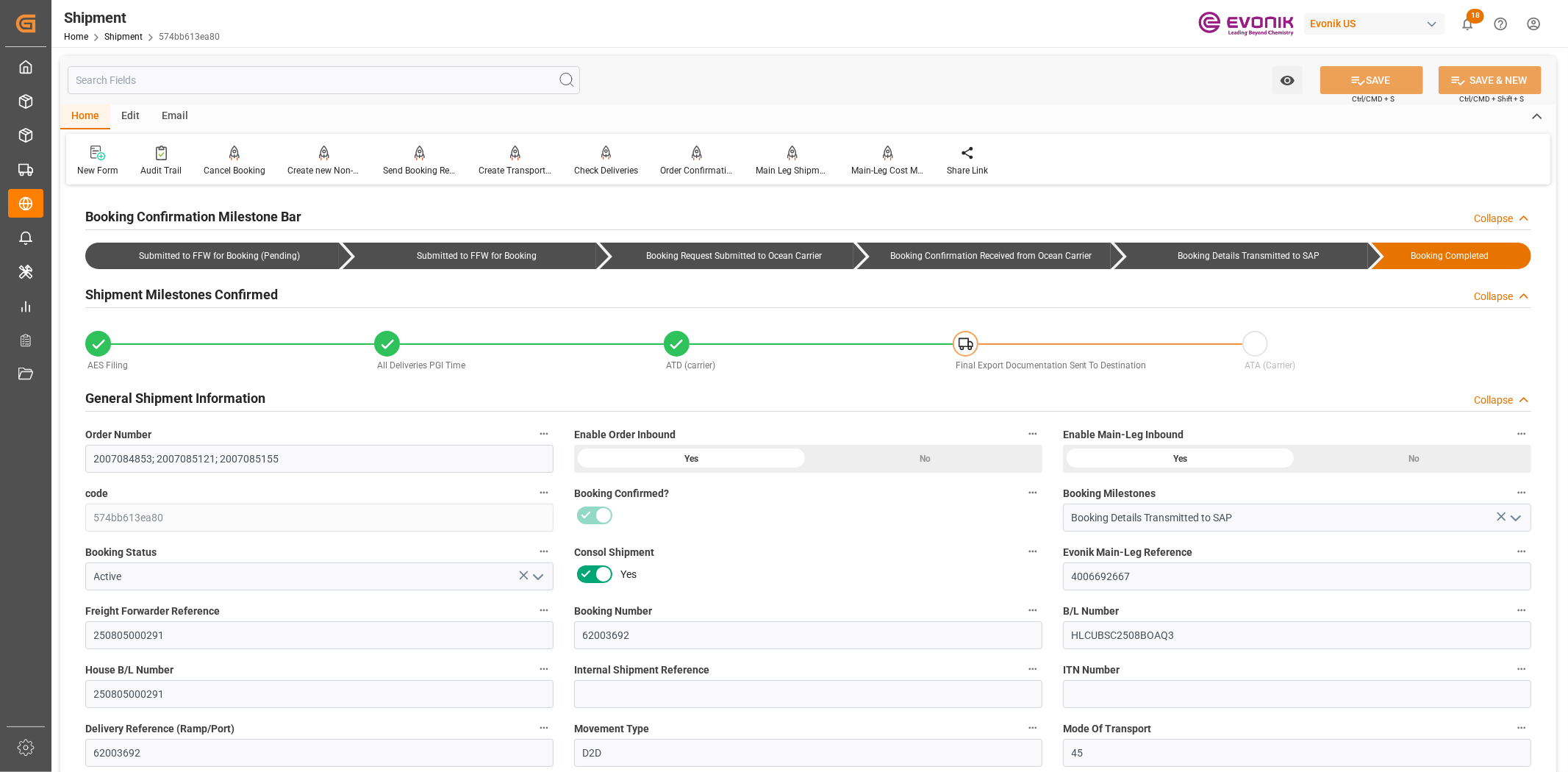
click at [267, 74] on input "text" at bounding box center [323, 80] width 512 height 28
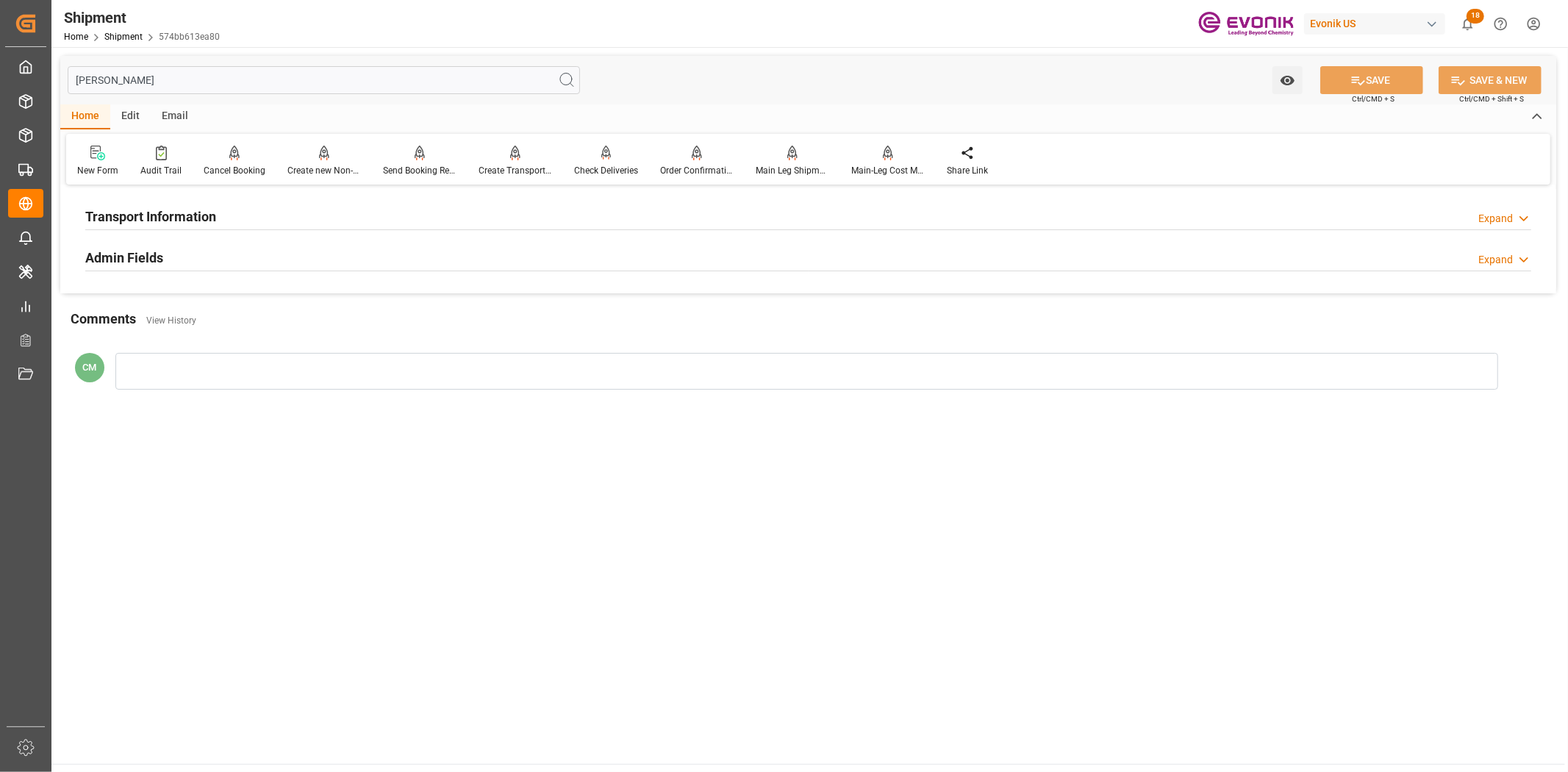
type input "[PERSON_NAME]"
drag, startPoint x: 160, startPoint y: 208, endPoint x: 428, endPoint y: 288, distance: 279.7
click at [160, 210] on h2 "Transport Information" at bounding box center [150, 217] width 131 height 20
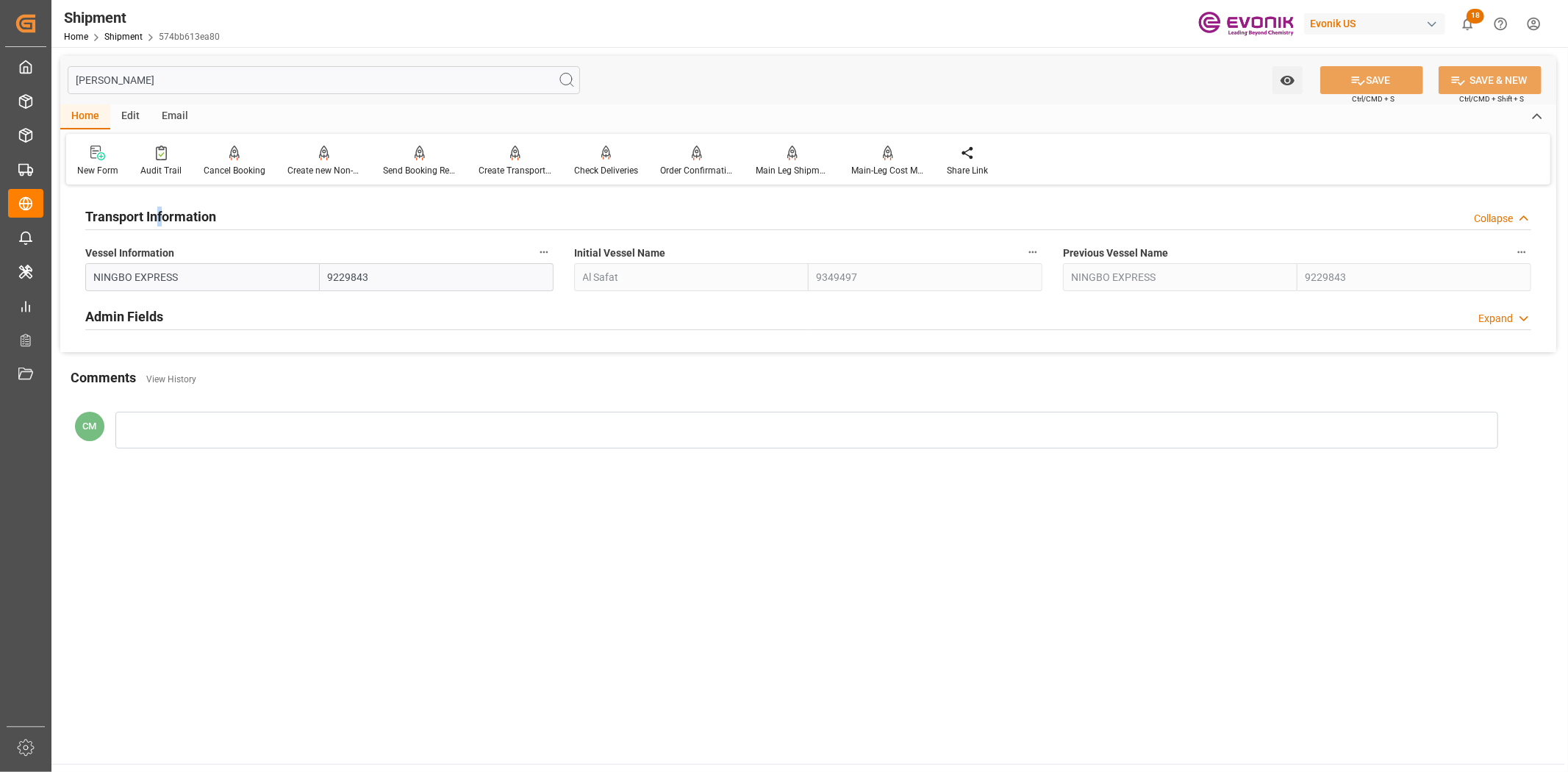
click at [541, 255] on icon "button" at bounding box center [543, 252] width 12 height 12
click at [552, 255] on icon at bounding box center [553, 252] width 16 height 16
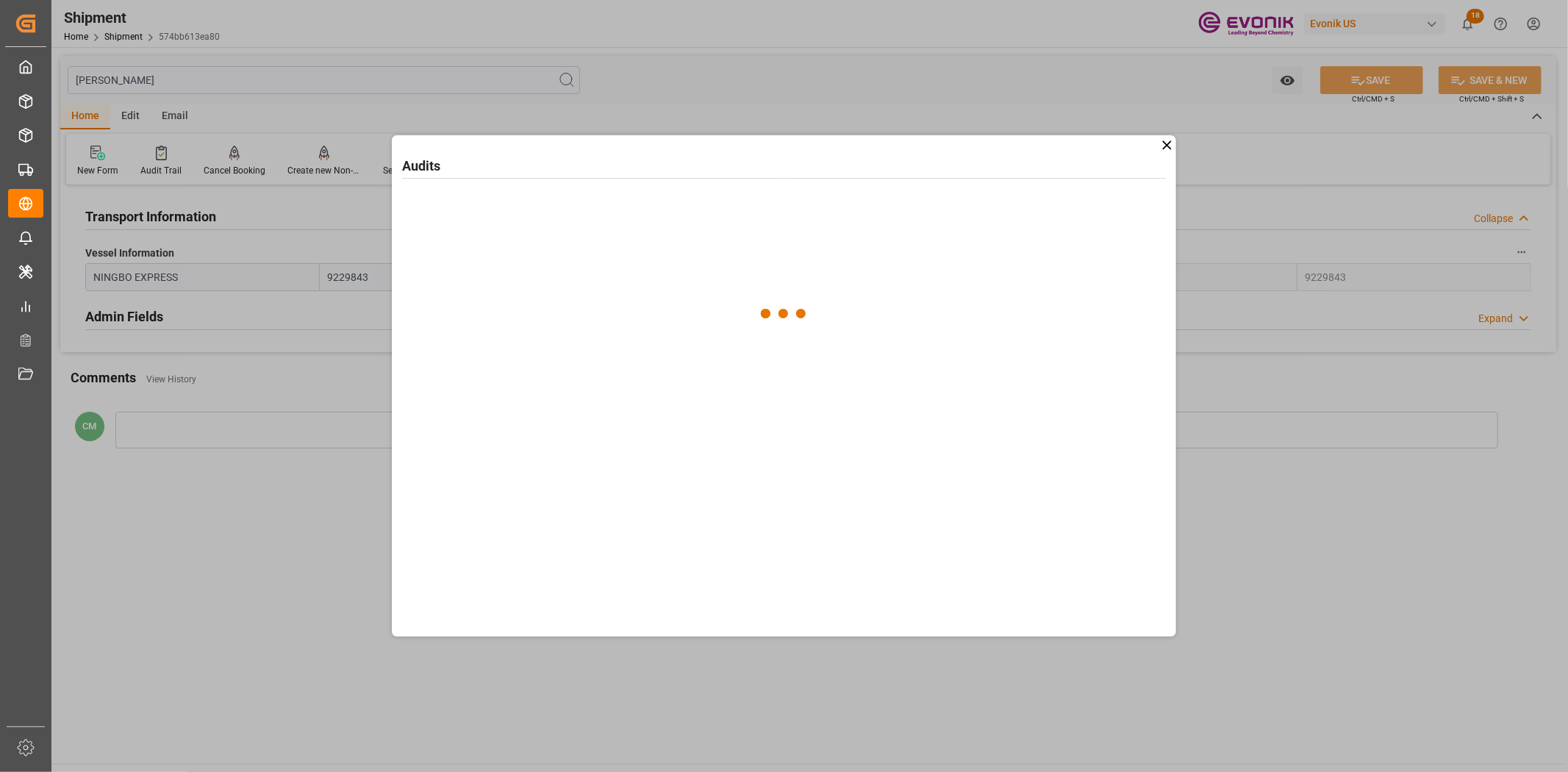
click at [719, 421] on div "Audits" at bounding box center [784, 386] width 784 height 502
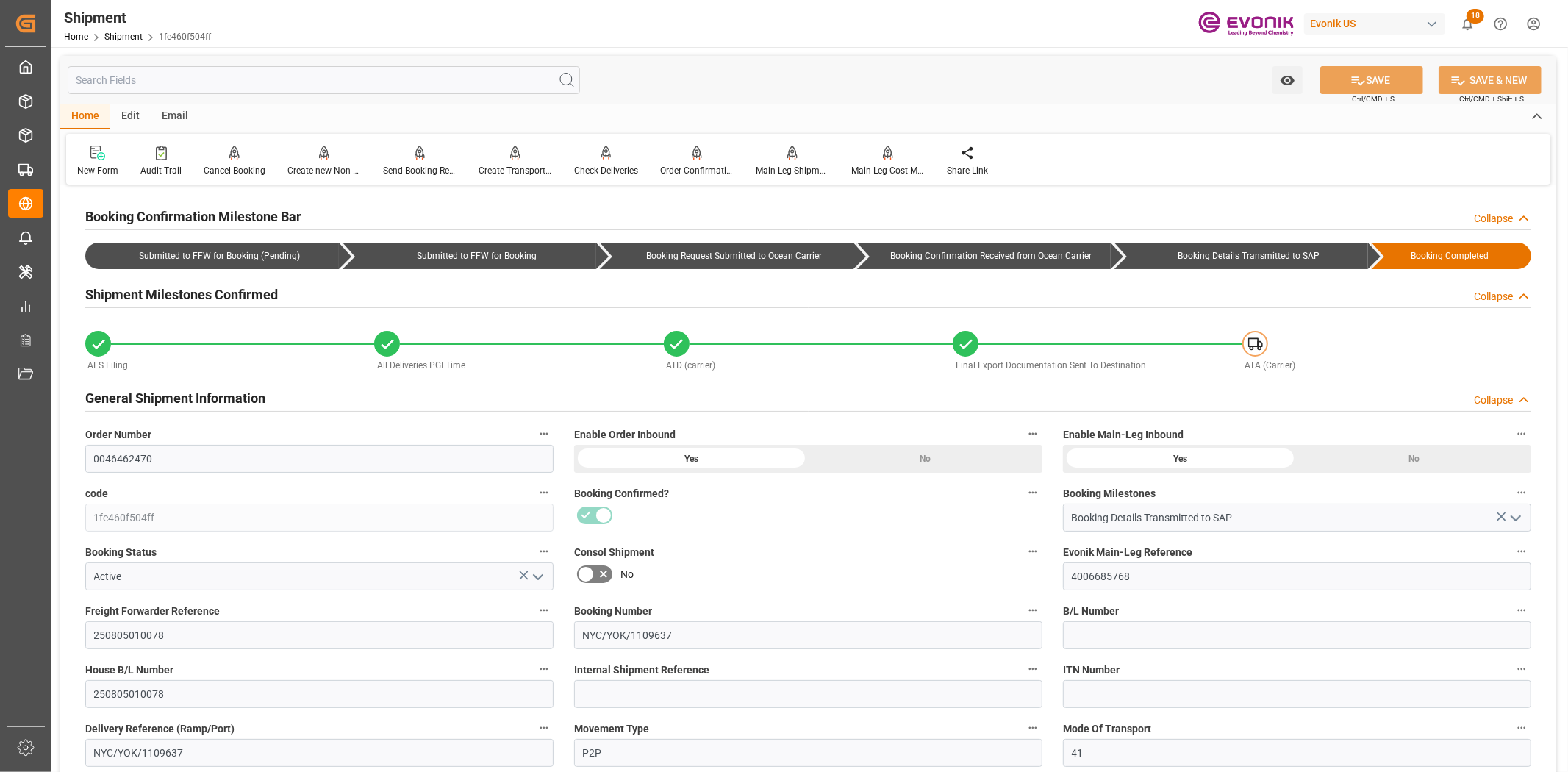
click at [255, 76] on input "text" at bounding box center [323, 80] width 512 height 28
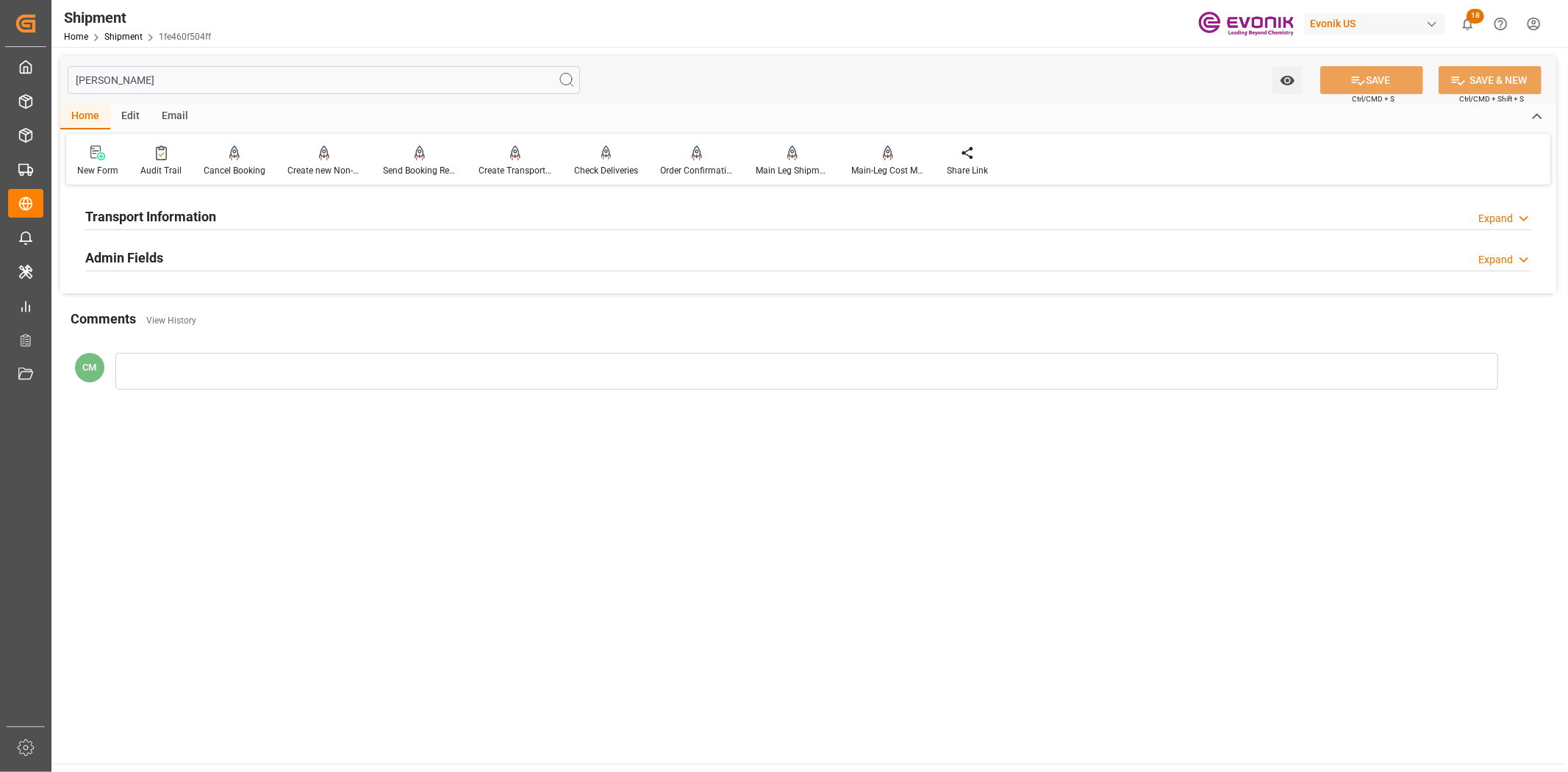
type input "[PERSON_NAME]"
click at [178, 215] on h2 "Transport Information" at bounding box center [150, 217] width 131 height 20
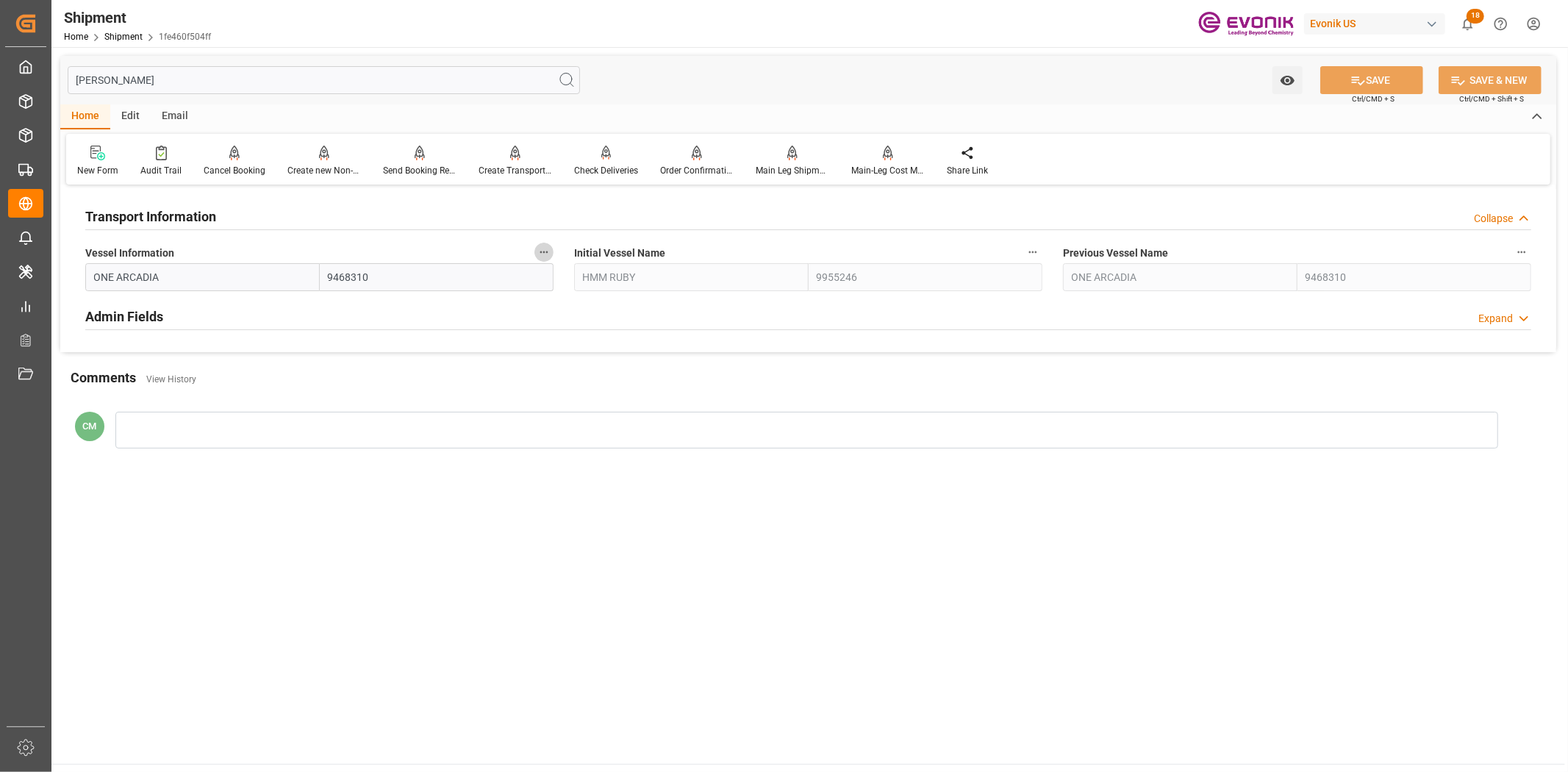
click at [544, 259] on button "Vessel Information" at bounding box center [543, 252] width 19 height 19
click at [544, 259] on li "Audits" at bounding box center [571, 252] width 75 height 24
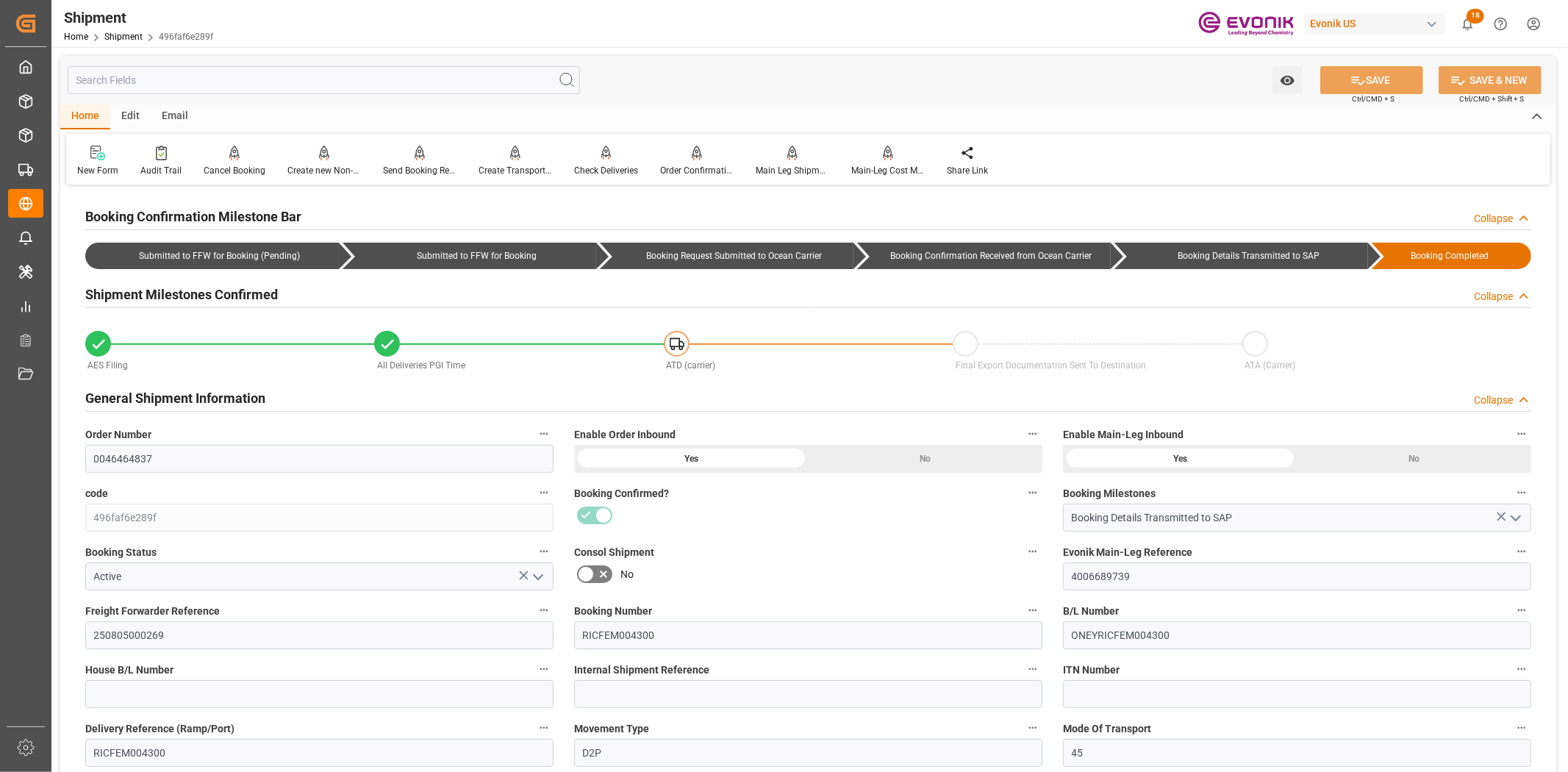
click at [254, 74] on input "text" at bounding box center [323, 80] width 512 height 28
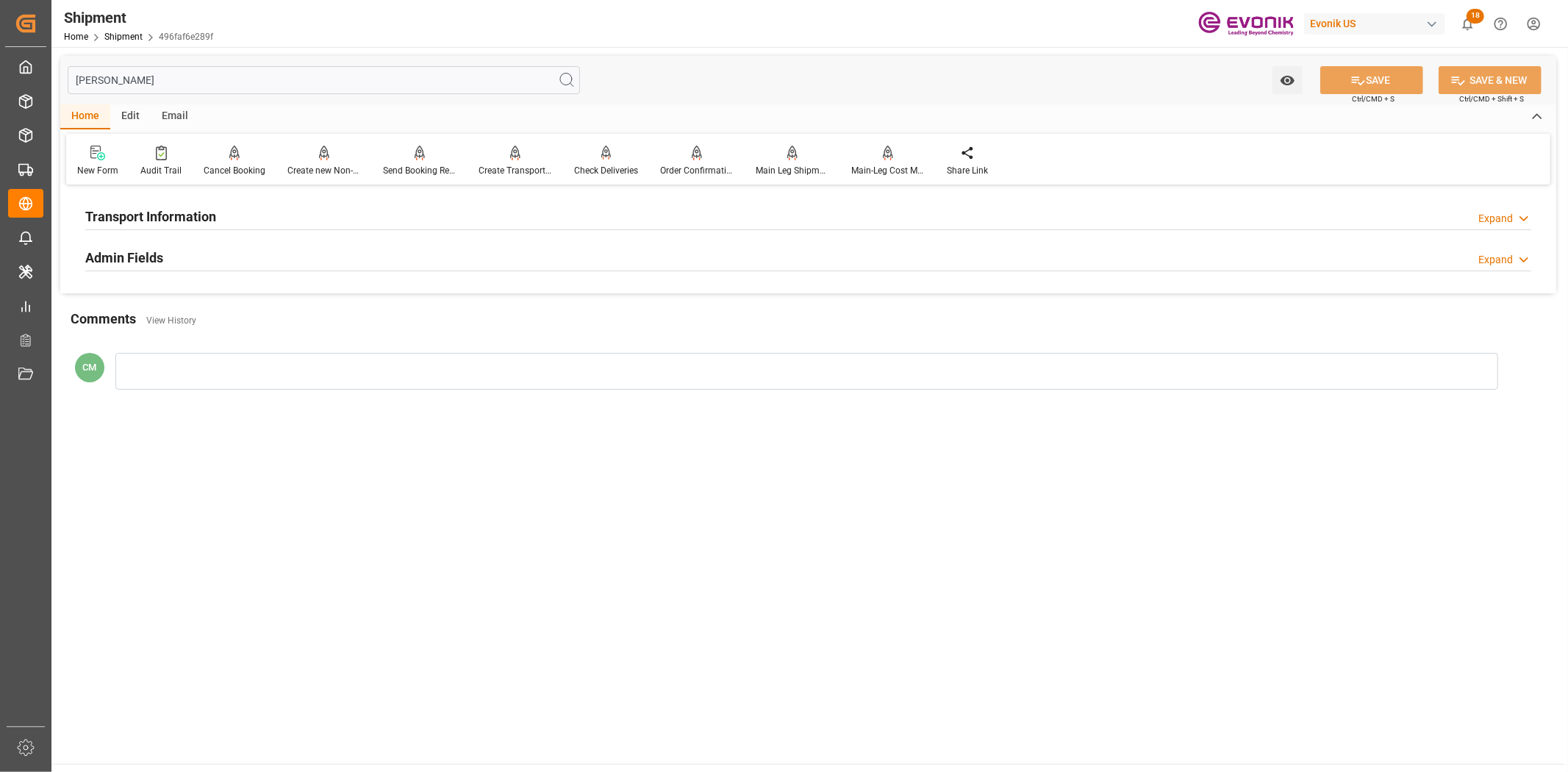
type input "vess"
click at [190, 207] on h2 "Transport Information" at bounding box center [150, 217] width 131 height 20
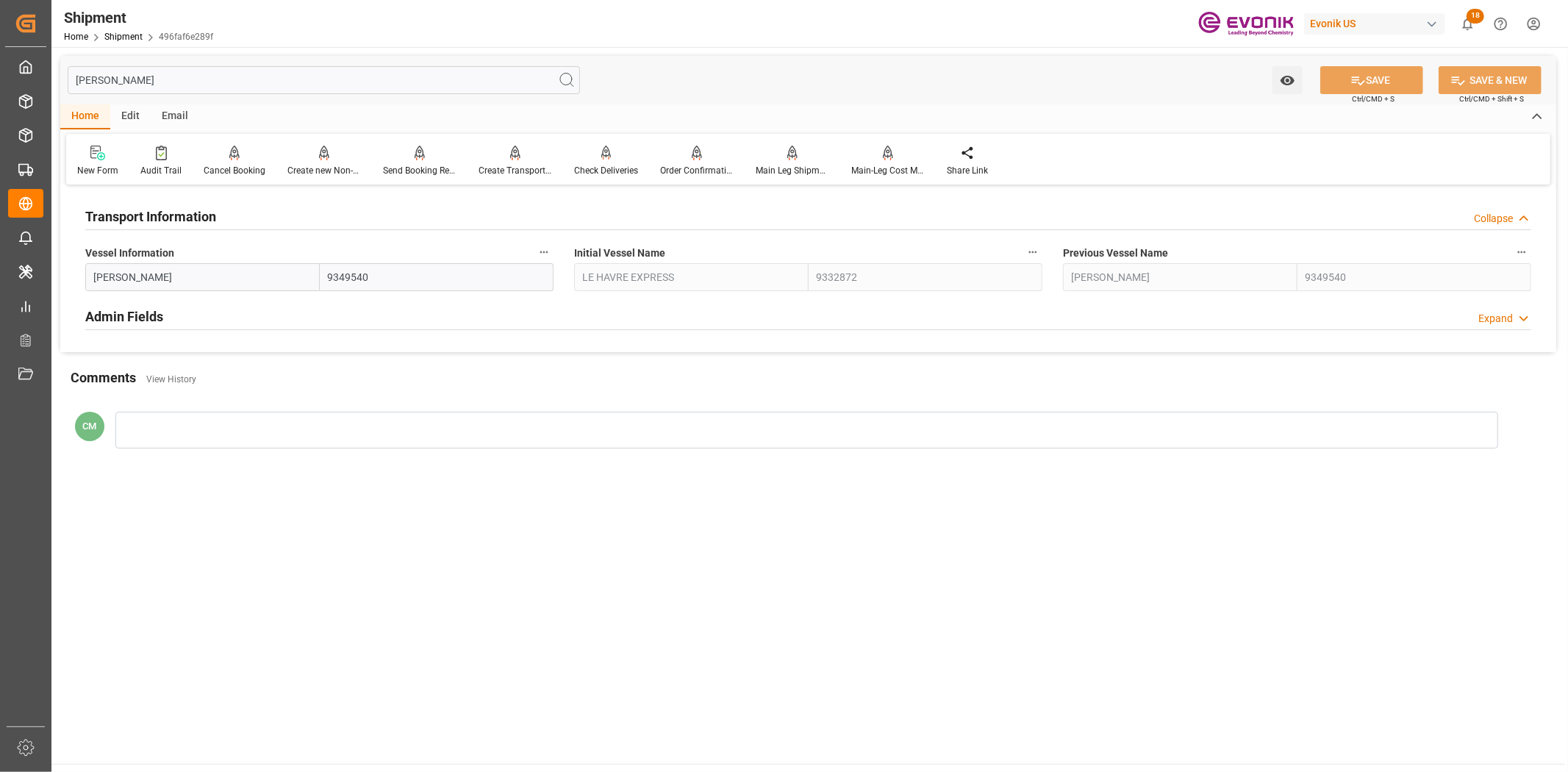
click at [541, 253] on icon "button" at bounding box center [543, 252] width 12 height 12
click at [569, 255] on li "Audits" at bounding box center [571, 252] width 75 height 24
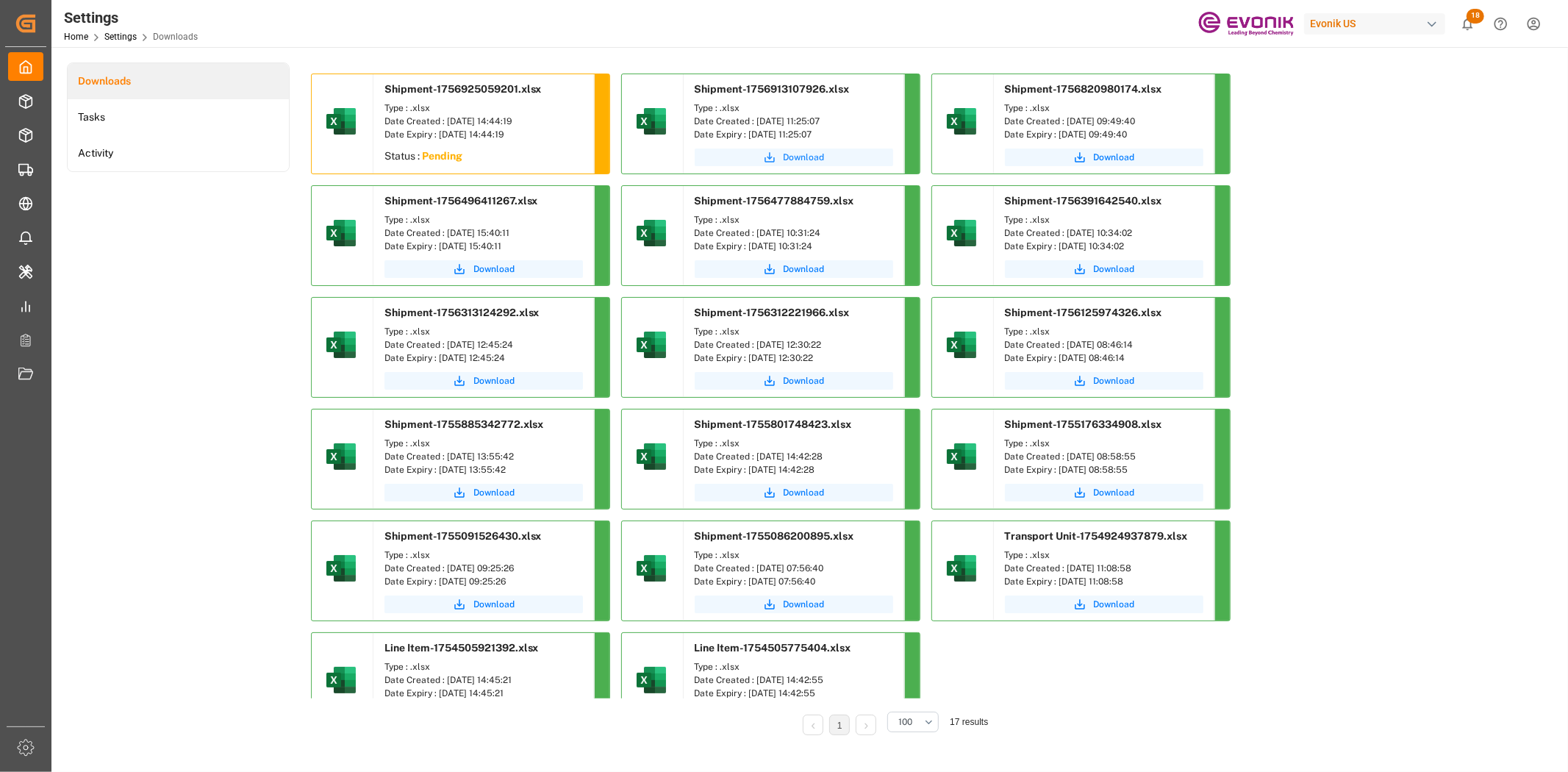
click at [780, 159] on button "Download" at bounding box center [793, 157] width 198 height 18
